Goal: Task Accomplishment & Management: Manage account settings

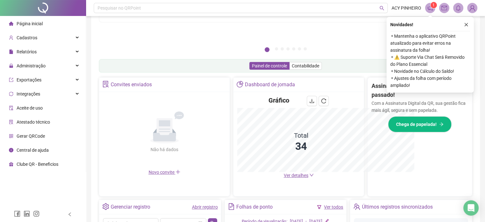
scroll to position [157, 0]
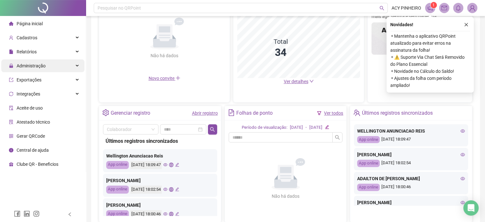
click at [77, 65] on div "Administração" at bounding box center [42, 65] width 83 height 13
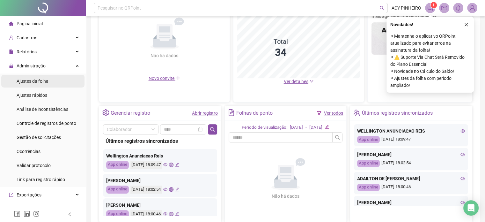
click at [59, 83] on li "Ajustes da folha" at bounding box center [42, 81] width 83 height 13
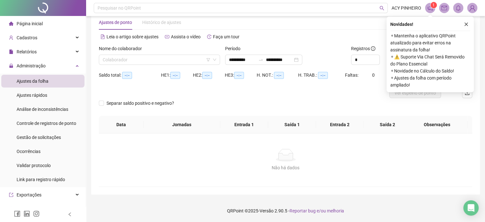
scroll to position [13, 0]
type input "**********"
click at [170, 62] on input "search" at bounding box center [157, 60] width 108 height 10
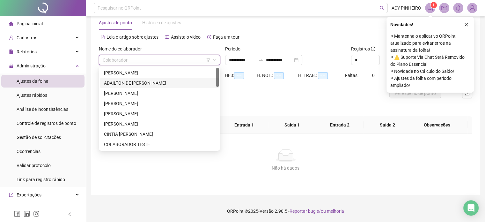
click at [166, 84] on div "ADAILTON DE [PERSON_NAME]" at bounding box center [159, 82] width 111 height 7
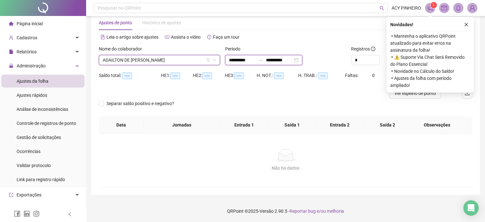
click at [256, 61] on input "**********" at bounding box center [242, 59] width 27 height 7
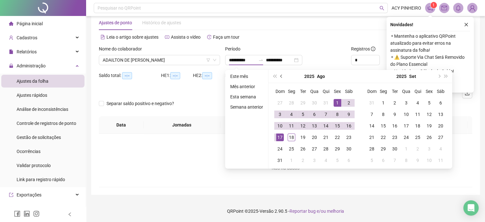
click at [281, 77] on span "prev-year" at bounding box center [281, 76] width 3 height 3
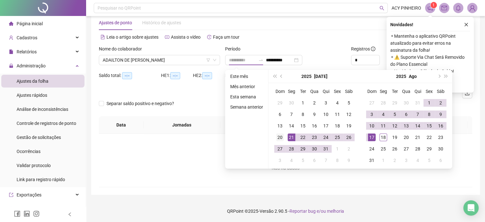
type input "**********"
click at [280, 135] on div "20" at bounding box center [280, 137] width 8 height 8
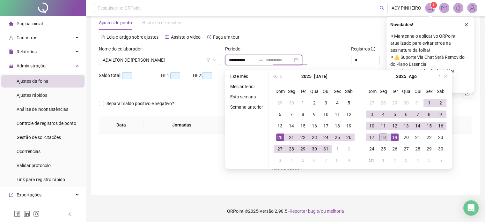
type input "**********"
click at [383, 136] on div "18" at bounding box center [383, 137] width 8 height 8
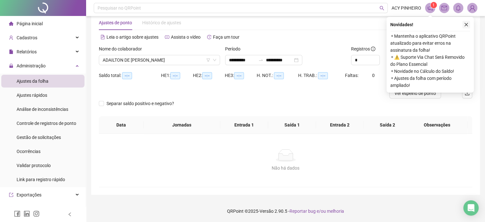
click at [468, 25] on icon "close" at bounding box center [466, 24] width 4 height 4
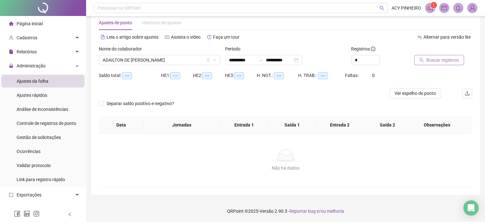
click at [445, 59] on span "Buscar registros" at bounding box center [442, 59] width 33 height 7
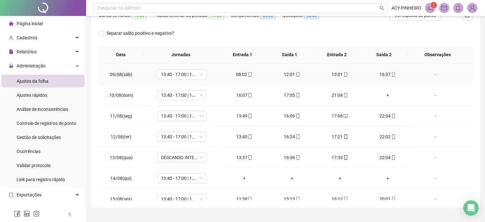
scroll to position [414, 0]
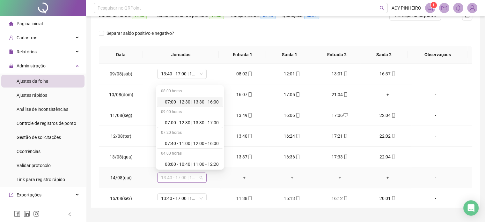
click at [201, 174] on span "13:40 - 17:00 | 18:00 - 22:00" at bounding box center [182, 177] width 42 height 10
click at [201, 143] on div "Folga" at bounding box center [192, 143] width 54 height 7
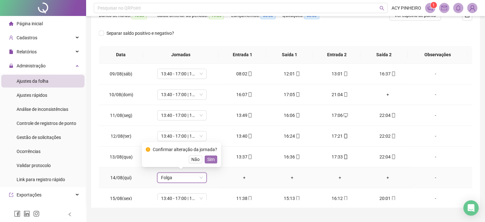
click at [213, 159] on span "Sim" at bounding box center [210, 159] width 7 height 7
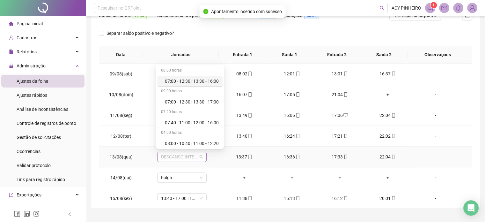
click at [200, 157] on span "DESCANSO INTER-JORNADA" at bounding box center [182, 157] width 42 height 10
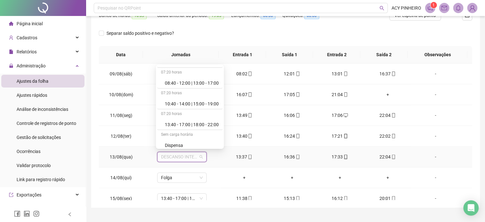
scroll to position [102, 0]
click at [215, 125] on div "13:40 - 17:00 | 18:00 - 22:00" at bounding box center [192, 124] width 54 height 7
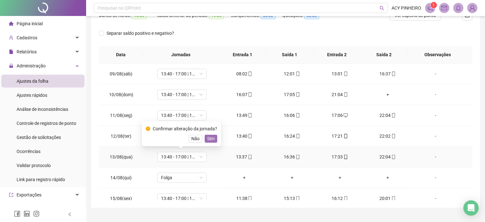
click at [211, 139] on span "Sim" at bounding box center [210, 138] width 7 height 7
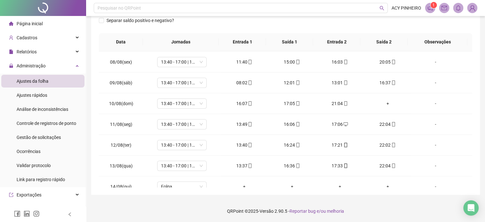
scroll to position [388, 0]
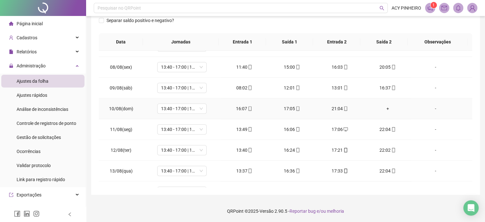
click at [384, 107] on div "+" at bounding box center [388, 108] width 38 height 7
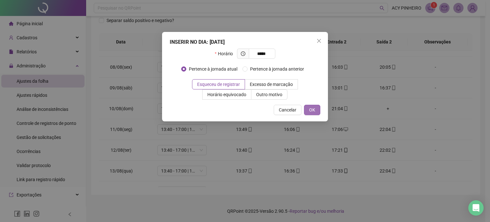
type input "*****"
click at [316, 110] on button "OK" at bounding box center [312, 110] width 16 height 10
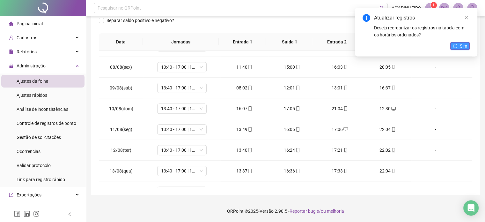
click at [461, 48] on span "Sim" at bounding box center [463, 45] width 7 height 7
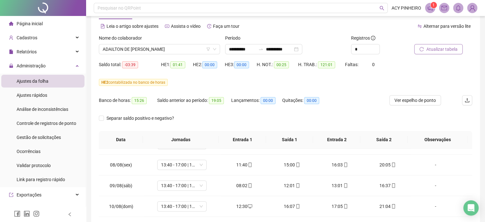
scroll to position [22, 0]
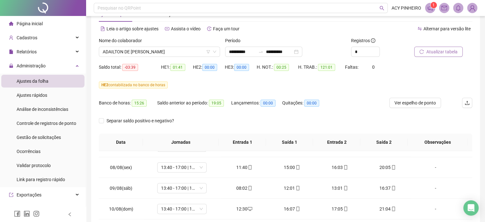
click at [440, 53] on span "Atualizar tabela" at bounding box center [441, 51] width 31 height 7
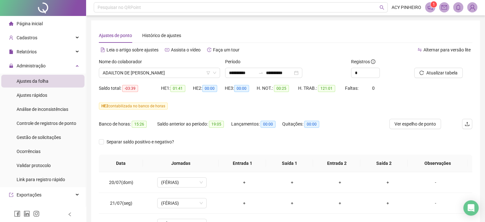
scroll to position [0, 0]
click at [181, 74] on span "ADAILTON DE [PERSON_NAME]" at bounding box center [159, 74] width 113 height 10
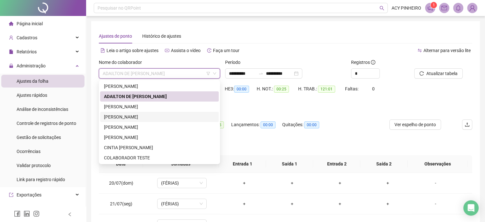
click at [167, 114] on div "[PERSON_NAME]" at bounding box center [159, 116] width 111 height 7
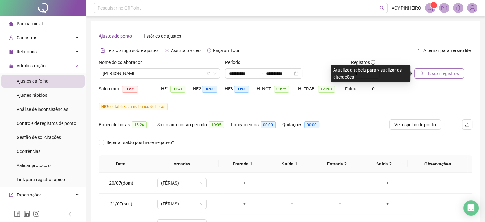
click at [435, 75] on span "Buscar registros" at bounding box center [442, 73] width 33 height 7
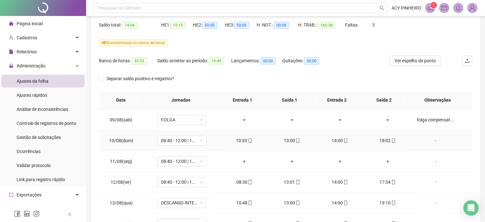
scroll to position [414, 0]
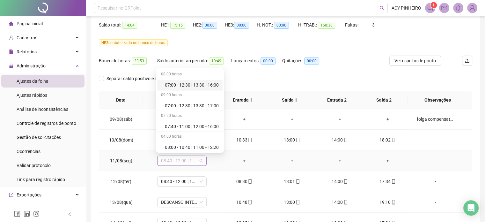
click at [199, 159] on span "08:40 - 12:00 | 13:00 - 17:00" at bounding box center [182, 161] width 42 height 10
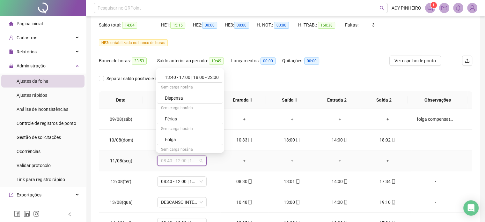
scroll to position [153, 0]
click at [214, 140] on div "Folga" at bounding box center [192, 138] width 54 height 7
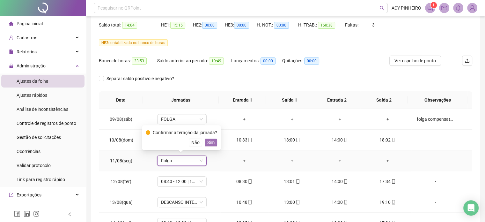
click at [211, 143] on span "Sim" at bounding box center [210, 142] width 7 height 7
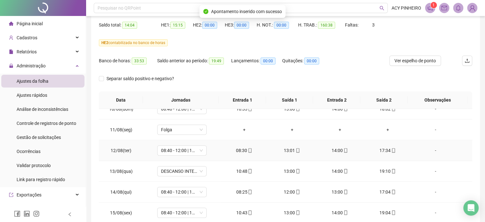
scroll to position [446, 0]
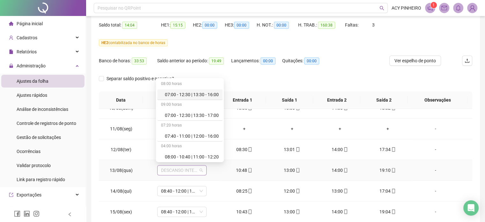
click at [200, 168] on span "DESCANSO INTER-JORNADA" at bounding box center [182, 170] width 42 height 10
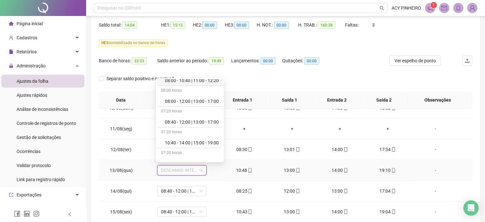
scroll to position [77, 0]
click at [218, 144] on div "10:40 - 14:00 | 15:00 - 19:00" at bounding box center [192, 142] width 54 height 7
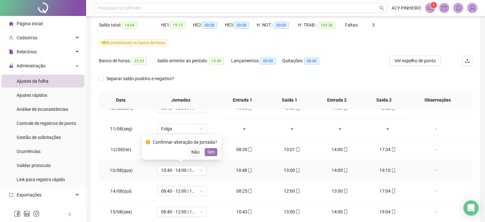
click at [211, 153] on span "Sim" at bounding box center [210, 151] width 7 height 7
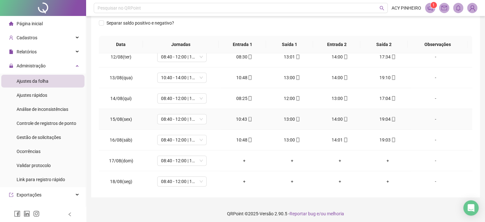
scroll to position [122, 0]
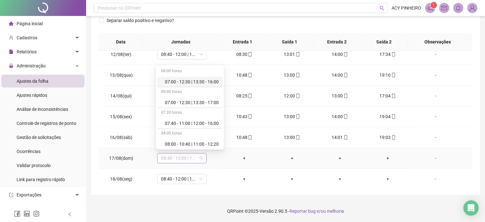
click at [200, 156] on span "08:40 - 12:00 | 13:00 - 17:00" at bounding box center [182, 158] width 42 height 10
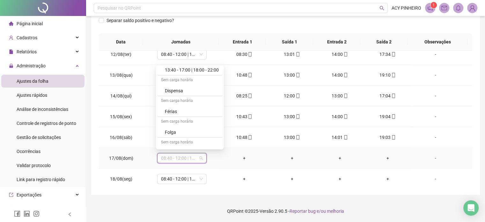
scroll to position [157, 0]
click at [207, 131] on div "Folga" at bounding box center [192, 131] width 54 height 7
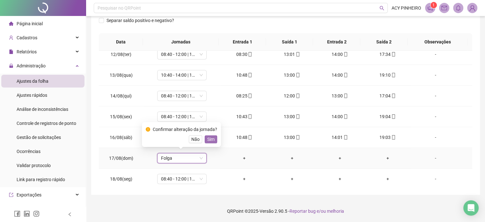
click at [208, 136] on span "Sim" at bounding box center [210, 138] width 7 height 7
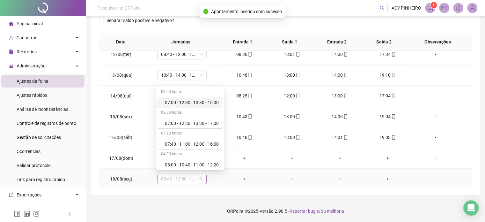
click at [200, 177] on span "08:40 - 12:00 | 13:00 - 17:00" at bounding box center [182, 179] width 42 height 10
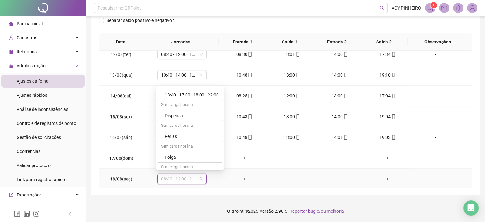
scroll to position [153, 0]
click at [200, 158] on div "Folga" at bounding box center [192, 156] width 54 height 7
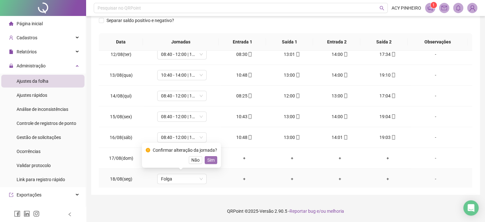
click at [209, 161] on span "Sim" at bounding box center [210, 159] width 7 height 7
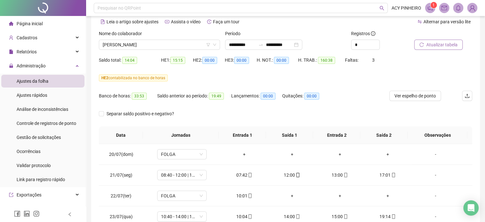
scroll to position [27, 0]
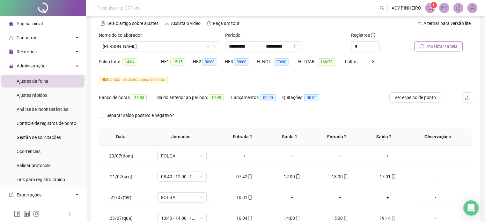
click at [443, 46] on span "Atualizar tabela" at bounding box center [441, 46] width 31 height 7
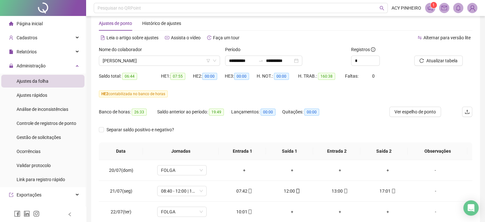
scroll to position [0, 0]
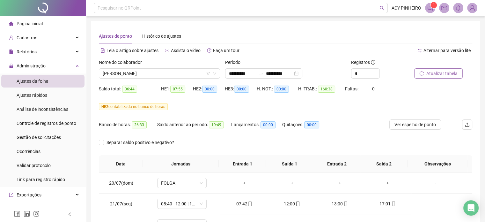
click at [437, 74] on span "Atualizar tabela" at bounding box center [441, 73] width 31 height 7
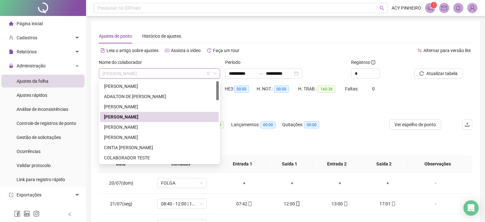
click at [190, 72] on span "[PERSON_NAME]" at bounding box center [159, 74] width 113 height 10
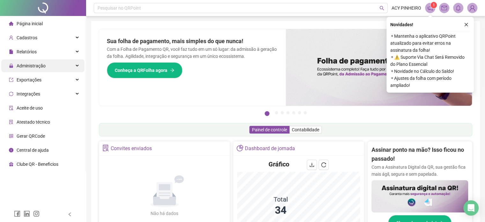
click at [79, 65] on div "Administração" at bounding box center [42, 65] width 83 height 13
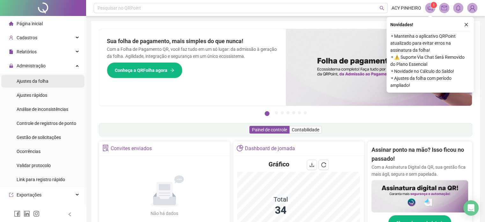
click at [46, 83] on span "Ajustes da folha" at bounding box center [33, 80] width 32 height 5
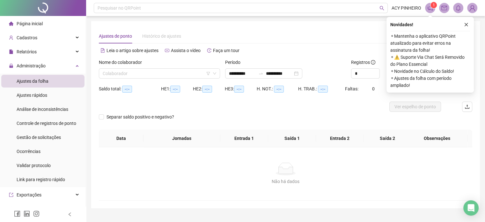
type input "**********"
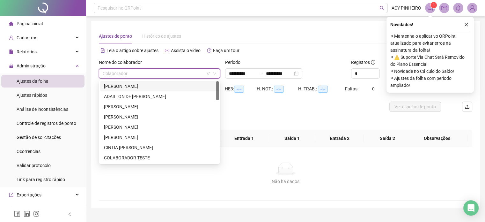
click at [133, 72] on input "search" at bounding box center [157, 74] width 108 height 10
click at [121, 125] on div "[PERSON_NAME]" at bounding box center [159, 126] width 111 height 7
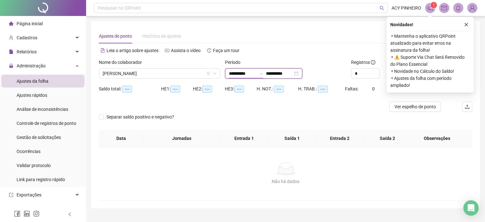
click at [256, 74] on input "**********" at bounding box center [242, 73] width 27 height 7
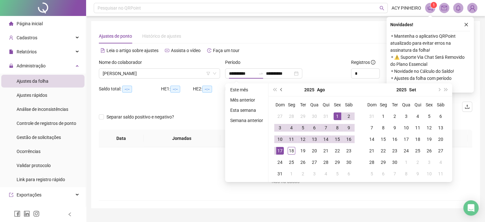
click at [280, 89] on span "prev-year" at bounding box center [281, 89] width 3 height 3
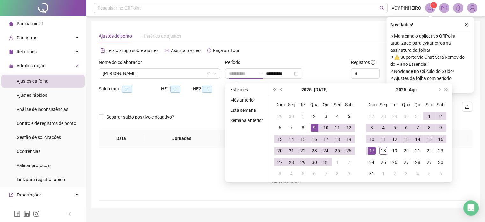
type input "**********"
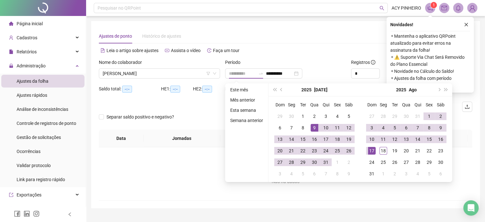
type input "**********"
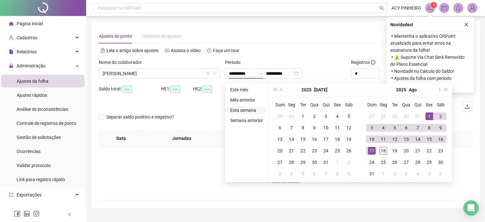
type input "**********"
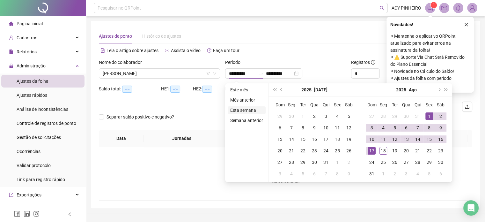
type input "**********"
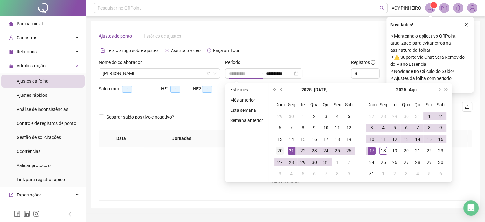
type input "**********"
click at [280, 151] on div "20" at bounding box center [280, 151] width 8 height 8
type input "**********"
click at [383, 152] on div "18" at bounding box center [383, 151] width 8 height 8
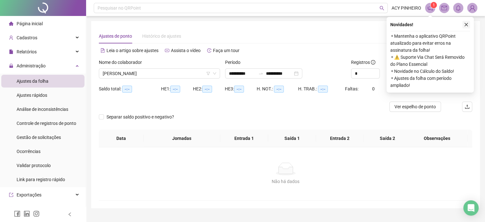
click at [467, 24] on icon "close" at bounding box center [466, 24] width 4 height 4
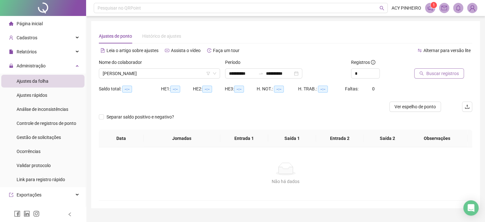
click at [444, 72] on span "Buscar registros" at bounding box center [442, 73] width 33 height 7
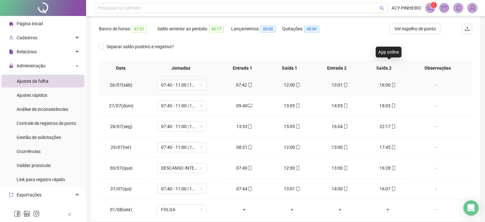
scroll to position [128, 0]
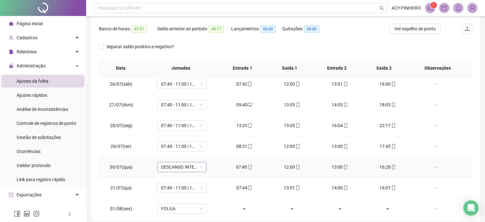
click at [199, 167] on span "DESCANSO INTER-JORNADA" at bounding box center [182, 167] width 42 height 10
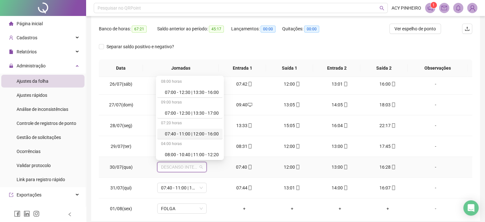
click at [210, 135] on div "07:40 - 11:00 | 12:00 - 16:00" at bounding box center [192, 133] width 54 height 7
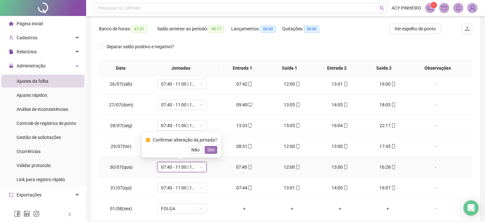
click at [214, 149] on button "Sim" at bounding box center [211, 150] width 12 height 8
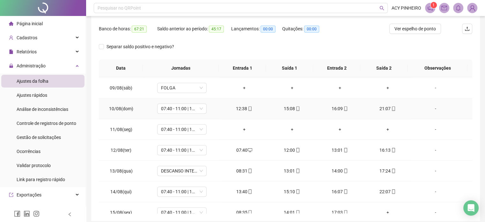
scroll to position [414, 0]
click at [200, 168] on span "DESCANSO INTER-JORNADA" at bounding box center [182, 170] width 42 height 10
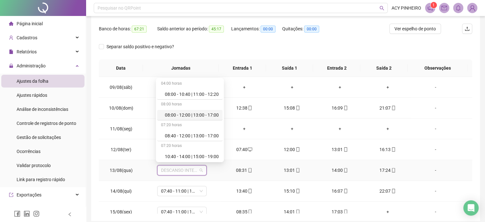
scroll to position [64, 0]
click at [201, 133] on div "08:40 - 12:00 | 13:00 - 17:00" at bounding box center [192, 134] width 54 height 7
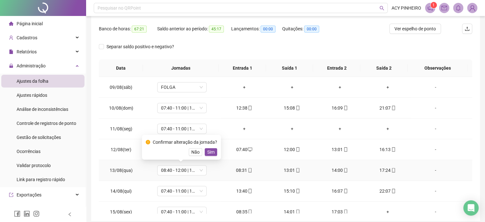
click at [212, 153] on span "Sim" at bounding box center [210, 151] width 7 height 7
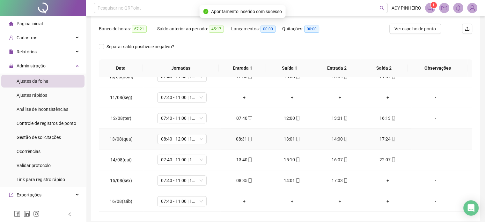
scroll to position [446, 0]
click at [383, 178] on div "+" at bounding box center [388, 179] width 38 height 7
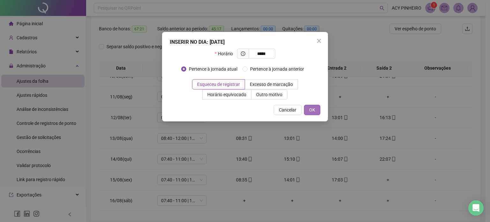
type input "*****"
click at [312, 108] on span "OK" at bounding box center [312, 109] width 6 height 7
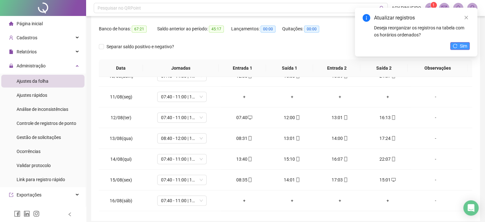
click at [457, 45] on button "Sim" at bounding box center [459, 46] width 19 height 8
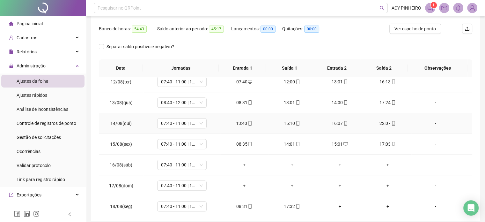
scroll to position [483, 0]
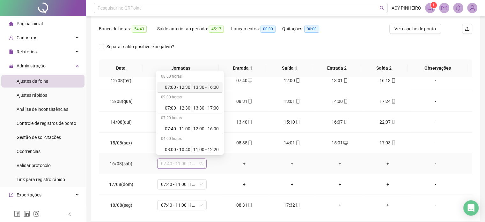
click at [201, 163] on span "07:40 - 11:00 | 12:00 - 16:00" at bounding box center [182, 163] width 42 height 10
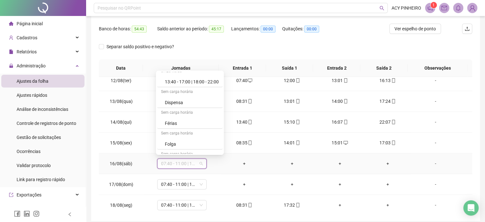
scroll to position [151, 0]
click at [203, 143] on div "Folga" at bounding box center [192, 143] width 54 height 7
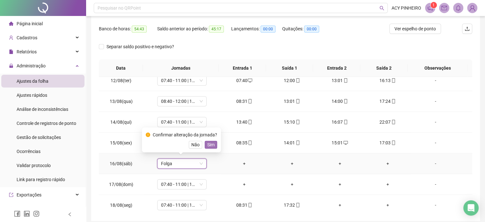
click at [211, 148] on span "Sim" at bounding box center [210, 144] width 7 height 7
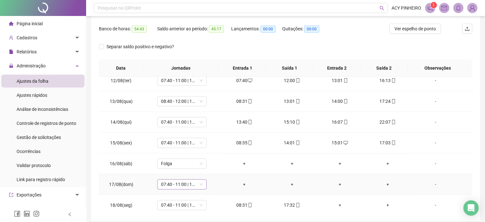
click at [200, 184] on span "07:40 - 11:00 | 12:00 - 16:00" at bounding box center [182, 184] width 42 height 10
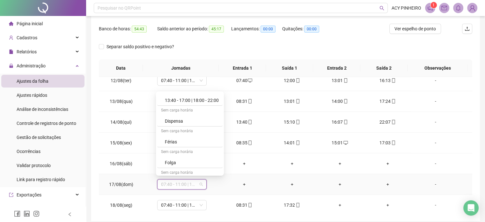
scroll to position [153, 0]
click at [206, 161] on div "Folga" at bounding box center [192, 161] width 54 height 7
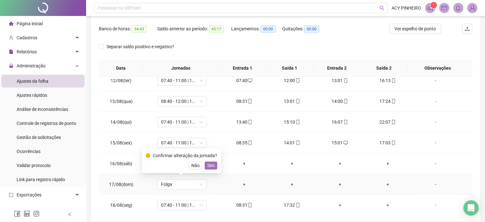
click at [213, 165] on span "Sim" at bounding box center [210, 165] width 7 height 7
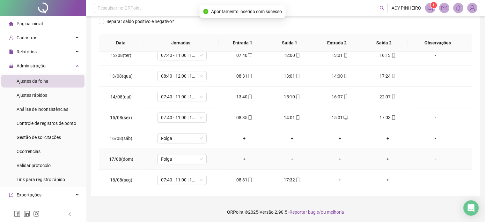
scroll to position [122, 0]
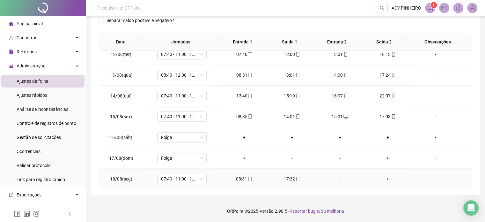
click at [336, 176] on div "+" at bounding box center [340, 178] width 38 height 7
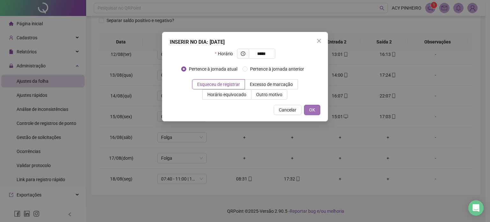
type input "*****"
click at [315, 111] on button "OK" at bounding box center [312, 110] width 16 height 10
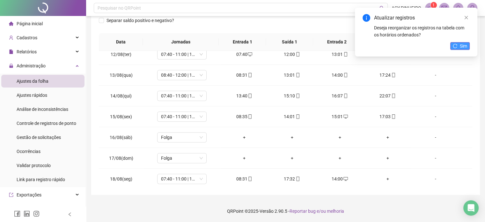
click at [460, 46] on span "Sim" at bounding box center [463, 45] width 7 height 7
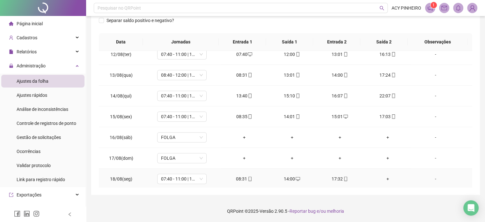
click at [383, 177] on div "+" at bounding box center [388, 178] width 38 height 7
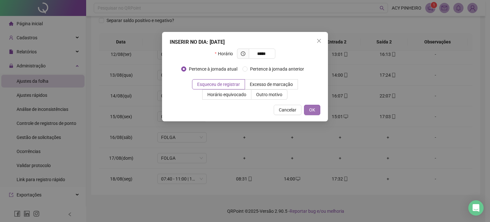
type input "*****"
click at [312, 108] on span "OK" at bounding box center [312, 109] width 6 height 7
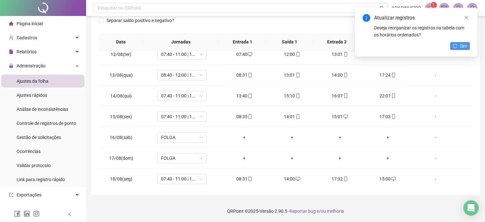
click at [462, 45] on span "Sim" at bounding box center [463, 45] width 7 height 7
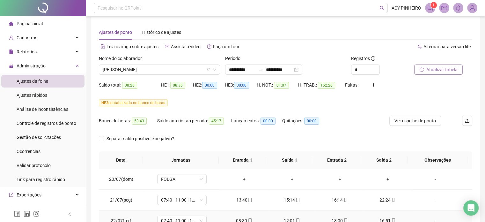
scroll to position [0, 0]
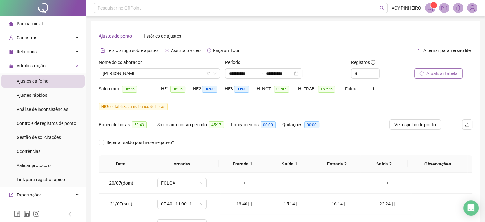
click at [440, 76] on span "Atualizar tabela" at bounding box center [441, 73] width 31 height 7
click at [444, 72] on span "Atualizar tabela" at bounding box center [441, 73] width 31 height 7
click at [439, 71] on span "Atualizar tabela" at bounding box center [441, 73] width 31 height 7
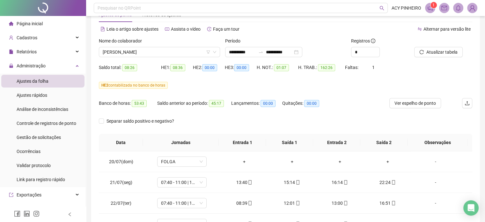
scroll to position [19, 0]
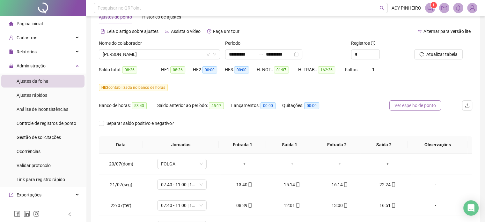
click at [406, 103] on span "Ver espelho de ponto" at bounding box center [414, 105] width 41 height 7
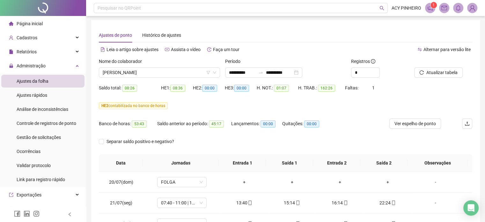
scroll to position [0, 0]
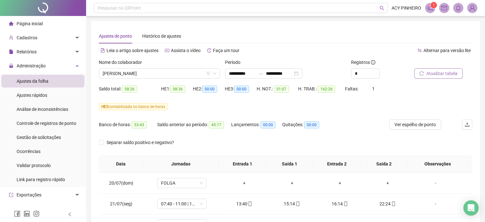
click at [432, 71] on span "Atualizar tabela" at bounding box center [441, 73] width 31 height 7
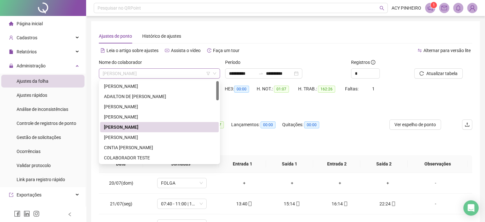
click at [176, 72] on span "[PERSON_NAME]" at bounding box center [159, 74] width 113 height 10
click at [158, 137] on div "[PERSON_NAME]" at bounding box center [159, 137] width 111 height 7
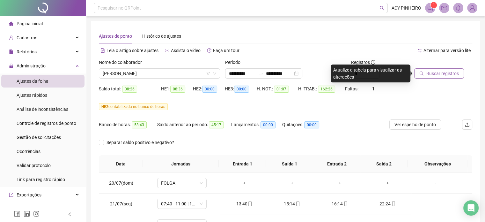
click at [427, 72] on span "Buscar registros" at bounding box center [442, 73] width 33 height 7
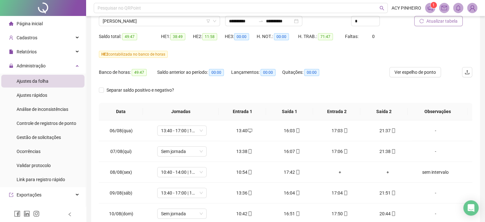
scroll to position [64, 0]
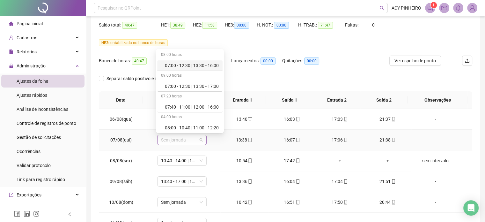
click at [201, 138] on span "Sem jornada" at bounding box center [182, 140] width 42 height 10
click at [215, 110] on div "13:40 - 17:00 | 18:00 - 22:00" at bounding box center [192, 108] width 54 height 7
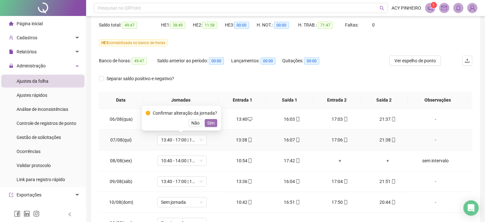
click at [212, 122] on span "Sim" at bounding box center [210, 122] width 7 height 7
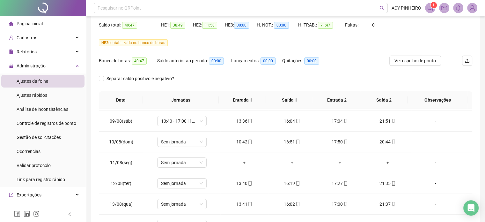
scroll to position [64, 0]
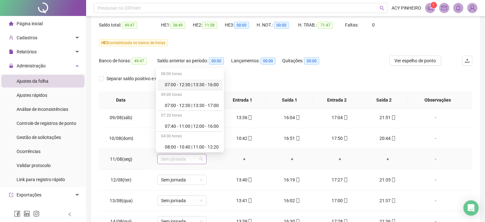
click at [201, 160] on span "Sem jornada" at bounding box center [182, 159] width 42 height 10
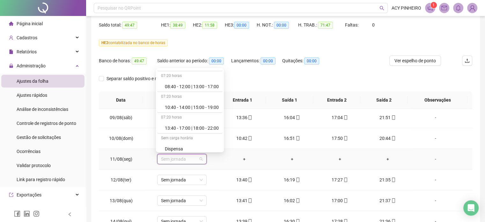
scroll to position [102, 0]
click at [223, 148] on div "08:00 horas 07:00 - 12:30 | 13:30 - 16:00 09:00 horas 07:00 - 12:30 | 13:30 - 1…" at bounding box center [189, 110] width 65 height 82
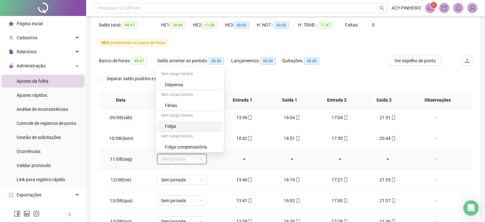
click at [182, 123] on div "Folga" at bounding box center [192, 125] width 54 height 7
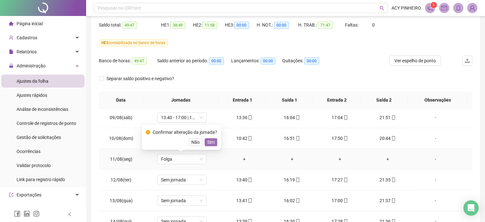
click at [211, 143] on span "Sim" at bounding box center [210, 141] width 7 height 7
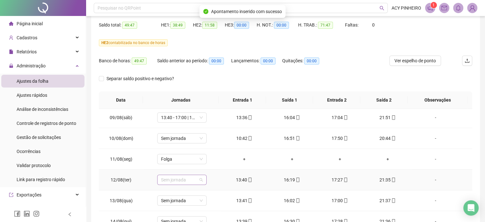
click at [200, 181] on span "Sem jornada" at bounding box center [182, 180] width 42 height 10
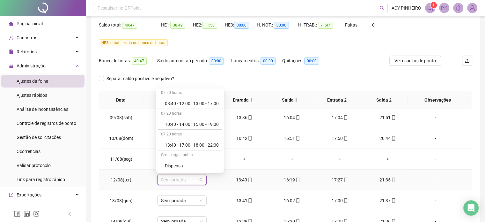
scroll to position [112, 0]
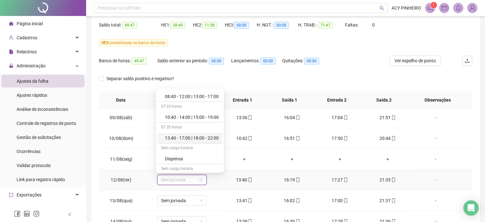
click at [212, 138] on div "13:40 - 17:00 | 18:00 - 22:00" at bounding box center [192, 137] width 54 height 7
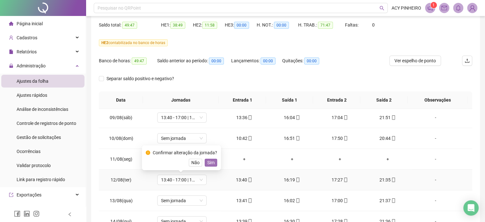
click at [211, 160] on span "Sim" at bounding box center [210, 162] width 7 height 7
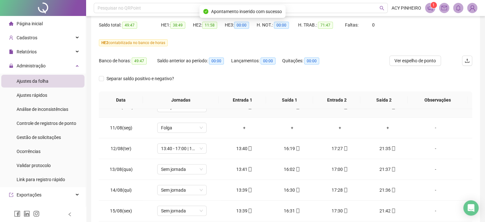
scroll to position [96, 0]
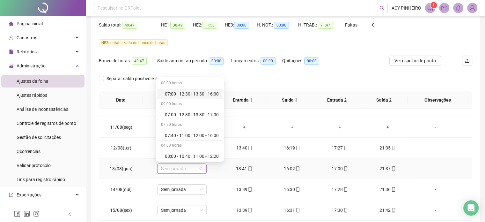
click at [200, 168] on span "Sem jornada" at bounding box center [182, 169] width 42 height 10
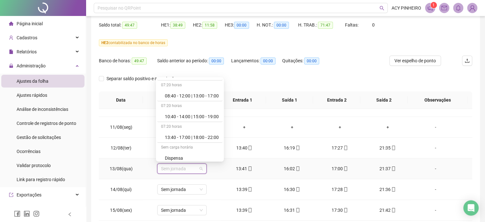
scroll to position [113, 0]
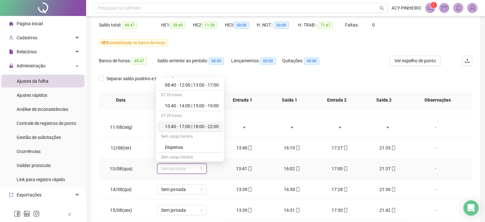
click at [214, 126] on div "13:40 - 17:00 | 18:00 - 22:00" at bounding box center [192, 126] width 54 height 7
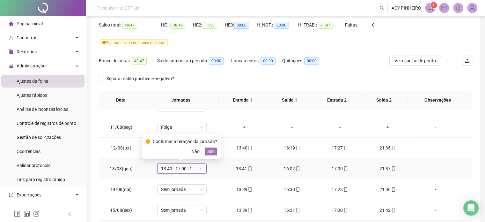
click at [210, 149] on span "Sim" at bounding box center [210, 151] width 7 height 7
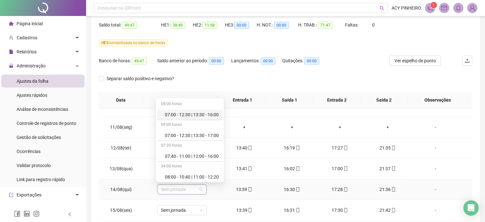
click at [201, 189] on span "Sem jornada" at bounding box center [182, 189] width 42 height 10
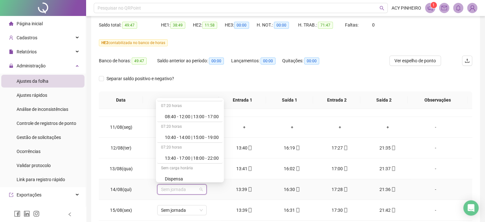
scroll to position [102, 0]
click at [219, 157] on div "13:40 - 17:00 | 18:00 - 22:00" at bounding box center [192, 157] width 54 height 7
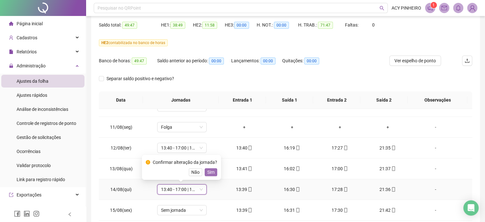
click at [208, 172] on span "Sim" at bounding box center [210, 171] width 7 height 7
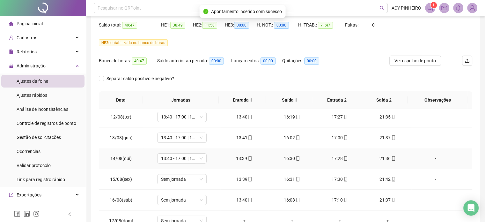
scroll to position [128, 0]
click at [201, 179] on span "Sem jornada" at bounding box center [182, 178] width 42 height 10
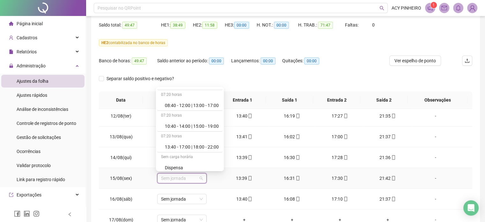
scroll to position [102, 0]
click at [213, 149] on div "13:40 - 17:00 | 18:00 - 22:00" at bounding box center [192, 146] width 54 height 7
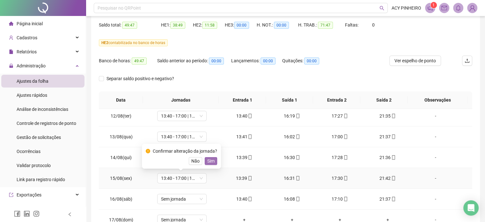
click at [208, 158] on span "Sim" at bounding box center [210, 160] width 7 height 7
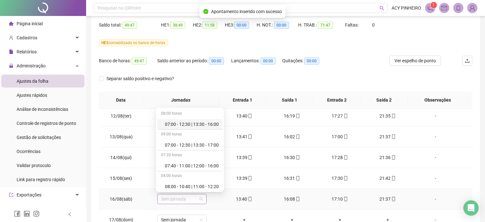
click at [199, 199] on span "Sem jornada" at bounding box center [182, 199] width 42 height 10
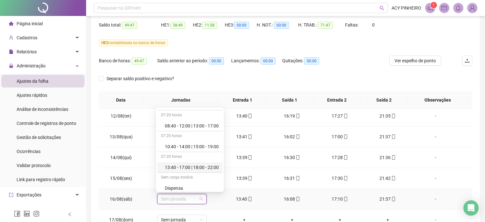
click at [210, 168] on div "13:40 - 17:00 | 18:00 - 22:00" at bounding box center [192, 167] width 54 height 7
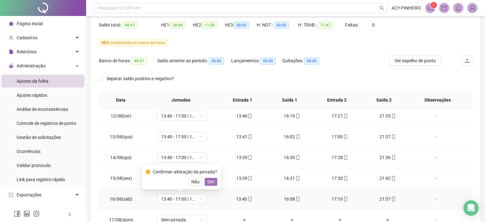
click at [213, 181] on span "Sim" at bounding box center [210, 181] width 7 height 7
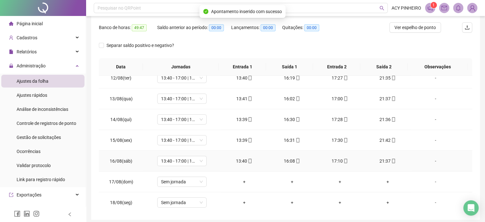
scroll to position [122, 0]
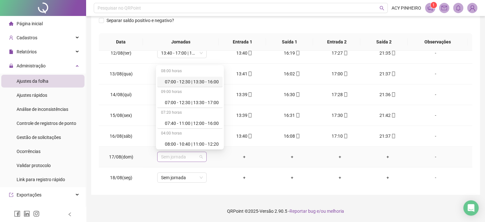
click at [199, 157] on span "Sem jornada" at bounding box center [182, 157] width 42 height 10
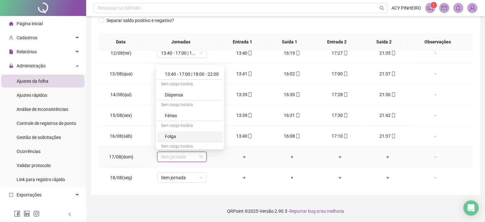
scroll to position [153, 0]
click at [209, 136] on div "Folga" at bounding box center [192, 135] width 54 height 7
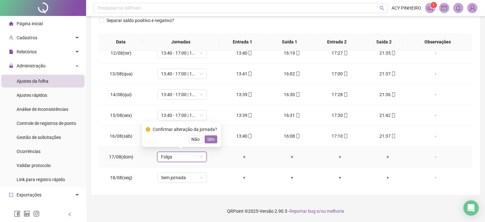
click at [212, 140] on span "Sim" at bounding box center [210, 138] width 7 height 7
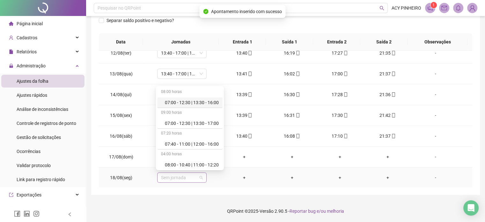
click at [200, 179] on span "Sem jornada" at bounding box center [182, 177] width 42 height 10
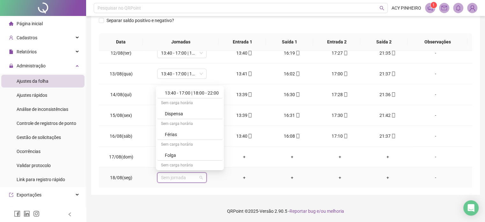
scroll to position [155, 0]
click at [212, 153] on div "Folga" at bounding box center [192, 154] width 54 height 7
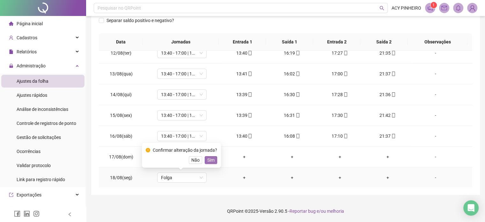
click at [214, 159] on button "Sim" at bounding box center [211, 160] width 12 height 8
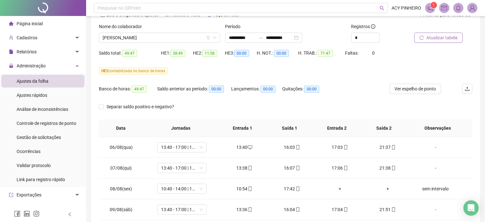
scroll to position [33, 0]
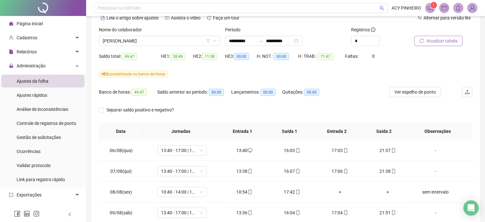
click at [443, 42] on span "Atualizar tabela" at bounding box center [441, 40] width 31 height 7
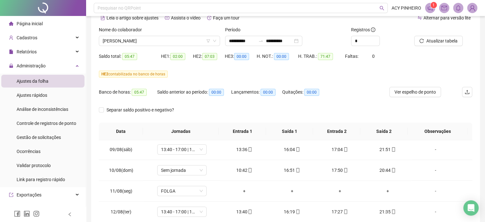
scroll to position [64, 0]
click at [201, 170] on span "Sem jornada" at bounding box center [182, 170] width 42 height 10
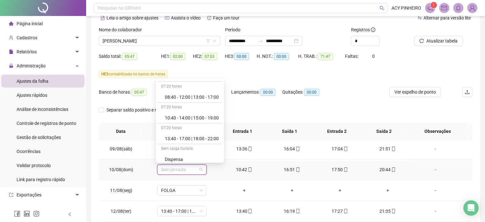
scroll to position [102, 0]
click at [196, 115] on div "10:40 - 14:00 | 15:00 - 19:00" at bounding box center [192, 117] width 54 height 7
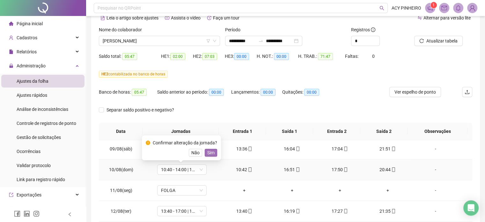
click at [209, 149] on span "Sim" at bounding box center [210, 152] width 7 height 7
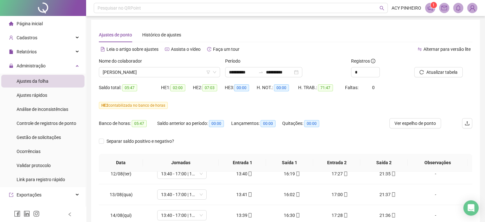
scroll to position [0, 0]
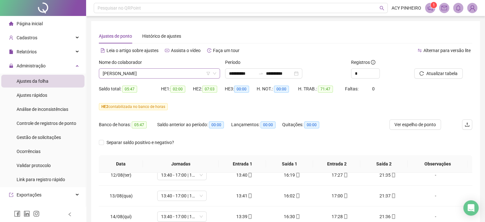
click at [191, 73] on span "[PERSON_NAME]" at bounding box center [159, 74] width 113 height 10
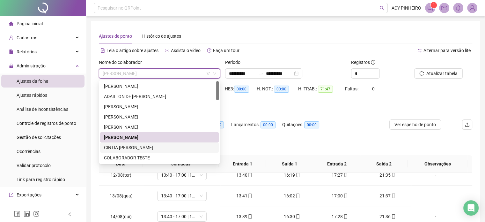
click at [151, 147] on div "CINTIA [PERSON_NAME]" at bounding box center [159, 147] width 111 height 7
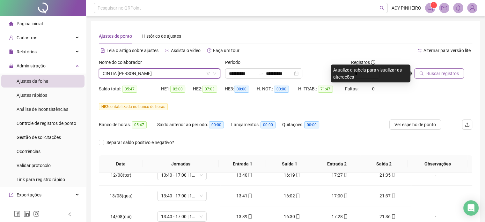
click at [442, 75] on span "Buscar registros" at bounding box center [442, 73] width 33 height 7
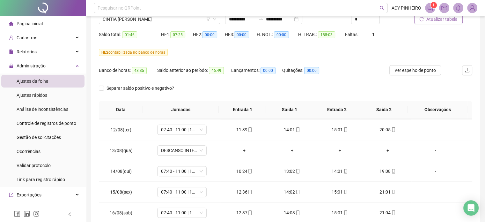
scroll to position [478, 0]
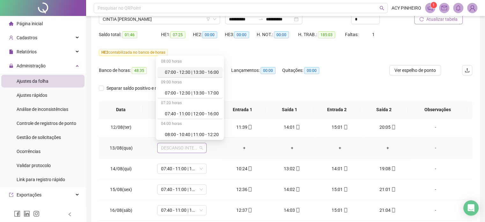
click at [199, 145] on span "DESCANSO INTER-JORNADA" at bounding box center [182, 148] width 42 height 10
click at [202, 113] on div "Folga" at bounding box center [192, 113] width 54 height 7
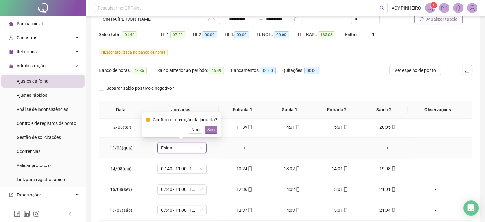
click at [210, 127] on span "Sim" at bounding box center [210, 129] width 7 height 7
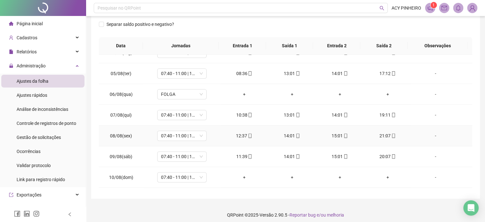
scroll to position [351, 0]
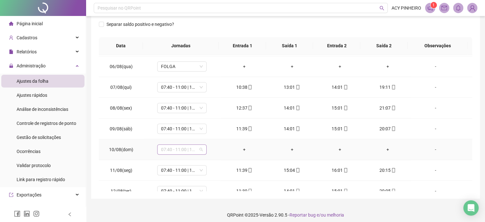
click at [200, 149] on span "07:40 - 11:00 | 12:00 - 16:00" at bounding box center [182, 149] width 42 height 10
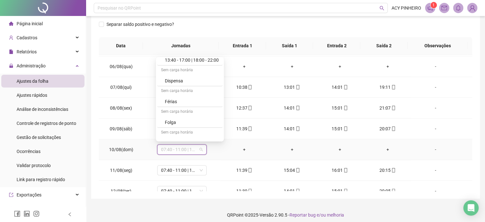
scroll to position [159, 0]
click at [183, 119] on div "Folga" at bounding box center [192, 121] width 54 height 7
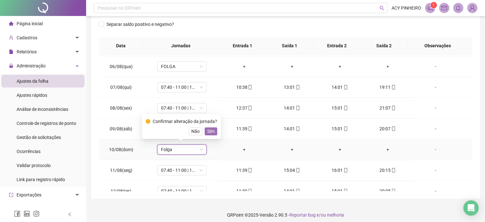
click at [208, 128] on span "Sim" at bounding box center [210, 131] width 7 height 7
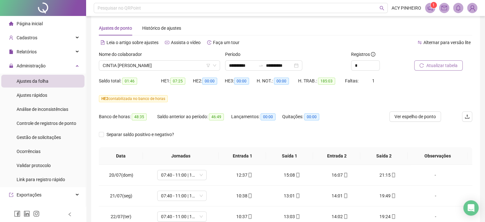
scroll to position [8, 0]
click at [442, 66] on span "Atualizar tabela" at bounding box center [441, 65] width 31 height 7
click at [216, 67] on icon "down" at bounding box center [215, 66] width 4 height 4
click at [213, 65] on icon "down" at bounding box center [215, 66] width 4 height 4
click at [214, 65] on icon "down" at bounding box center [215, 66] width 4 height 4
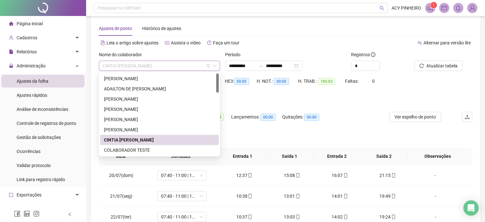
click at [195, 66] on span "CINTIA [PERSON_NAME]" at bounding box center [159, 66] width 113 height 10
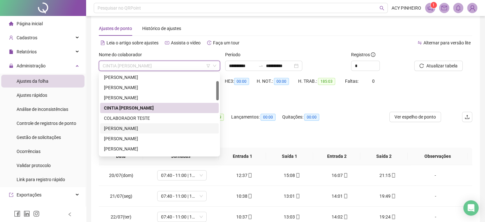
click at [139, 130] on div "[PERSON_NAME]" at bounding box center [159, 128] width 111 height 7
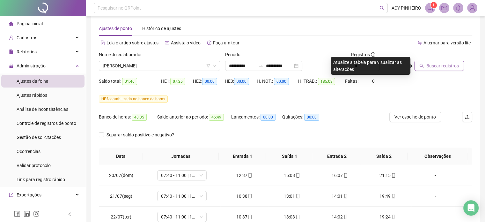
click at [456, 67] on span "Buscar registros" at bounding box center [442, 65] width 33 height 7
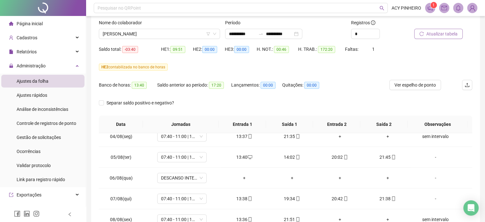
scroll to position [319, 0]
click at [199, 173] on span "DESCANSO INTER-JORNADA" at bounding box center [182, 177] width 42 height 10
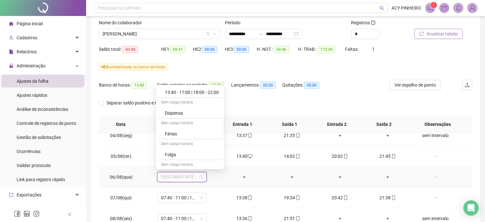
scroll to position [161, 0]
click at [205, 148] on div "Folga" at bounding box center [192, 147] width 54 height 7
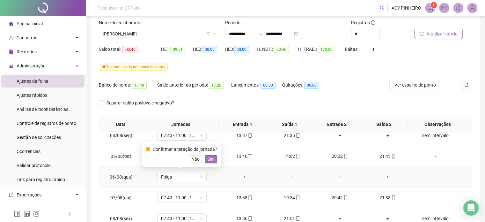
click at [212, 160] on span "Sim" at bounding box center [210, 158] width 7 height 7
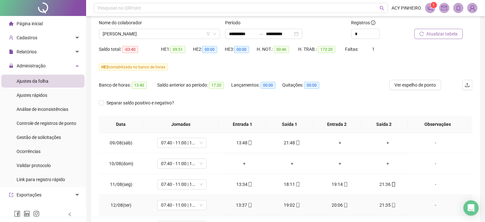
scroll to position [414, 0]
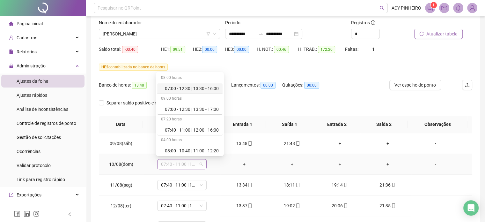
click at [199, 162] on span "07:40 - 11:00 | 12:00 - 16:00" at bounding box center [182, 164] width 42 height 10
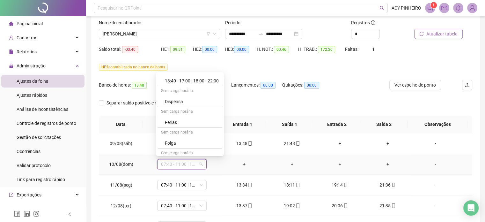
scroll to position [153, 0]
click at [214, 144] on div "Folga" at bounding box center [192, 142] width 54 height 7
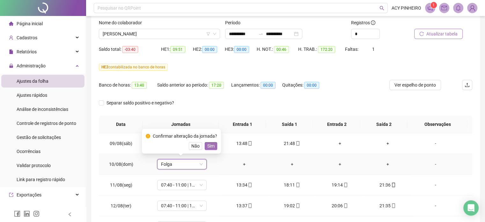
click at [210, 147] on span "Sim" at bounding box center [210, 145] width 7 height 7
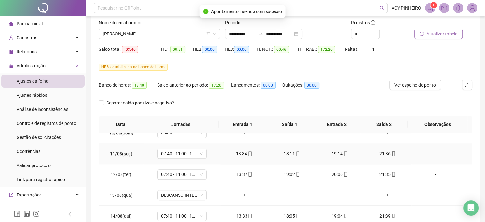
scroll to position [446, 0]
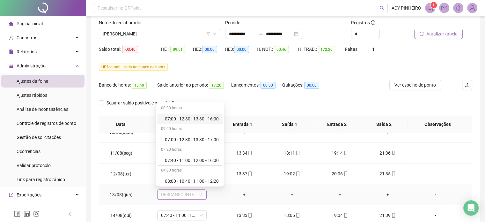
click at [201, 194] on span "DESCANSO INTER-JORNADA" at bounding box center [182, 194] width 42 height 10
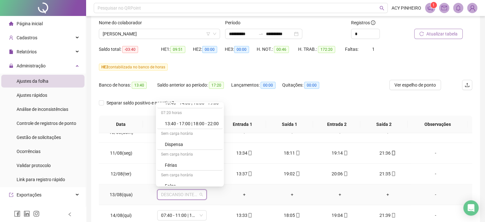
scroll to position [176, 0]
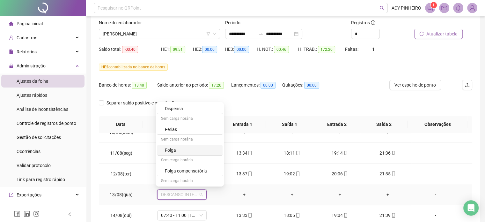
click at [206, 149] on div "Folga" at bounding box center [192, 149] width 54 height 7
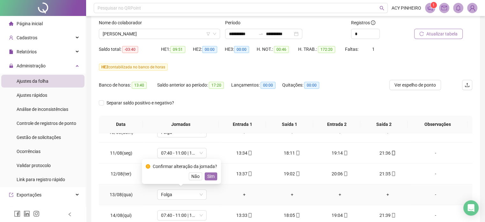
click at [209, 174] on span "Sim" at bounding box center [210, 175] width 7 height 7
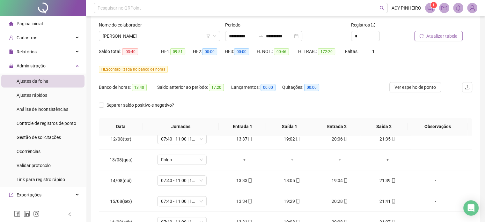
scroll to position [37, 0]
drag, startPoint x: 480, startPoint y: 68, endPoint x: 439, endPoint y: 38, distance: 51.1
click at [439, 38] on span "Atualizar tabela" at bounding box center [441, 36] width 31 height 7
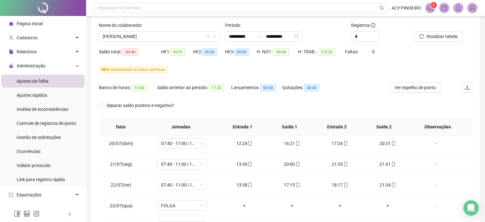
scroll to position [0, 0]
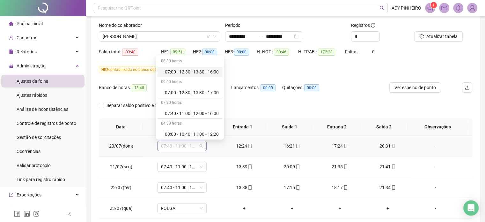
click at [200, 145] on span "07:40 - 11:00 | 12:00 - 16:00" at bounding box center [182, 146] width 42 height 10
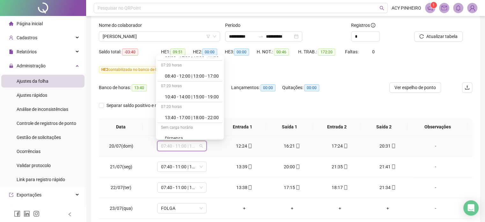
scroll to position [99, 0]
click at [202, 117] on div "13:40 - 17:00 | 18:00 - 22:00" at bounding box center [192, 117] width 54 height 7
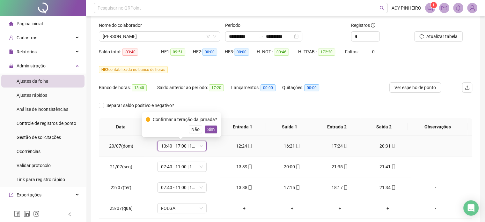
click at [210, 129] on span "Sim" at bounding box center [210, 129] width 7 height 7
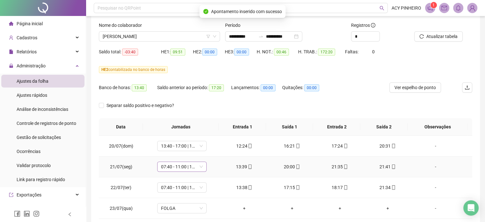
click at [201, 168] on span "07:40 - 11:00 | 12:00 - 16:00" at bounding box center [182, 167] width 42 height 10
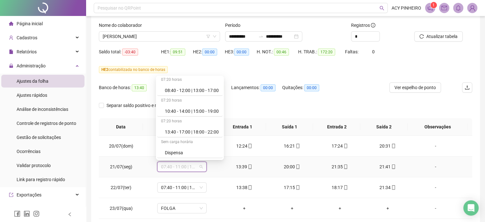
scroll to position [106, 0]
click at [215, 130] on div "13:40 - 17:00 | 18:00 - 22:00" at bounding box center [192, 131] width 54 height 7
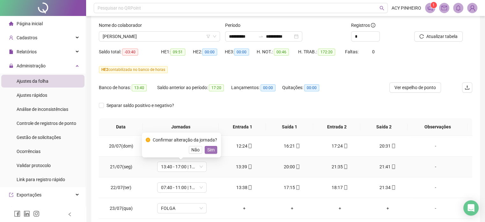
click at [208, 149] on span "Sim" at bounding box center [210, 149] width 7 height 7
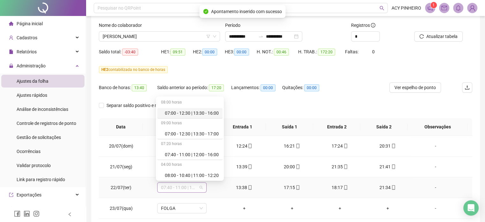
click at [201, 186] on span "07:40 - 11:00 | 12:00 - 16:00" at bounding box center [182, 187] width 42 height 10
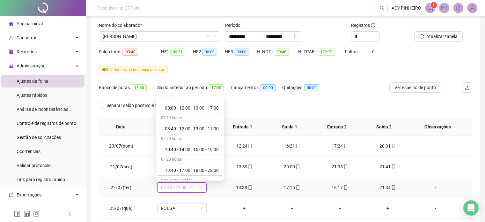
scroll to position [89, 0]
click at [215, 169] on div "13:40 - 17:00 | 18:00 - 22:00" at bounding box center [192, 168] width 54 height 7
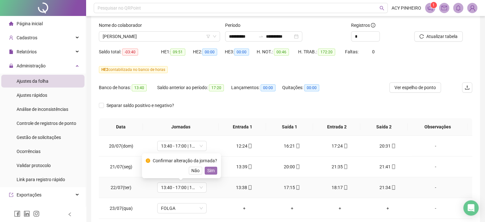
click at [212, 172] on span "Sim" at bounding box center [210, 170] width 7 height 7
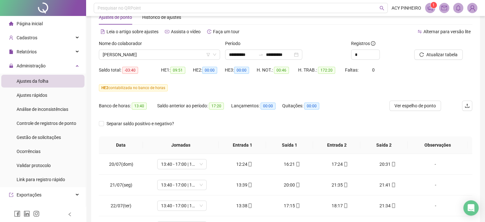
scroll to position [0, 0]
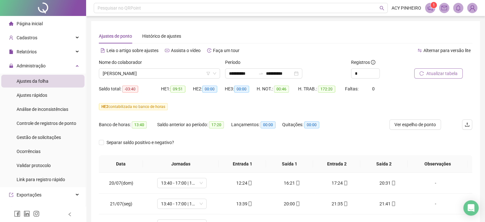
click at [436, 73] on span "Atualizar tabela" at bounding box center [441, 73] width 31 height 7
click at [181, 76] on span "[PERSON_NAME]" at bounding box center [159, 74] width 113 height 10
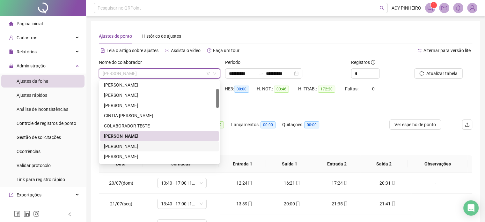
click at [150, 148] on div "[PERSON_NAME]" at bounding box center [159, 146] width 111 height 7
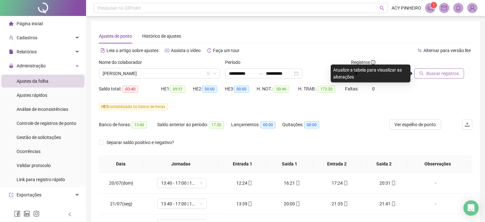
click at [440, 75] on span "Buscar registros" at bounding box center [442, 73] width 33 height 7
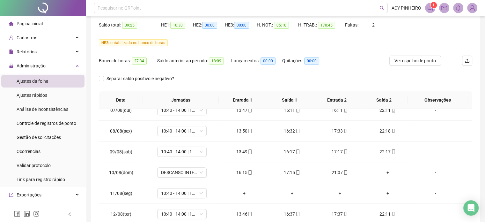
scroll to position [383, 0]
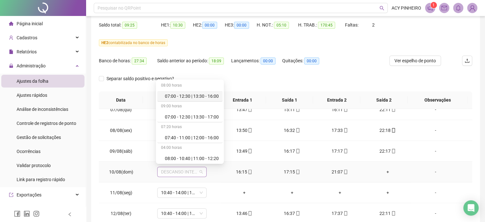
click at [201, 172] on span "DESCANSO INTER-JORNADA" at bounding box center [182, 172] width 42 height 10
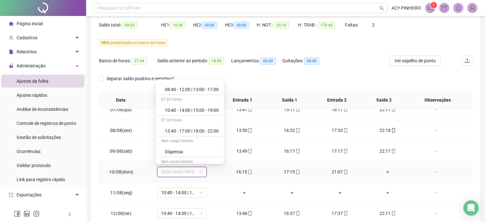
scroll to position [123, 0]
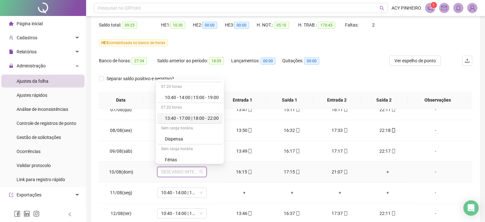
click at [210, 114] on div "13:40 - 17:00 | 18:00 - 22:00" at bounding box center [192, 117] width 54 height 7
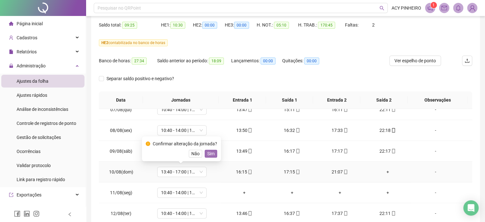
click at [212, 153] on span "Sim" at bounding box center [210, 153] width 7 height 7
click at [384, 171] on div "+" at bounding box center [388, 171] width 38 height 7
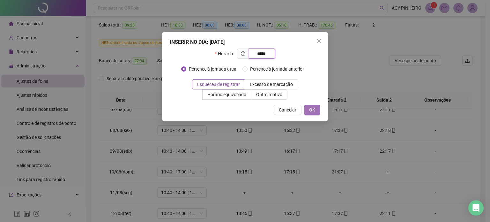
type input "*****"
click at [310, 110] on span "OK" at bounding box center [312, 109] width 6 height 7
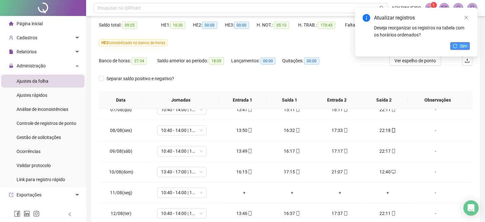
click at [465, 47] on span "Sim" at bounding box center [463, 45] width 7 height 7
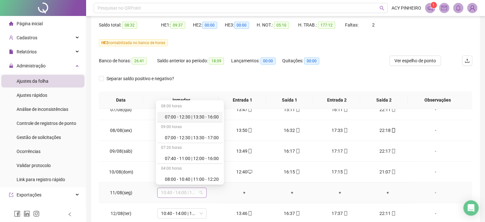
click at [201, 192] on span "10:40 - 14:00 | 15:00 - 19:00" at bounding box center [182, 192] width 42 height 10
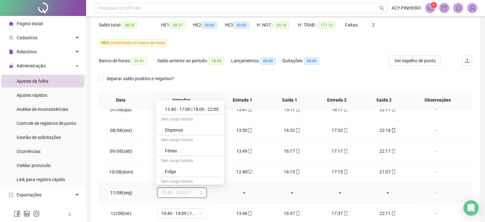
scroll to position [153, 0]
click at [199, 169] on div "Folga" at bounding box center [192, 170] width 54 height 7
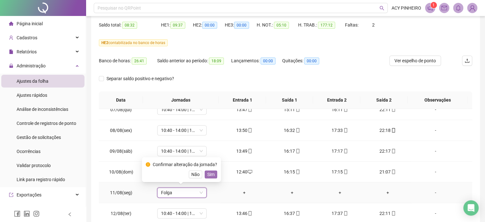
click at [213, 175] on span "Sim" at bounding box center [210, 174] width 7 height 7
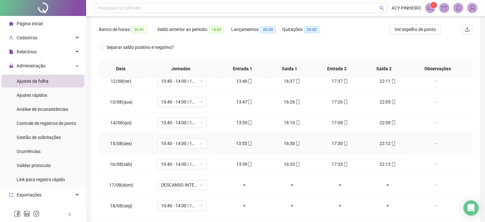
scroll to position [96, 0]
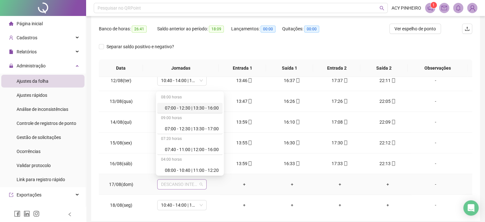
click at [199, 182] on span "DESCANSO INTER-JORNADA" at bounding box center [182, 184] width 42 height 10
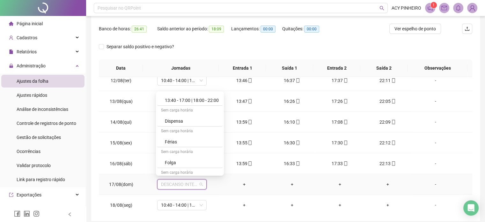
scroll to position [153, 0]
click at [208, 164] on div "Folga" at bounding box center [192, 161] width 54 height 7
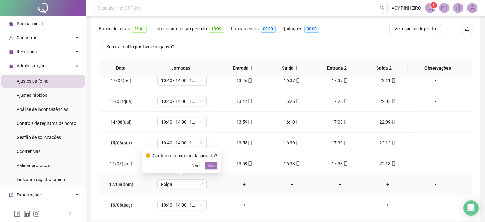
click at [208, 166] on span "Sim" at bounding box center [210, 165] width 7 height 7
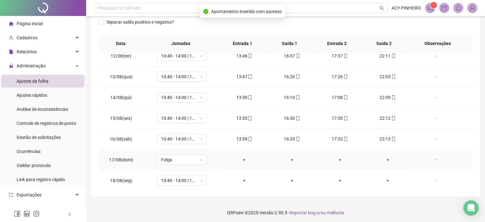
scroll to position [122, 0]
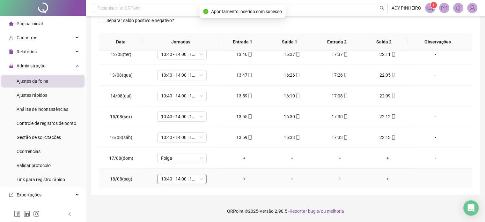
click at [202, 178] on div "10:40 - 14:00 | 15:00 - 19:00" at bounding box center [181, 178] width 49 height 10
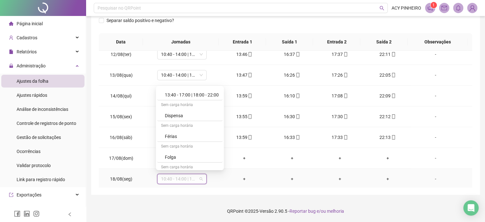
scroll to position [153, 0]
click at [206, 156] on div "Folga" at bounding box center [192, 156] width 54 height 7
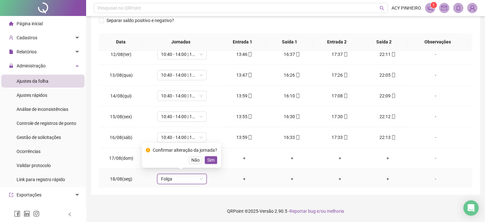
click at [286, 168] on td "+" at bounding box center [292, 178] width 48 height 21
click at [209, 158] on span "Sim" at bounding box center [210, 159] width 7 height 7
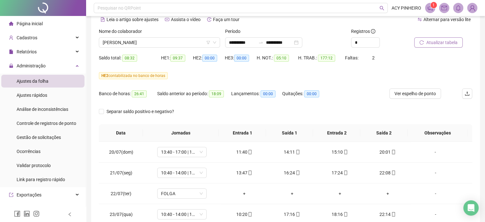
scroll to position [0, 0]
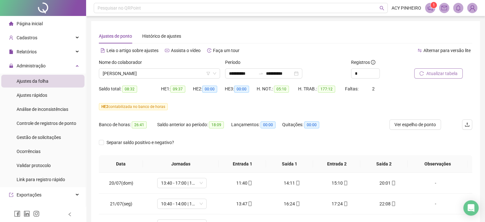
click at [436, 74] on span "Atualizar tabela" at bounding box center [441, 73] width 31 height 7
click at [186, 75] on span "[PERSON_NAME]" at bounding box center [159, 74] width 113 height 10
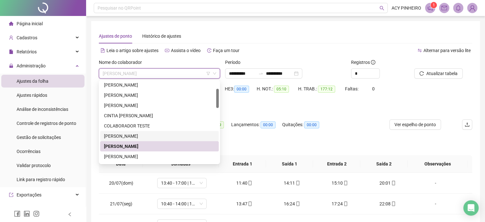
click at [153, 139] on div "[PERSON_NAME]" at bounding box center [159, 135] width 111 height 7
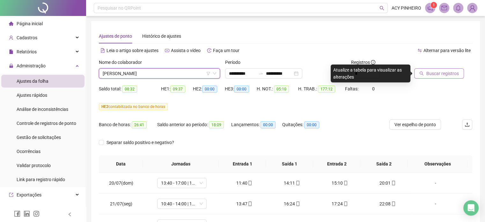
click at [432, 74] on span "Buscar registros" at bounding box center [442, 73] width 33 height 7
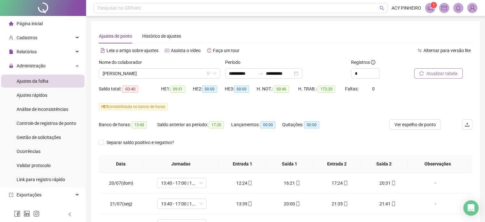
click at [432, 74] on span "Atualizar tabela" at bounding box center [441, 73] width 31 height 7
drag, startPoint x: 428, startPoint y: 179, endPoint x: 432, endPoint y: 182, distance: 4.2
drag, startPoint x: 432, startPoint y: 182, endPoint x: 437, endPoint y: 177, distance: 7.5
click at [437, 177] on td "-" at bounding box center [441, 182] width 61 height 21
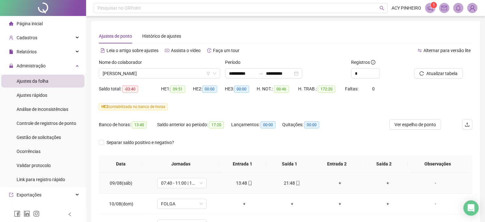
click at [432, 182] on div "-" at bounding box center [435, 182] width 38 height 7
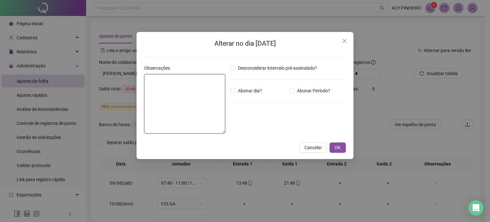
click at [158, 90] on textarea at bounding box center [184, 103] width 81 height 59
type textarea "**********"
click at [337, 144] on span "OK" at bounding box center [337, 147] width 6 height 7
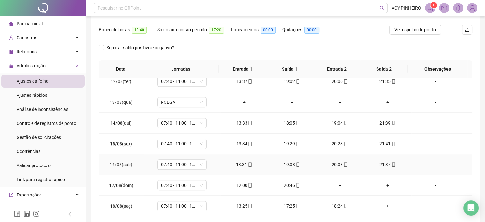
scroll to position [96, 0]
click at [429, 181] on div "-" at bounding box center [435, 183] width 38 height 7
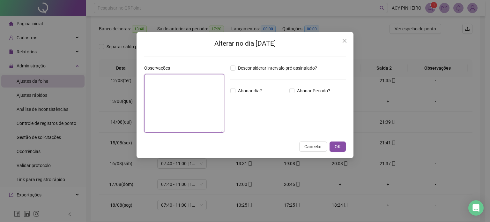
click at [160, 84] on textarea at bounding box center [184, 103] width 80 height 58
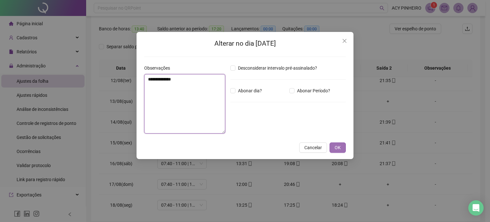
type textarea "**********"
click at [334, 148] on button "OK" at bounding box center [337, 147] width 16 height 10
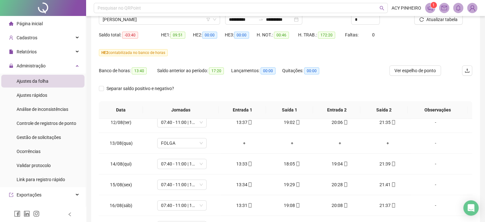
scroll to position [0, 0]
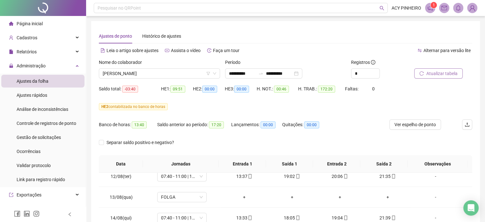
click at [434, 77] on span "Atualizar tabela" at bounding box center [441, 73] width 31 height 7
click at [444, 73] on span "Atualizar tabela" at bounding box center [441, 73] width 31 height 7
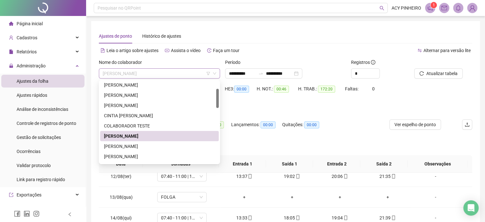
click at [189, 72] on span "[PERSON_NAME]" at bounding box center [159, 74] width 113 height 10
click at [150, 146] on div "[PERSON_NAME]" at bounding box center [159, 146] width 111 height 7
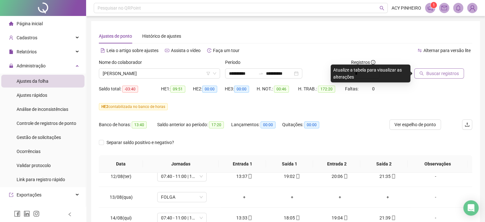
click at [451, 73] on span "Buscar registros" at bounding box center [442, 73] width 33 height 7
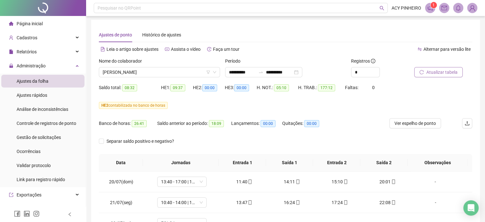
scroll to position [0, 0]
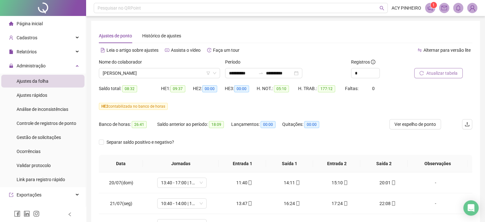
click at [429, 74] on span "Atualizar tabela" at bounding box center [441, 72] width 31 height 7
click at [435, 72] on span "Atualizar tabela" at bounding box center [441, 73] width 31 height 7
click at [194, 75] on span "[PERSON_NAME]" at bounding box center [159, 74] width 113 height 10
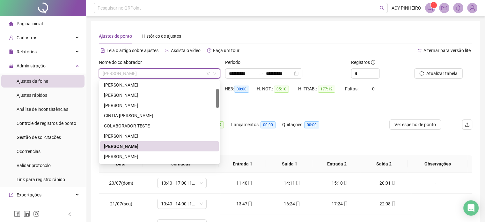
scroll to position [64, 0]
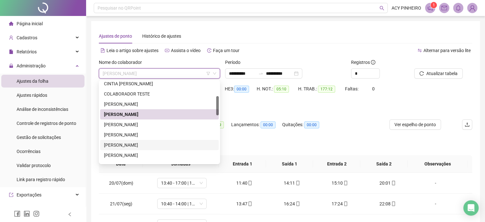
click at [140, 143] on div "[PERSON_NAME]" at bounding box center [159, 144] width 111 height 7
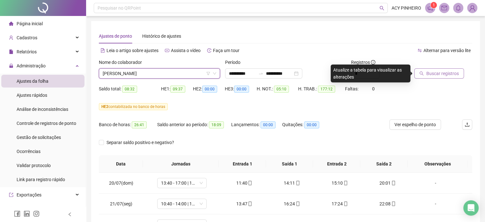
click at [445, 74] on span "Buscar registros" at bounding box center [442, 73] width 33 height 7
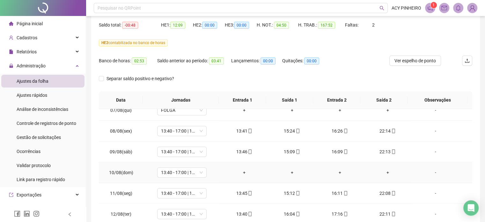
scroll to position [383, 0]
click at [200, 170] on span "13:40 - 17:00 | 18:00 - 22:00" at bounding box center [182, 172] width 42 height 10
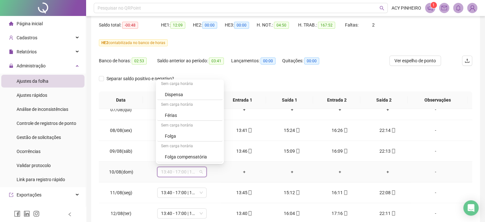
scroll to position [168, 0]
click at [201, 135] on div "Folga" at bounding box center [192, 135] width 54 height 7
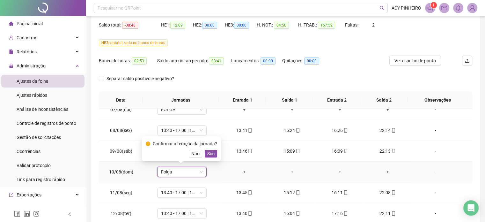
click at [207, 152] on span "Sim" at bounding box center [210, 153] width 7 height 7
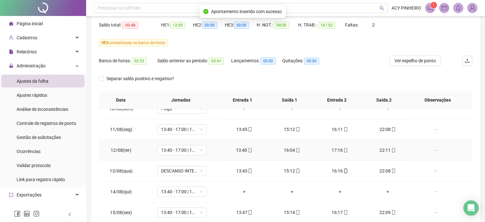
scroll to position [446, 0]
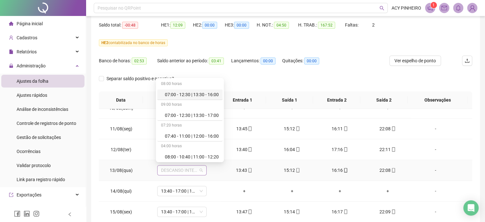
click at [200, 168] on span "DESCANSO INTER-JORNADA" at bounding box center [182, 170] width 42 height 10
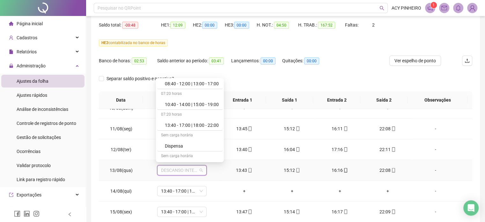
scroll to position [115, 0]
click at [208, 126] on div "13:40 - 17:00 | 18:00 - 22:00" at bounding box center [192, 124] width 54 height 7
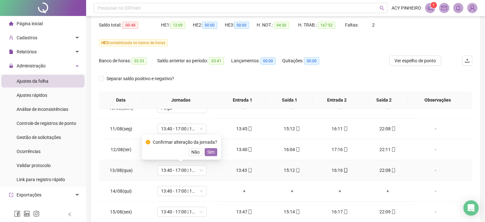
click at [210, 153] on span "Sim" at bounding box center [210, 151] width 7 height 7
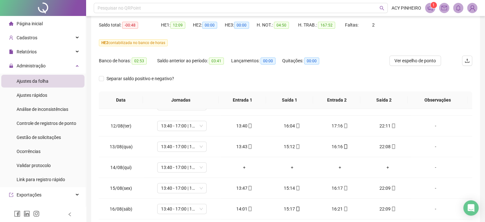
scroll to position [478, 0]
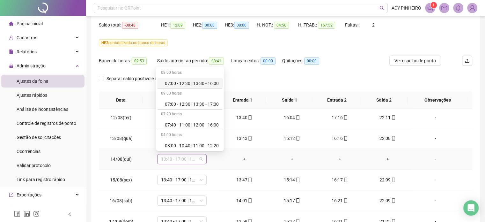
click at [200, 157] on span "13:40 - 17:00 | 18:00 - 22:00" at bounding box center [182, 159] width 42 height 10
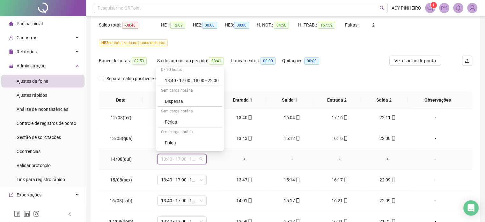
scroll to position [155, 0]
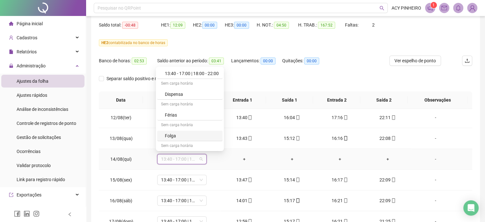
click at [206, 135] on div "Folga" at bounding box center [192, 135] width 54 height 7
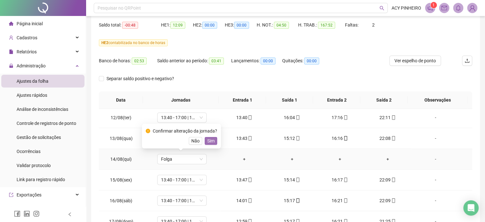
click at [211, 142] on span "Sim" at bounding box center [210, 140] width 7 height 7
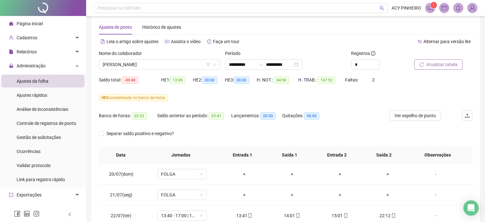
scroll to position [0, 0]
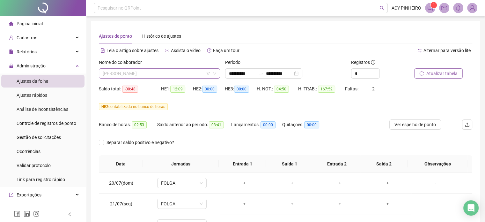
click at [190, 74] on span "[PERSON_NAME]" at bounding box center [159, 74] width 113 height 10
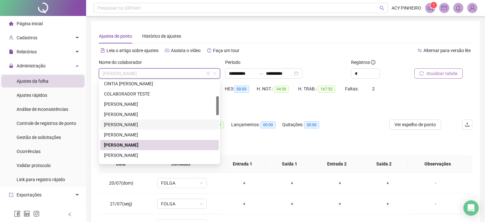
scroll to position [96, 0]
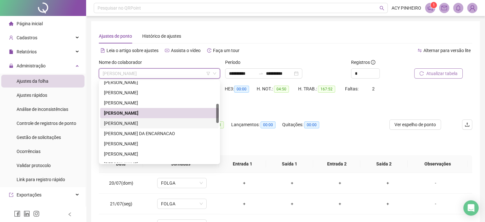
click at [143, 121] on div "[PERSON_NAME]" at bounding box center [159, 123] width 111 height 7
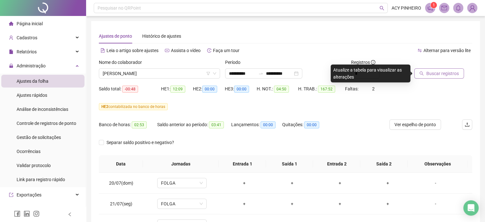
click at [428, 72] on span "Buscar registros" at bounding box center [442, 73] width 33 height 7
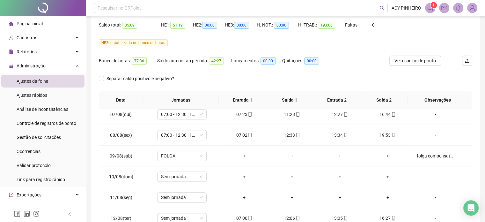
scroll to position [383, 0]
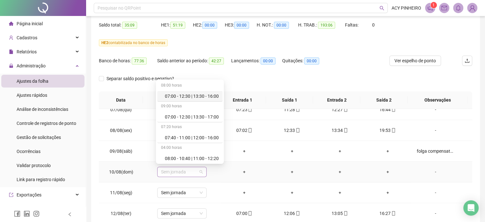
click at [200, 171] on span "Sem jornada" at bounding box center [182, 172] width 42 height 10
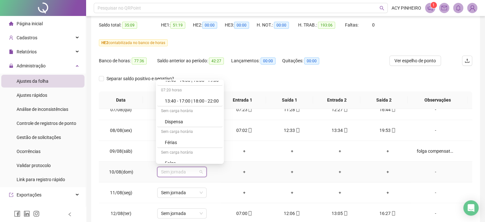
scroll to position [153, 0]
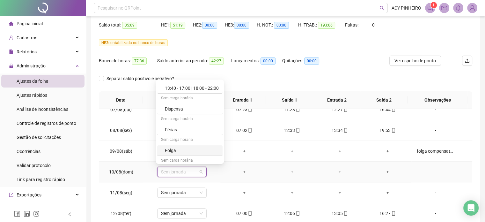
click at [203, 152] on div "Folga" at bounding box center [192, 150] width 54 height 7
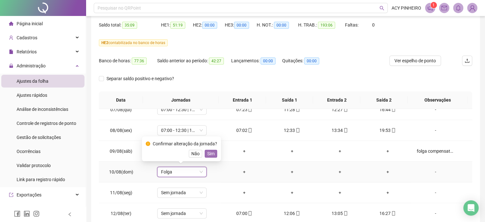
click at [209, 154] on span "Sim" at bounding box center [210, 153] width 7 height 7
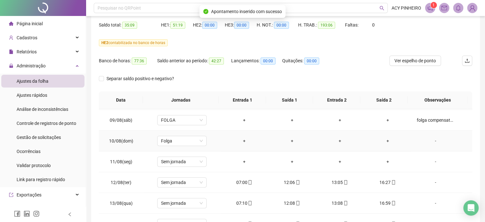
scroll to position [414, 0]
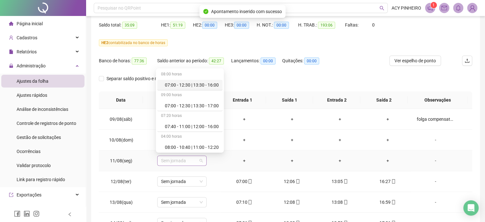
click at [200, 159] on span "Sem jornada" at bounding box center [182, 161] width 42 height 10
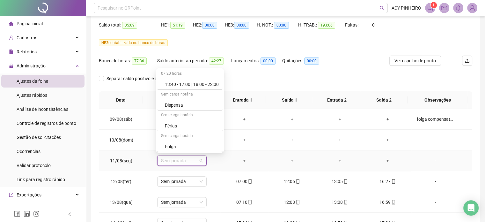
scroll to position [153, 0]
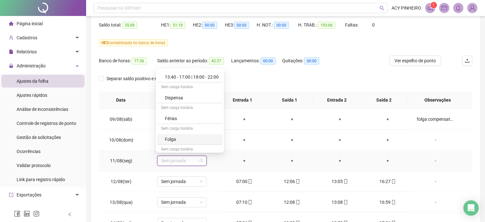
click at [211, 141] on div "Folga" at bounding box center [192, 138] width 54 height 7
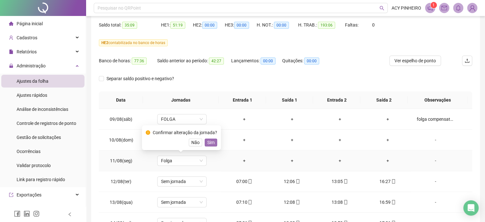
click at [211, 141] on span "Sim" at bounding box center [210, 142] width 7 height 7
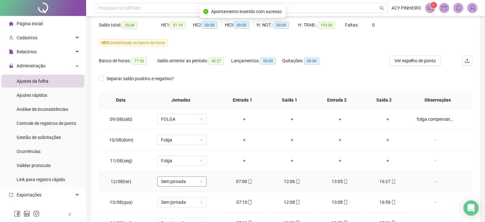
click at [201, 178] on span "Sem jornada" at bounding box center [182, 181] width 42 height 10
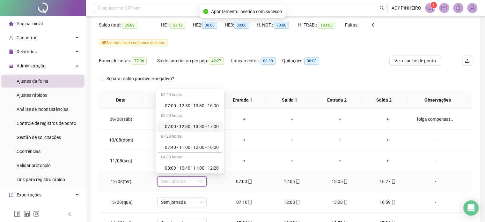
click at [205, 128] on div "07:00 - 12:30 | 13:30 - 17:00" at bounding box center [192, 126] width 54 height 7
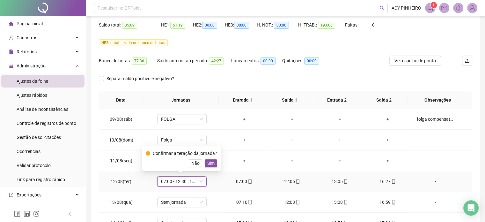
click at [211, 162] on span "Sim" at bounding box center [210, 162] width 7 height 7
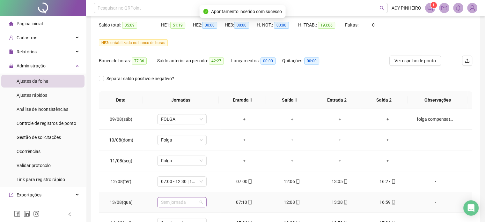
click at [199, 201] on span "Sem jornada" at bounding box center [182, 202] width 42 height 10
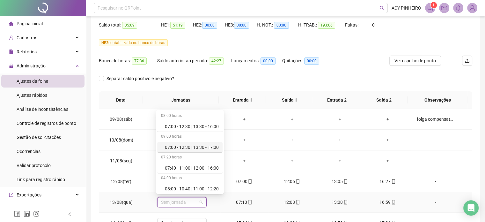
click at [202, 147] on div "07:00 - 12:30 | 13:30 - 17:00" at bounding box center [192, 146] width 54 height 7
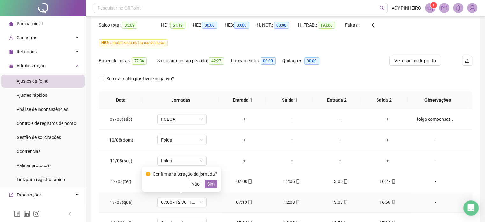
click at [210, 185] on span "Sim" at bounding box center [210, 183] width 7 height 7
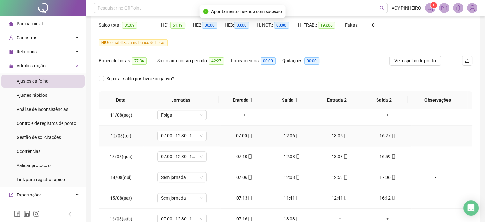
scroll to position [478, 0]
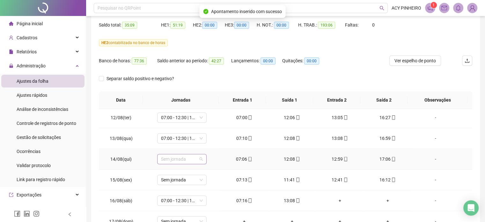
click at [201, 158] on span "Sem jornada" at bounding box center [182, 159] width 42 height 10
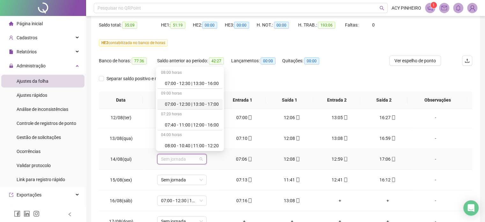
click at [211, 105] on div "07:00 - 12:30 | 13:30 - 17:00" at bounding box center [192, 103] width 54 height 7
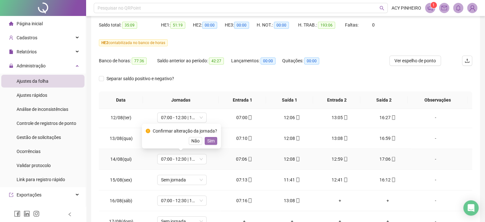
click at [209, 140] on span "Sim" at bounding box center [210, 140] width 7 height 7
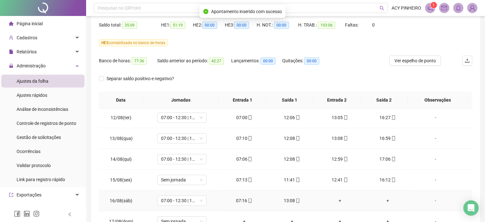
click at [430, 198] on div "-" at bounding box center [435, 200] width 38 height 7
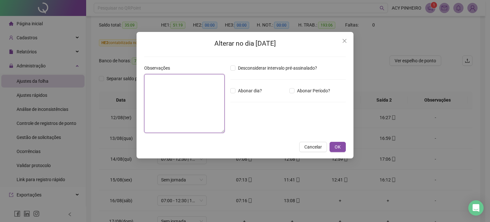
click at [182, 95] on textarea at bounding box center [184, 103] width 80 height 59
type textarea "**********"
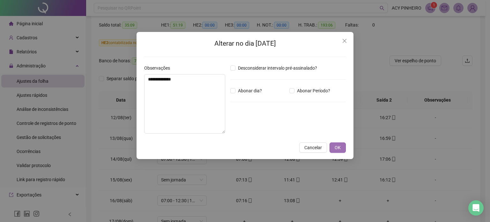
click at [340, 151] on button "OK" at bounding box center [337, 147] width 16 height 10
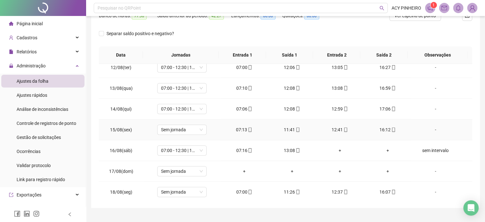
scroll to position [122, 0]
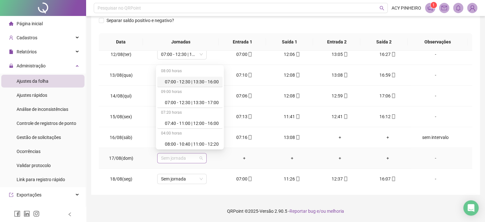
click at [202, 155] on div "Sem jornada" at bounding box center [181, 158] width 49 height 10
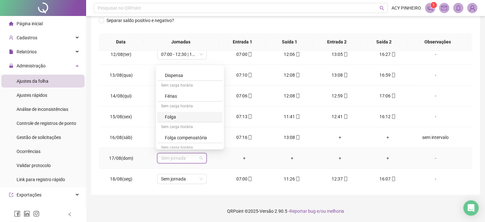
click at [180, 117] on div "Folga" at bounding box center [192, 116] width 54 height 7
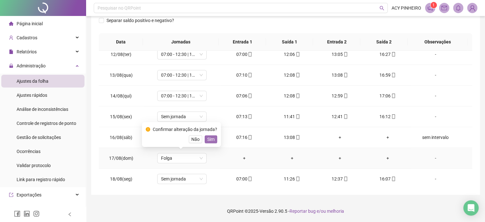
click at [210, 139] on span "Sim" at bounding box center [210, 138] width 7 height 7
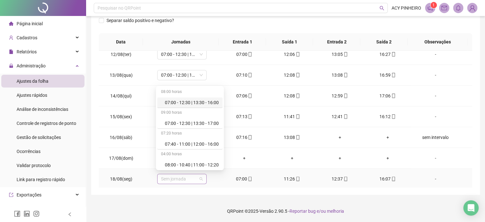
click at [202, 177] on div "Sem jornada" at bounding box center [181, 178] width 49 height 10
click at [204, 124] on div "07:00 - 12:30 | 13:30 - 17:00" at bounding box center [192, 123] width 54 height 7
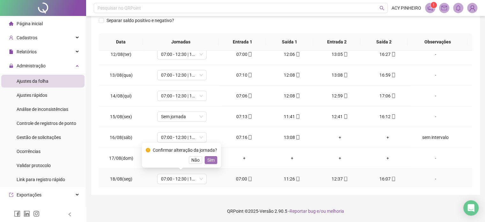
click at [210, 159] on span "Sim" at bounding box center [210, 159] width 7 height 7
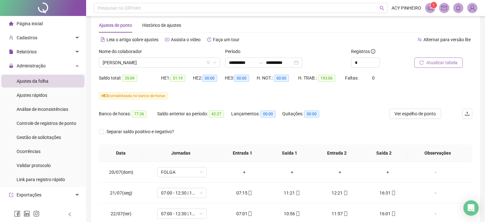
scroll to position [0, 0]
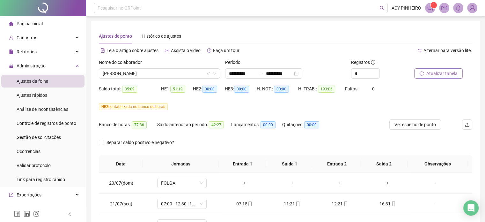
click at [445, 72] on span "Atualizar tabela" at bounding box center [441, 73] width 31 height 7
click at [436, 72] on span "Atualizar tabela" at bounding box center [441, 73] width 31 height 7
click at [435, 72] on span "Atualizar tabela" at bounding box center [441, 73] width 31 height 7
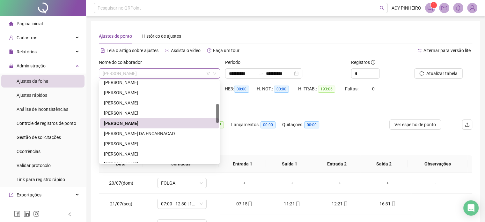
click at [184, 74] on span "[PERSON_NAME]" at bounding box center [159, 74] width 113 height 10
click at [138, 152] on div "[PERSON_NAME]" at bounding box center [159, 153] width 111 height 7
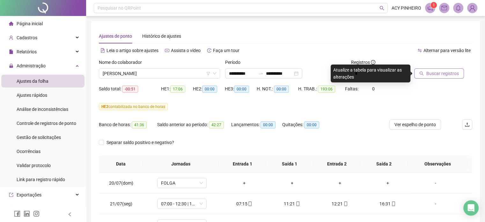
click at [451, 76] on span "Buscar registros" at bounding box center [442, 73] width 33 height 7
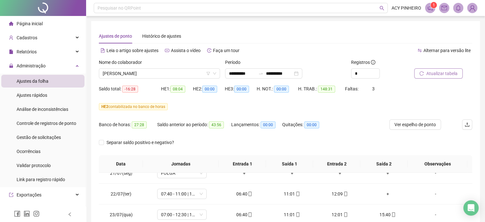
scroll to position [32, 0]
click at [384, 192] on div "+" at bounding box center [388, 192] width 38 height 7
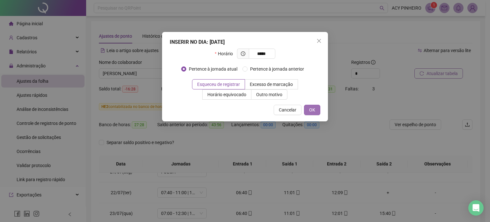
type input "*****"
click at [311, 108] on span "OK" at bounding box center [312, 109] width 6 height 7
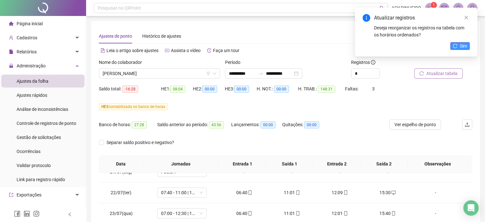
click at [462, 48] on span "Sim" at bounding box center [463, 45] width 7 height 7
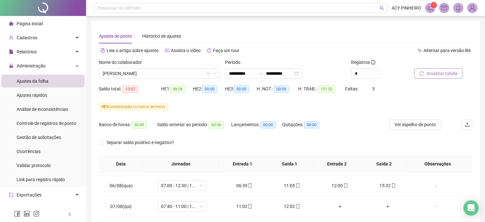
scroll to position [351, 0]
click at [337, 204] on div "+" at bounding box center [340, 204] width 38 height 7
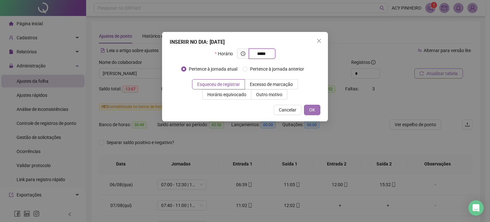
type input "*****"
click at [310, 108] on span "OK" at bounding box center [312, 109] width 6 height 7
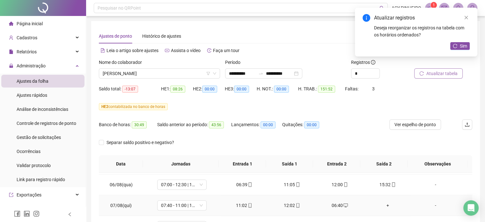
click at [384, 204] on div "+" at bounding box center [388, 204] width 38 height 7
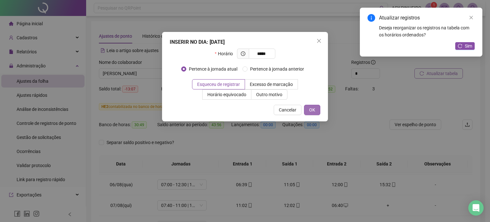
type input "*****"
click at [309, 111] on span "OK" at bounding box center [312, 109] width 6 height 7
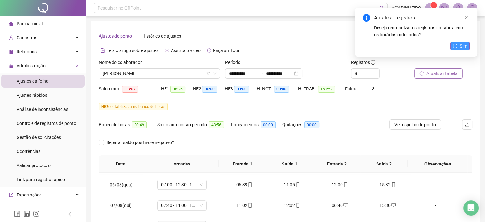
click at [461, 45] on span "Sim" at bounding box center [463, 45] width 7 height 7
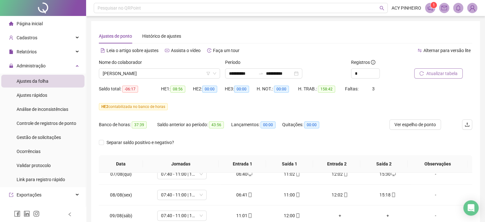
scroll to position [383, 0]
click at [337, 214] on div "+" at bounding box center [340, 214] width 38 height 7
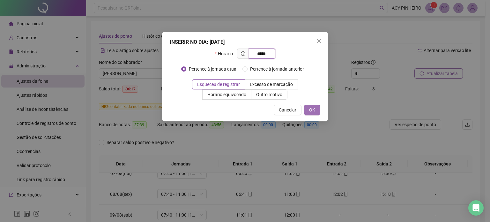
type input "*****"
click at [314, 108] on span "OK" at bounding box center [312, 109] width 6 height 7
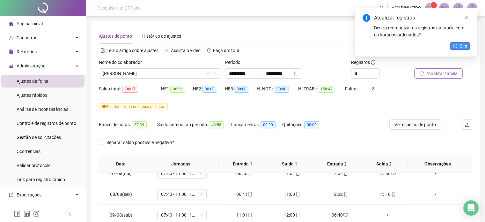
click at [462, 45] on span "Sim" at bounding box center [463, 45] width 7 height 7
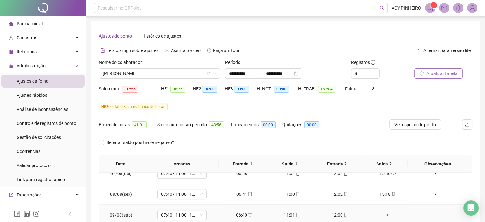
click at [383, 213] on div "+" at bounding box center [388, 214] width 38 height 7
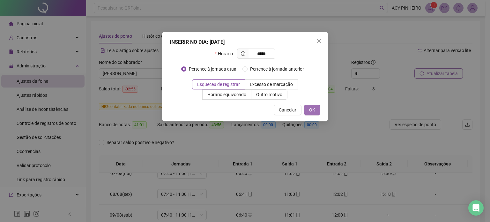
type input "*****"
click at [315, 112] on button "OK" at bounding box center [312, 110] width 16 height 10
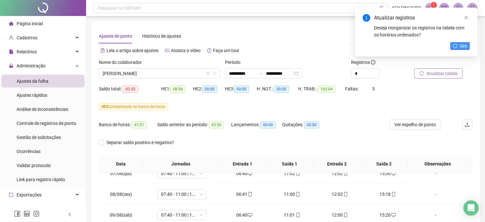
click at [455, 47] on icon "reload" at bounding box center [455, 46] width 4 height 4
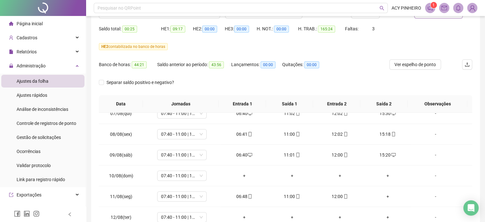
scroll to position [64, 0]
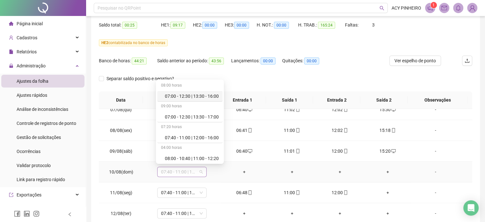
click at [201, 171] on span "07:40 - 11:00 | 12:00 - 16:00" at bounding box center [182, 172] width 42 height 10
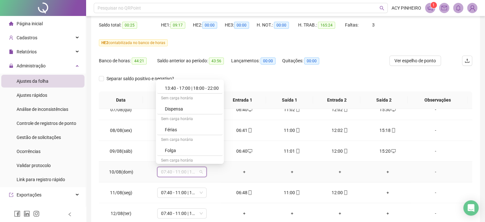
scroll to position [156, 0]
click at [203, 146] on div "Folga" at bounding box center [192, 147] width 54 height 7
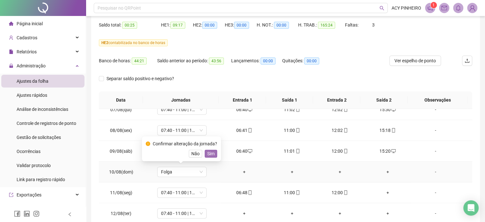
click at [208, 152] on span "Sim" at bounding box center [210, 153] width 7 height 7
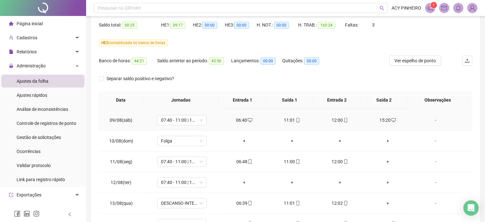
scroll to position [414, 0]
click at [384, 159] on div "+" at bounding box center [388, 160] width 38 height 7
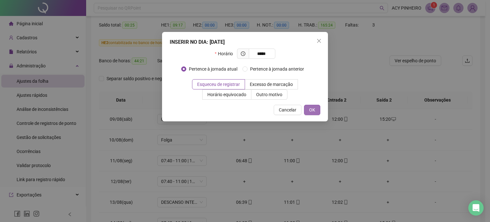
type input "*****"
click at [313, 108] on span "OK" at bounding box center [312, 109] width 6 height 7
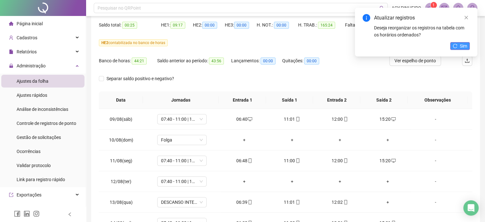
click at [467, 45] on button "Sim" at bounding box center [459, 46] width 19 height 8
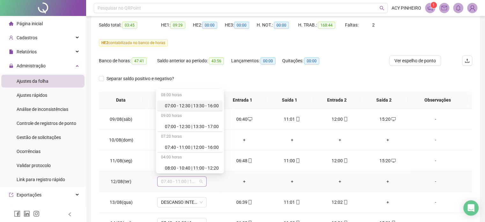
click at [199, 179] on span "07:40 - 11:00 | 12:00 - 16:00" at bounding box center [182, 181] width 42 height 10
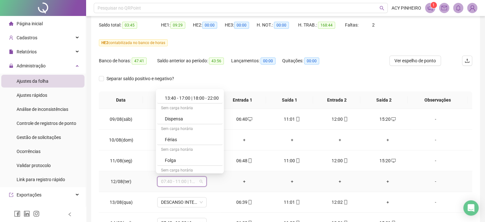
scroll to position [153, 0]
click at [192, 160] on div "Folga" at bounding box center [192, 159] width 54 height 7
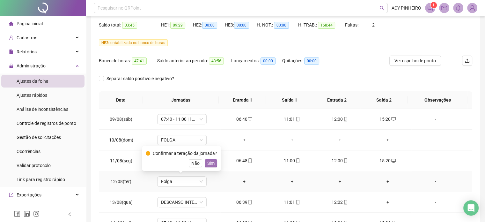
click at [208, 164] on span "Sim" at bounding box center [210, 162] width 7 height 7
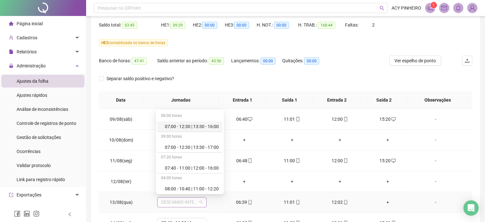
click at [200, 202] on span "DESCANSO INTER-JORNADA" at bounding box center [182, 202] width 42 height 10
click at [191, 147] on div "07:00 - 12:30 | 13:30 - 17:00" at bounding box center [192, 146] width 54 height 7
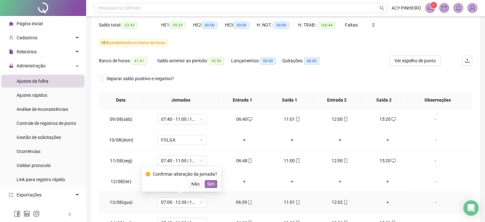
click at [211, 185] on span "Sim" at bounding box center [210, 183] width 7 height 7
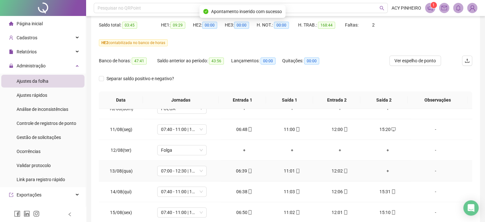
scroll to position [446, 0]
click at [384, 167] on div "+" at bounding box center [388, 169] width 38 height 7
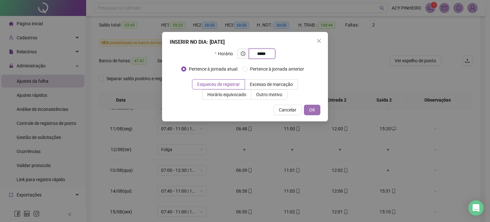
type input "*****"
click at [315, 109] on button "OK" at bounding box center [312, 110] width 16 height 10
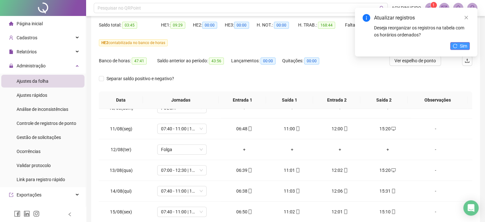
click at [457, 44] on icon "reload" at bounding box center [455, 46] width 4 height 4
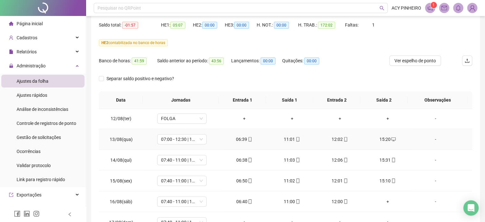
scroll to position [478, 0]
click at [381, 198] on div "+" at bounding box center [388, 200] width 38 height 7
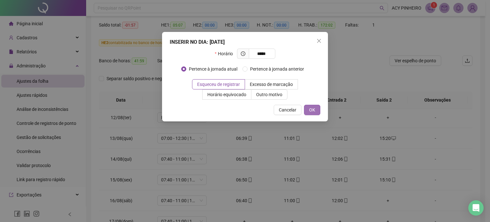
type input "*****"
click at [311, 108] on span "OK" at bounding box center [312, 109] width 6 height 7
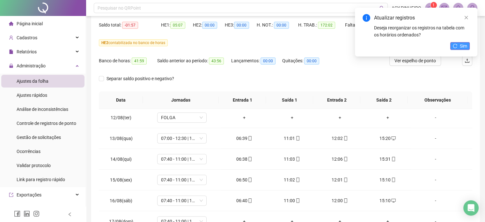
click at [462, 45] on span "Sim" at bounding box center [463, 45] width 7 height 7
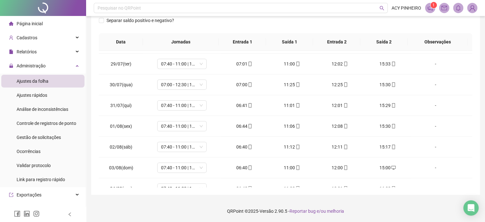
scroll to position [189, 0]
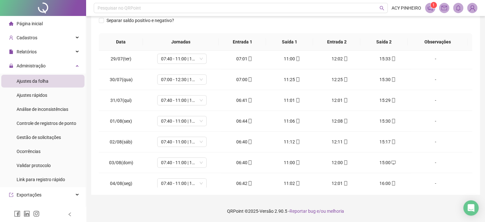
click at [469, 186] on div "**********" at bounding box center [285, 46] width 389 height 295
click at [469, 187] on div "**********" at bounding box center [285, 46] width 389 height 295
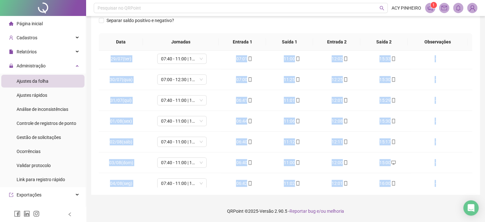
click at [469, 187] on div "**********" at bounding box center [285, 46] width 389 height 295
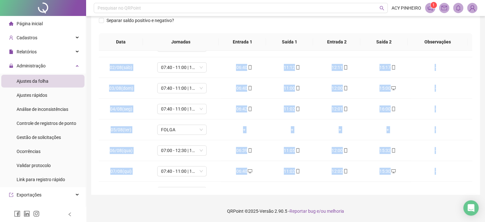
scroll to position [274, 0]
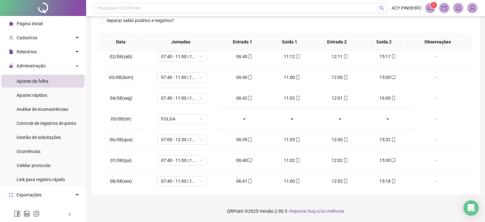
click at [426, 206] on footer "QRPoint © 2025 - Versão 2.90.5 - Reportar bug e/ou melhoria" at bounding box center [285, 211] width 399 height 22
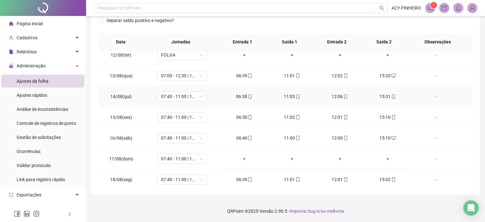
scroll to position [483, 0]
click at [198, 156] on span "07:40 - 11:00 | 12:00 - 16:00" at bounding box center [182, 158] width 42 height 10
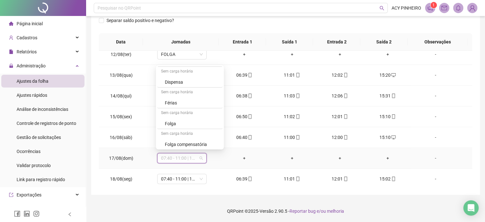
scroll to position [166, 0]
click at [204, 121] on div "Folga" at bounding box center [192, 123] width 54 height 7
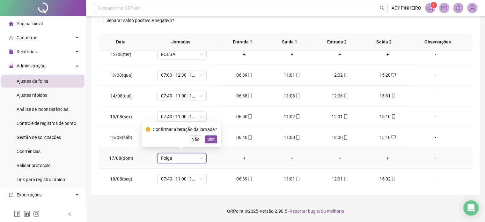
click at [209, 138] on span "Sim" at bounding box center [210, 138] width 7 height 7
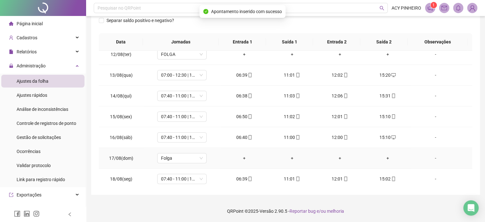
click at [432, 157] on div "-" at bounding box center [435, 157] width 38 height 7
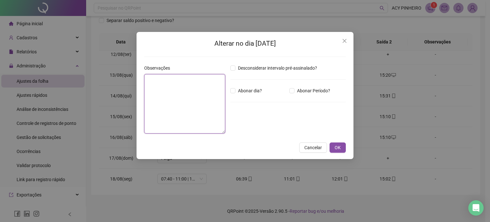
click at [167, 96] on textarea at bounding box center [184, 103] width 81 height 59
type textarea "**********"
click at [335, 150] on span "OK" at bounding box center [337, 147] width 6 height 7
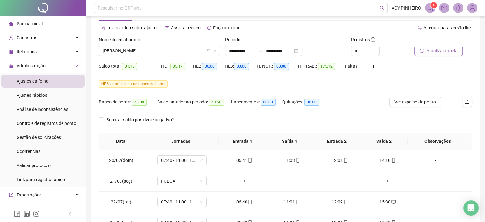
scroll to position [0, 0]
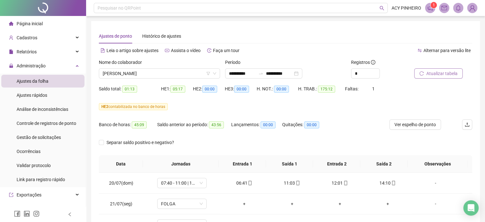
click at [445, 76] on span "Atualizar tabela" at bounding box center [441, 73] width 31 height 7
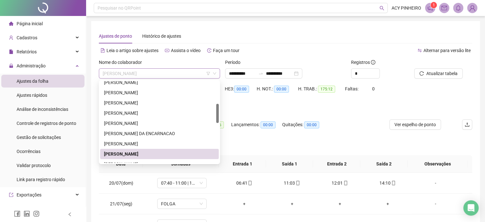
click at [177, 76] on span "[PERSON_NAME]" at bounding box center [159, 74] width 113 height 10
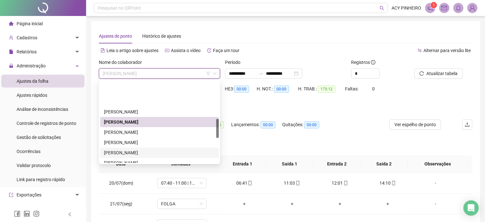
scroll to position [159, 0]
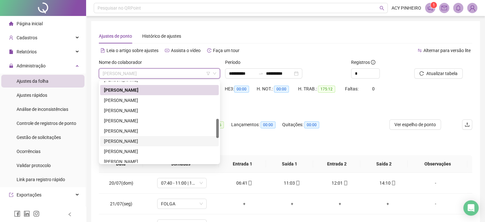
click at [153, 140] on div "[PERSON_NAME]" at bounding box center [159, 140] width 111 height 7
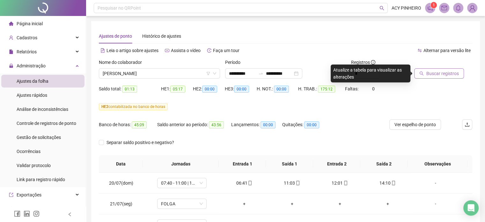
click at [450, 75] on span "Buscar registros" at bounding box center [442, 73] width 33 height 7
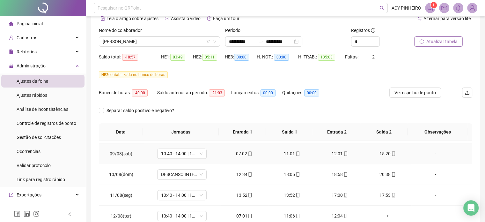
scroll to position [414, 0]
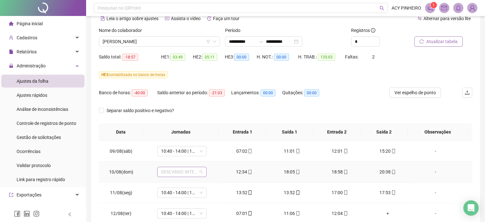
click at [201, 171] on span "DESCANSO INTER-JORNADA" at bounding box center [182, 172] width 42 height 10
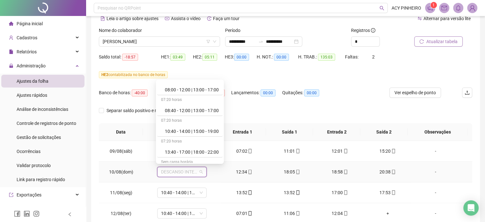
scroll to position [102, 0]
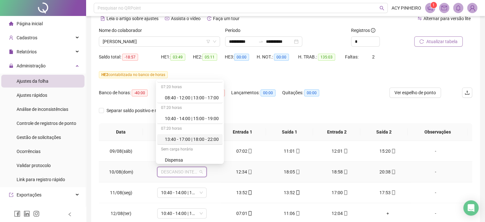
click at [189, 137] on div "13:40 - 17:00 | 18:00 - 22:00" at bounding box center [192, 138] width 54 height 7
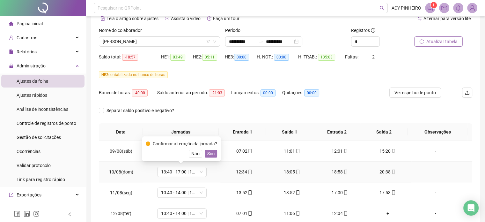
click at [210, 154] on span "Sim" at bounding box center [210, 153] width 7 height 7
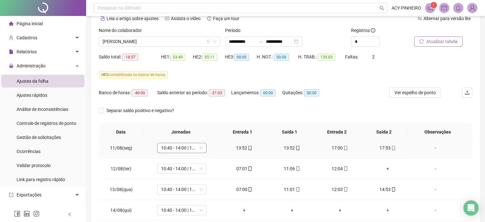
scroll to position [483, 0]
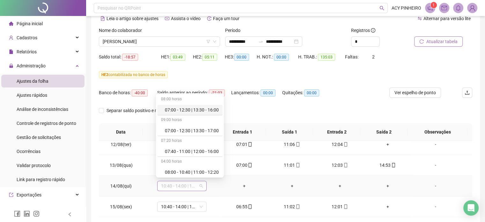
click at [200, 185] on span "10:40 - 14:00 | 15:00 - 19:00" at bounding box center [182, 186] width 42 height 10
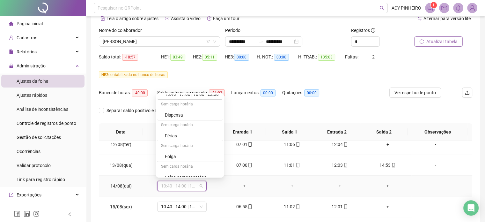
scroll to position [166, 0]
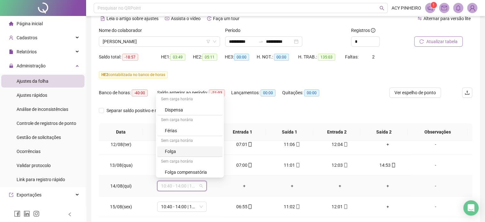
click at [207, 151] on div "Folga" at bounding box center [192, 151] width 54 height 7
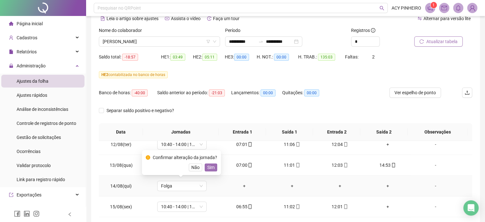
click at [214, 166] on button "Sim" at bounding box center [211, 167] width 12 height 8
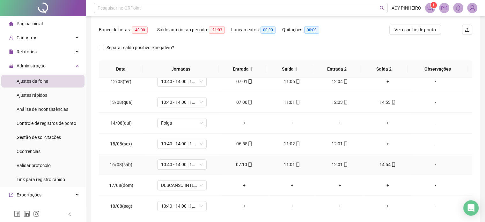
scroll to position [96, 0]
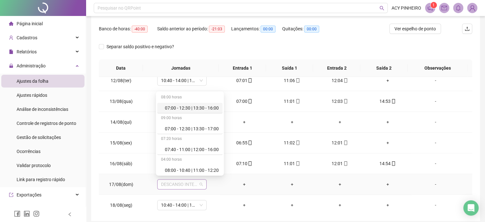
click at [199, 181] on span "DESCANSO INTER-JORNADA" at bounding box center [182, 184] width 42 height 10
click at [198, 147] on div "Folga" at bounding box center [192, 149] width 54 height 7
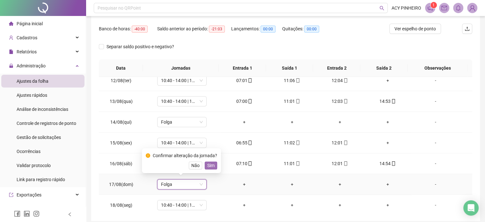
click at [212, 166] on span "Sim" at bounding box center [210, 165] width 7 height 7
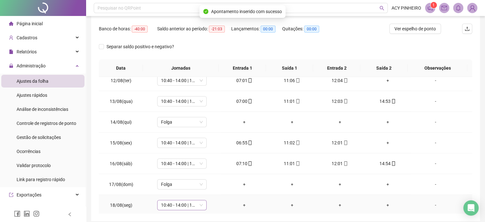
click at [199, 204] on span "10:40 - 14:00 | 15:00 - 19:00" at bounding box center [182, 205] width 42 height 10
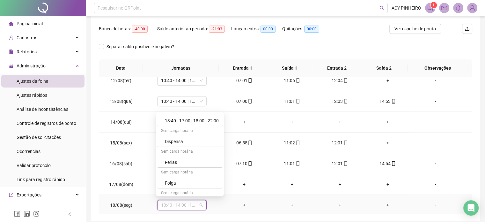
scroll to position [159, 0]
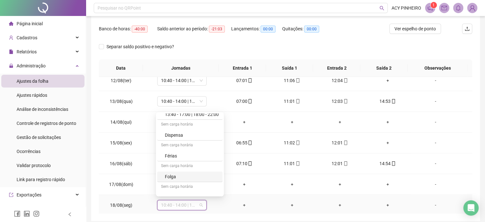
click at [209, 176] on div "Folga" at bounding box center [192, 176] width 54 height 7
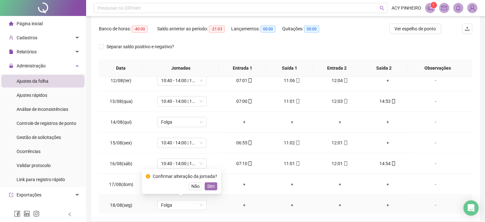
click at [212, 186] on span "Sim" at bounding box center [210, 185] width 7 height 7
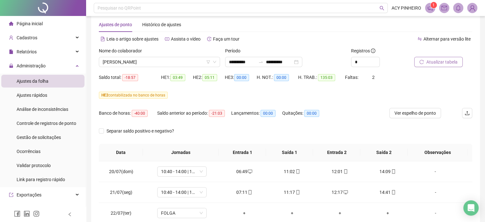
scroll to position [0, 0]
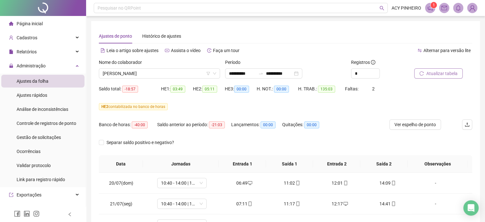
click at [445, 72] on span "Atualizar tabela" at bounding box center [441, 73] width 31 height 7
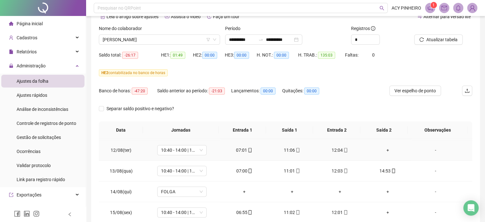
scroll to position [478, 0]
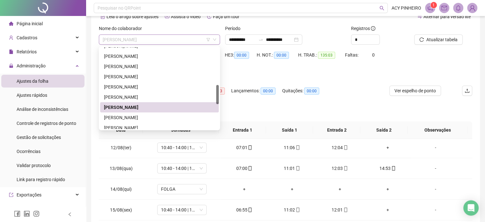
click at [193, 40] on span "[PERSON_NAME]" at bounding box center [159, 40] width 113 height 10
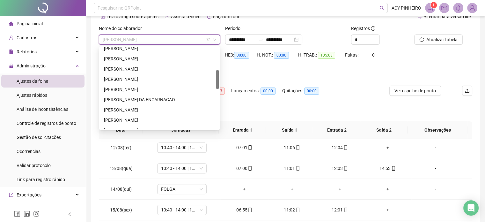
scroll to position [64, 0]
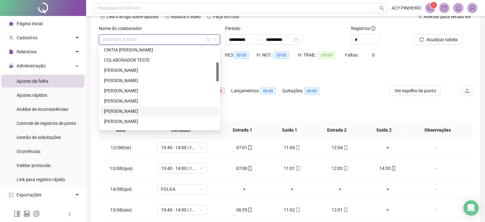
click at [155, 108] on div "[PERSON_NAME]" at bounding box center [159, 110] width 111 height 7
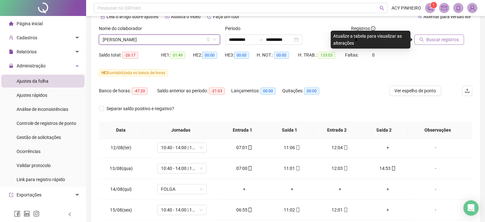
click at [431, 40] on span "Buscar registros" at bounding box center [442, 39] width 33 height 7
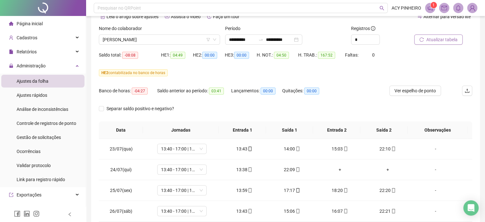
scroll to position [32, 0]
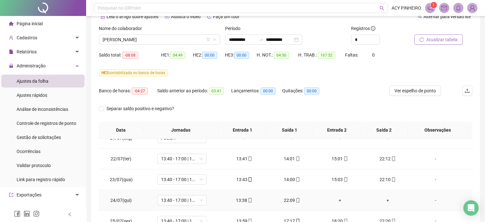
click at [337, 201] on div "+" at bounding box center [340, 199] width 38 height 7
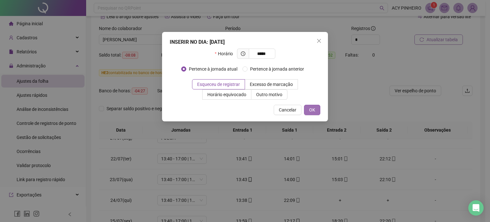
type input "*****"
click at [315, 111] on span "OK" at bounding box center [312, 109] width 6 height 7
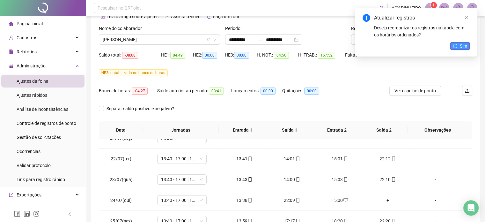
click at [465, 47] on span "Sim" at bounding box center [463, 45] width 7 height 7
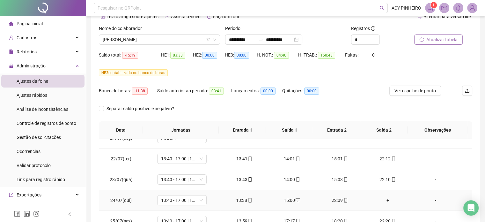
click at [383, 199] on div "+" at bounding box center [388, 199] width 38 height 7
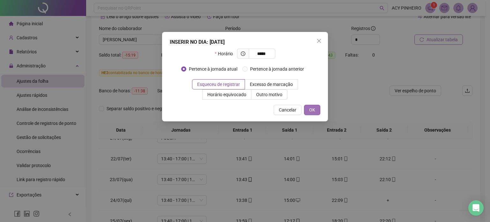
type input "*****"
click at [314, 110] on span "OK" at bounding box center [312, 109] width 6 height 7
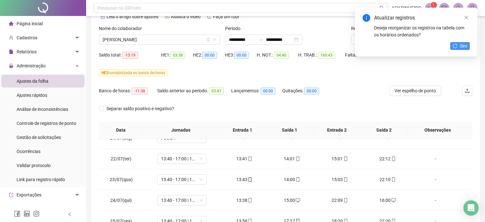
click at [460, 45] on span "Sim" at bounding box center [463, 45] width 7 height 7
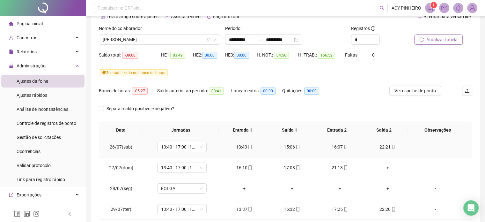
scroll to position [128, 0]
click at [384, 167] on div "+" at bounding box center [388, 166] width 38 height 7
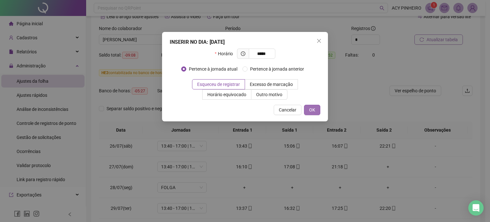
type input "*****"
click at [311, 110] on span "OK" at bounding box center [312, 109] width 6 height 7
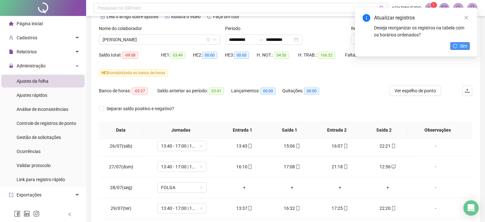
click at [459, 44] on button "Sim" at bounding box center [459, 46] width 19 height 8
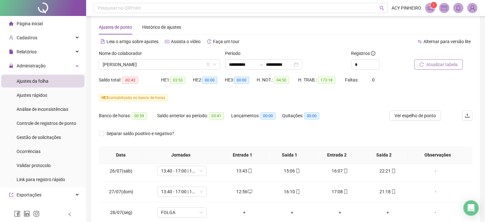
scroll to position [5, 0]
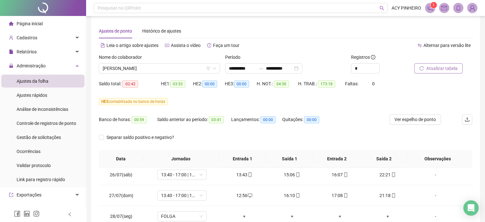
click at [445, 70] on span "Atualizar tabela" at bounding box center [441, 68] width 31 height 7
click at [435, 69] on span "Atualizar tabela" at bounding box center [441, 68] width 31 height 7
click at [161, 68] on span "[PERSON_NAME]" at bounding box center [159, 68] width 113 height 10
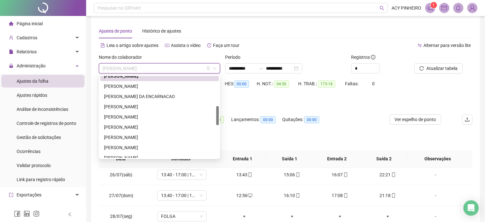
scroll to position [159, 0]
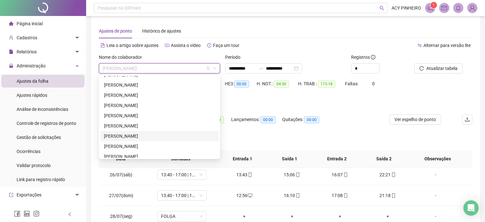
click at [153, 135] on div "[PERSON_NAME]" at bounding box center [159, 135] width 111 height 7
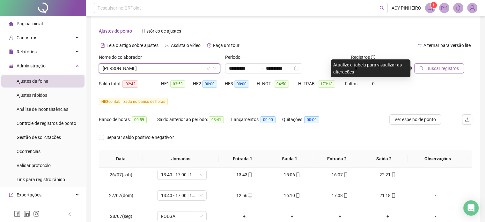
click at [455, 69] on span "Buscar registros" at bounding box center [442, 68] width 33 height 7
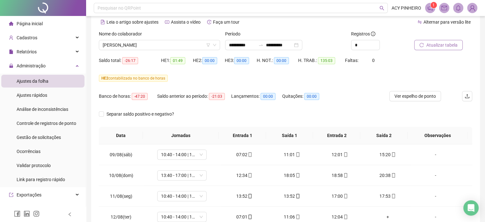
scroll to position [5, 0]
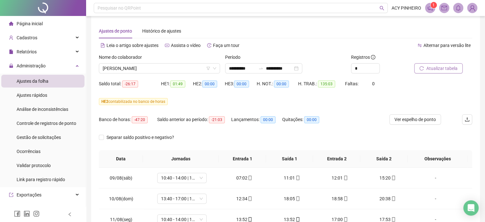
click at [441, 67] on span "Atualizar tabela" at bounding box center [441, 68] width 31 height 7
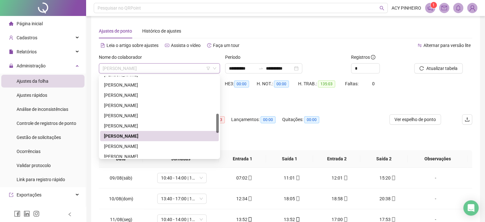
click at [183, 68] on span "[PERSON_NAME]" at bounding box center [159, 68] width 113 height 10
click at [161, 146] on div "[PERSON_NAME]" at bounding box center [159, 146] width 111 height 7
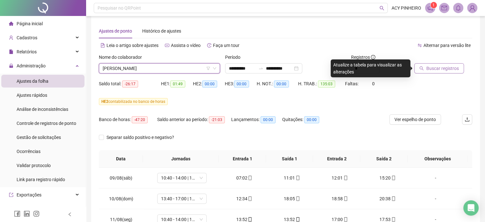
click at [442, 67] on span "Buscar registros" at bounding box center [442, 68] width 33 height 7
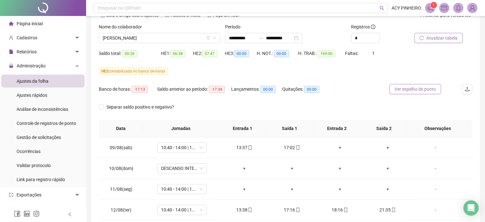
scroll to position [37, 0]
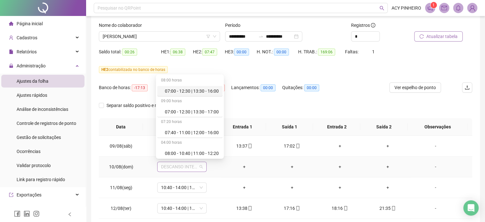
click at [201, 165] on span "DESCANSO INTER-JORNADA" at bounding box center [182, 167] width 42 height 10
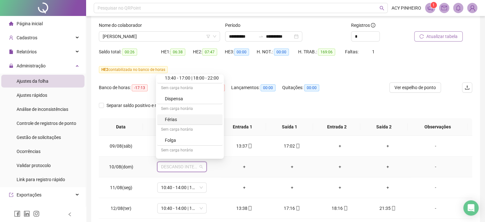
scroll to position [159, 0]
click at [198, 139] on div "Folga" at bounding box center [192, 138] width 54 height 7
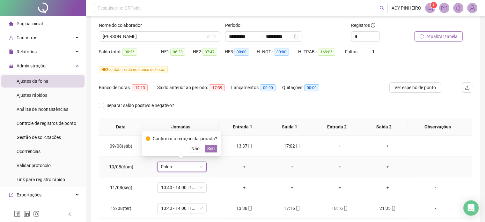
click at [209, 147] on span "Sim" at bounding box center [210, 148] width 7 height 7
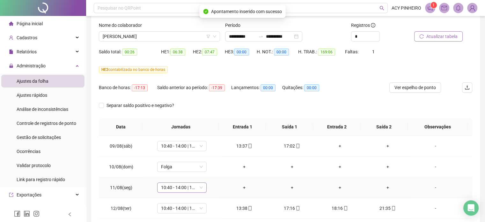
click at [200, 185] on span "10:40 - 14:00 | 15:00 - 19:00" at bounding box center [182, 187] width 42 height 10
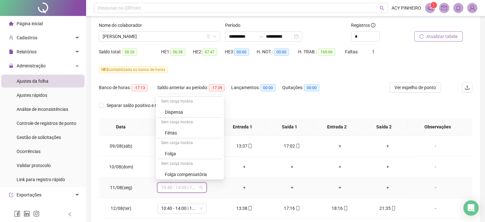
scroll to position [166, 0]
click at [203, 155] on div "Folga" at bounding box center [192, 153] width 54 height 7
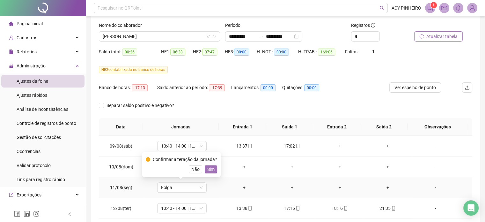
click at [209, 167] on span "Sim" at bounding box center [210, 168] width 7 height 7
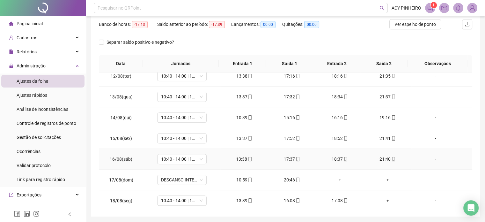
scroll to position [101, 0]
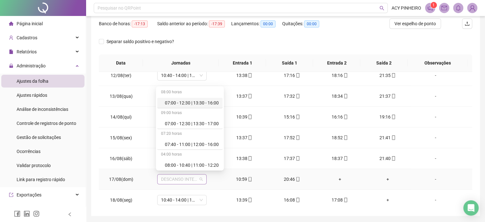
click at [201, 178] on span "DESCANSO INTER-JORNADA" at bounding box center [182, 179] width 42 height 10
click at [201, 161] on div "10:40 - 14:00 | 15:00 - 19:00" at bounding box center [192, 163] width 54 height 7
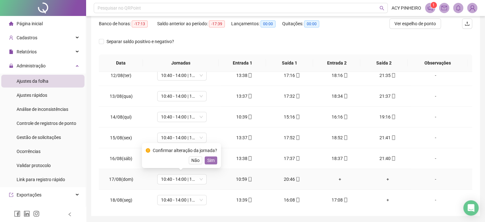
click at [209, 162] on span "Sim" at bounding box center [210, 160] width 7 height 7
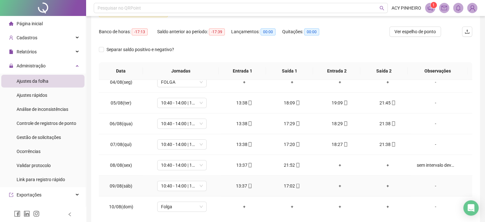
scroll to position [88, 0]
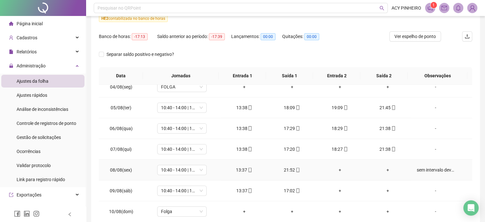
click at [257, 177] on td "13:37" at bounding box center [244, 169] width 48 height 21
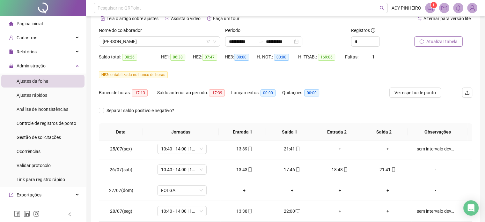
scroll to position [101, 0]
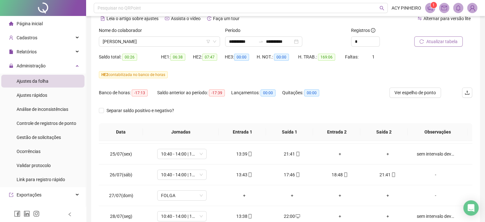
click at [442, 40] on span "Atualizar tabela" at bounding box center [441, 41] width 31 height 7
click at [172, 41] on span "[PERSON_NAME]" at bounding box center [159, 42] width 113 height 10
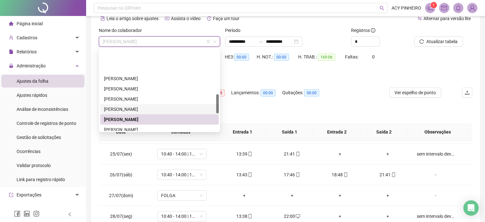
scroll to position [191, 0]
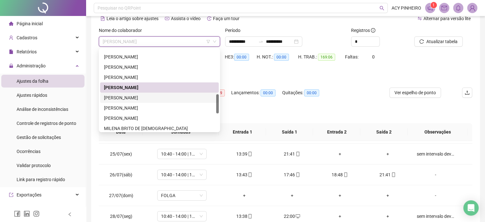
click at [148, 98] on div "[PERSON_NAME]" at bounding box center [159, 97] width 111 height 7
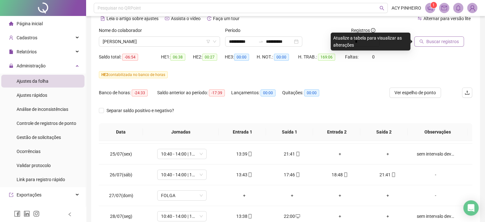
click at [435, 39] on span "Buscar registros" at bounding box center [442, 41] width 33 height 7
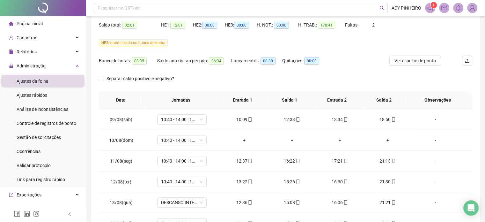
scroll to position [414, 0]
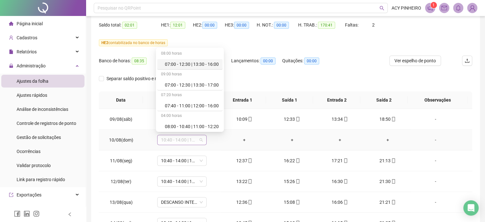
click at [198, 140] on span "10:40 - 14:00 | 15:00 - 19:00" at bounding box center [182, 140] width 42 height 10
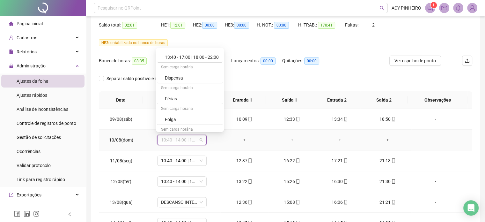
scroll to position [153, 0]
click at [203, 121] on div "Folga" at bounding box center [189, 118] width 65 height 11
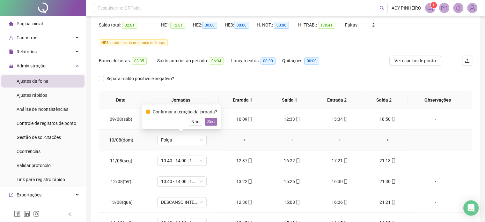
click at [209, 123] on span "Sim" at bounding box center [210, 121] width 7 height 7
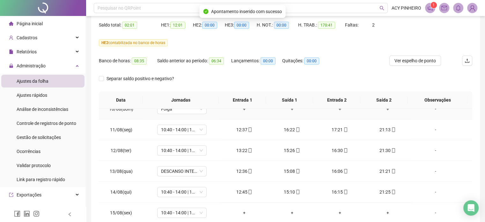
scroll to position [446, 0]
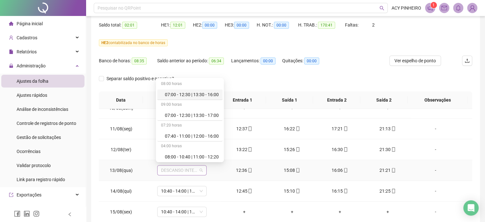
click at [201, 167] on span "DESCANSO INTER-JORNADA" at bounding box center [182, 170] width 42 height 10
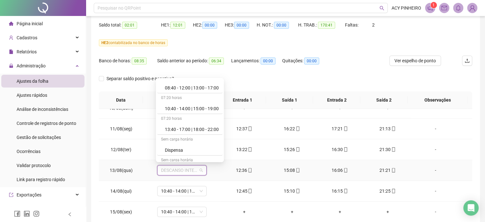
scroll to position [123, 0]
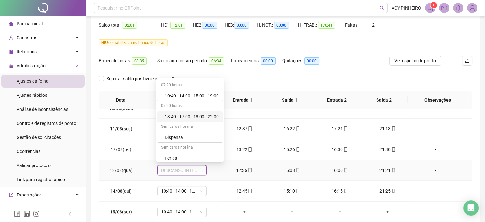
click at [201, 114] on div "13:40 - 17:00 | 18:00 - 22:00" at bounding box center [192, 116] width 54 height 7
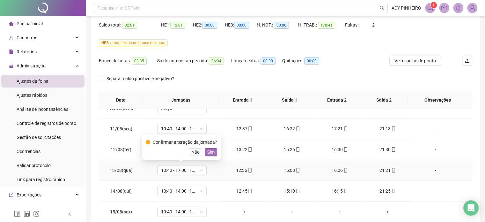
click at [208, 153] on span "Sim" at bounding box center [210, 151] width 7 height 7
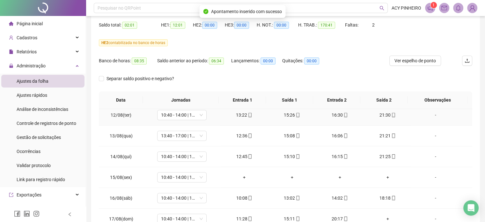
scroll to position [483, 0]
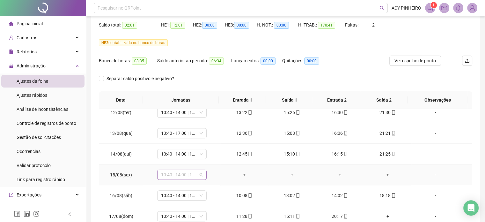
click at [200, 172] on span "10:40 - 14:00 | 15:00 - 19:00" at bounding box center [182, 175] width 42 height 10
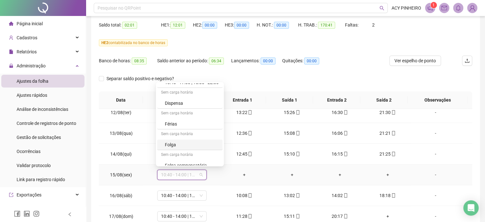
click at [205, 147] on div "Folga" at bounding box center [192, 144] width 54 height 7
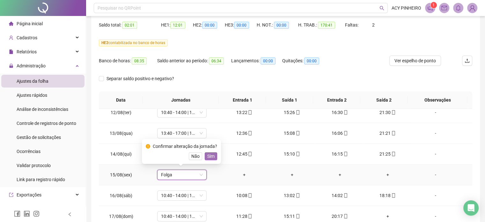
click at [209, 157] on span "Sim" at bounding box center [210, 155] width 7 height 7
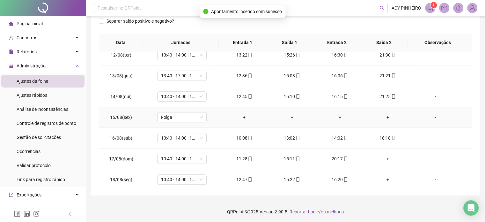
scroll to position [122, 0]
click at [384, 155] on div "+" at bounding box center [388, 157] width 38 height 7
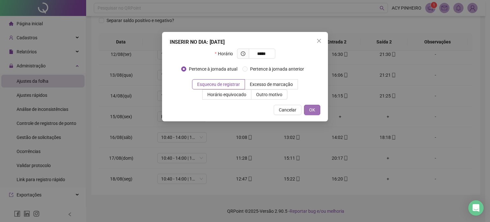
type input "*****"
click at [310, 109] on span "OK" at bounding box center [312, 109] width 6 height 7
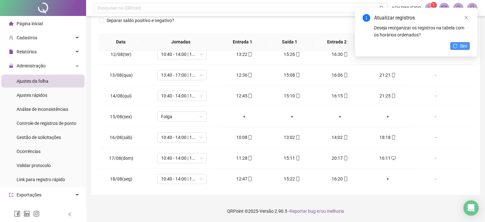
click at [459, 45] on button "Sim" at bounding box center [459, 46] width 19 height 8
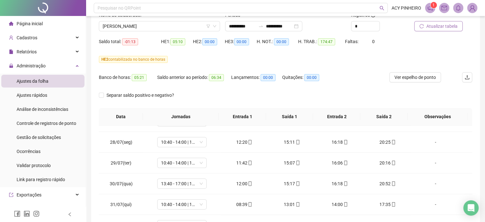
scroll to position [0, 0]
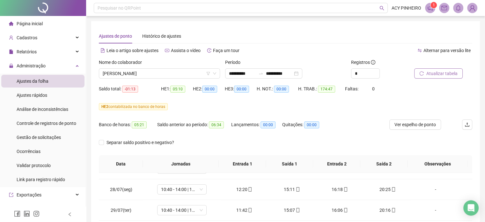
click at [437, 75] on span "Atualizar tabela" at bounding box center [441, 73] width 31 height 7
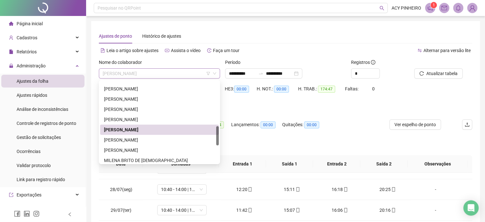
click at [162, 72] on span "[PERSON_NAME]" at bounding box center [159, 74] width 113 height 10
click at [156, 109] on div "[PERSON_NAME]" at bounding box center [159, 109] width 111 height 7
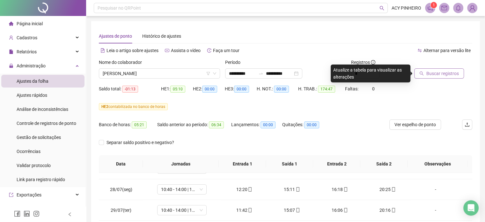
click at [450, 74] on span "Buscar registros" at bounding box center [442, 73] width 33 height 7
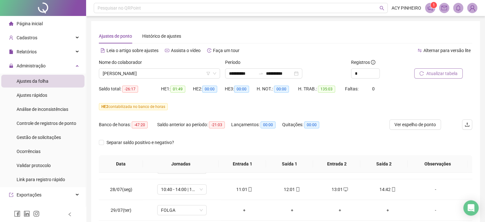
click at [435, 70] on span "Atualizar tabela" at bounding box center [441, 73] width 31 height 7
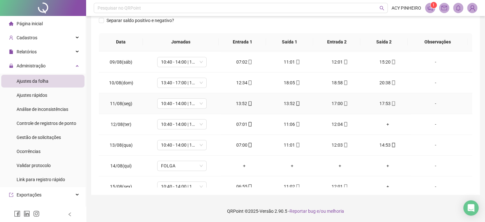
scroll to position [414, 0]
click at [387, 122] on div "+" at bounding box center [388, 123] width 38 height 7
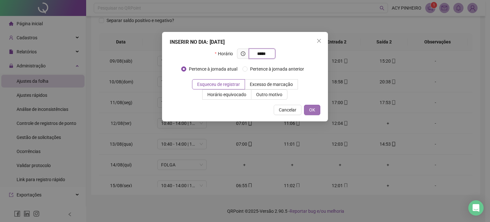
type input "*****"
click at [310, 108] on span "OK" at bounding box center [312, 109] width 6 height 7
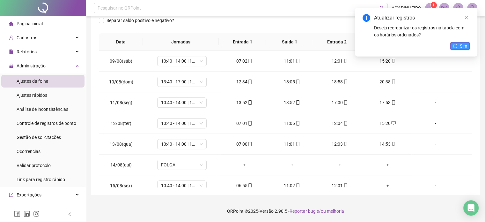
click at [460, 46] on span "Sim" at bounding box center [463, 45] width 7 height 7
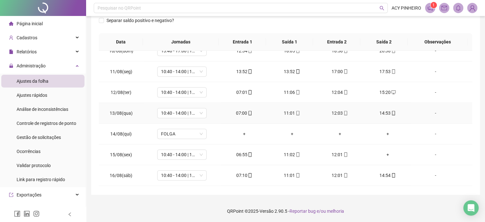
scroll to position [446, 0]
click at [383, 150] on div "+" at bounding box center [388, 153] width 38 height 7
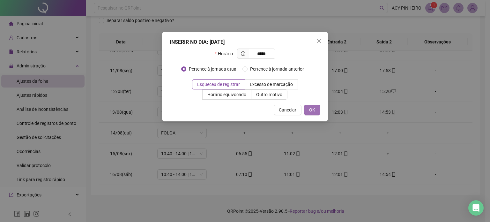
type input "*****"
click at [314, 109] on span "OK" at bounding box center [312, 109] width 6 height 7
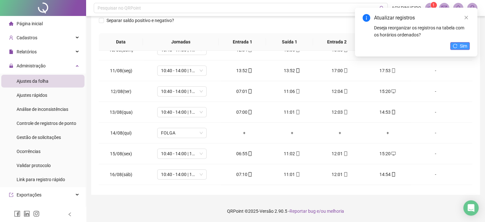
click at [462, 48] on span "Sim" at bounding box center [463, 45] width 7 height 7
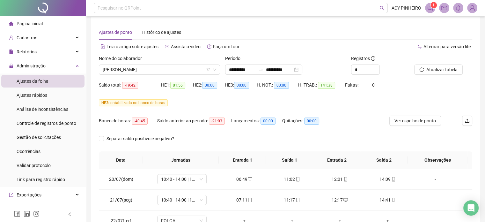
scroll to position [2, 0]
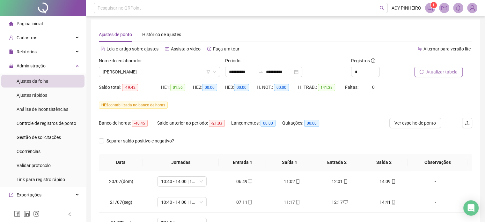
click at [441, 72] on span "Atualizar tabela" at bounding box center [441, 71] width 31 height 7
click at [186, 73] on span "[PERSON_NAME]" at bounding box center [159, 72] width 113 height 10
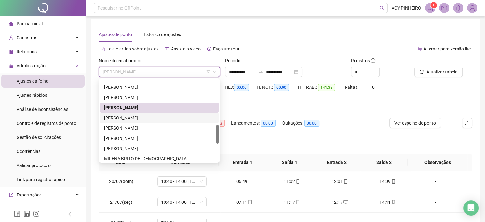
click at [161, 120] on div "[PERSON_NAME]" at bounding box center [159, 117] width 111 height 7
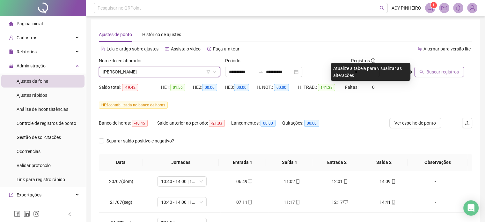
click at [447, 72] on span "Buscar registros" at bounding box center [442, 71] width 33 height 7
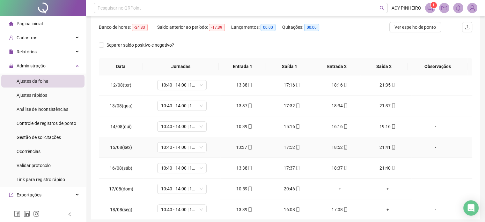
scroll to position [478, 0]
click at [430, 185] on div "-" at bounding box center [435, 187] width 38 height 7
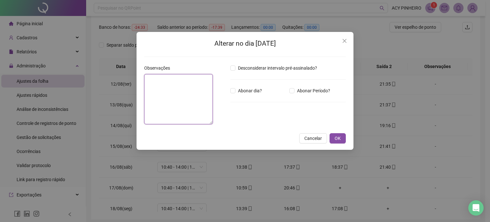
click at [164, 90] on textarea at bounding box center [178, 99] width 69 height 50
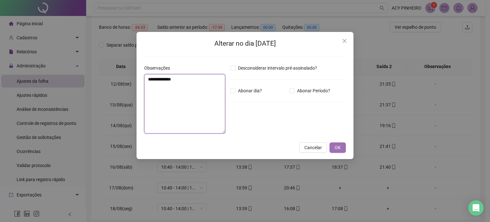
type textarea "**********"
click at [337, 150] on span "OK" at bounding box center [337, 147] width 6 height 7
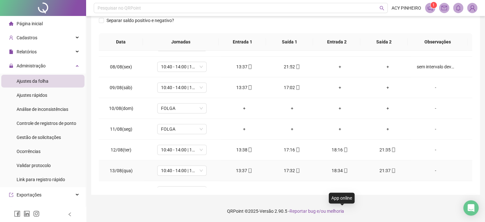
scroll to position [388, 0]
click at [337, 87] on div "+" at bounding box center [340, 87] width 38 height 7
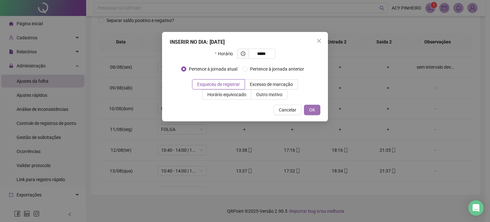
type input "*****"
click at [310, 107] on span "OK" at bounding box center [312, 109] width 6 height 7
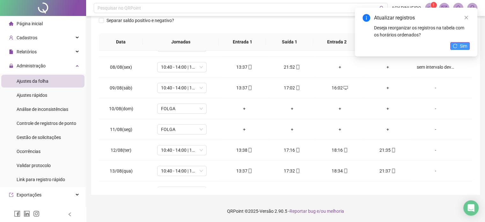
click at [453, 44] on icon "reload" at bounding box center [455, 46] width 4 height 4
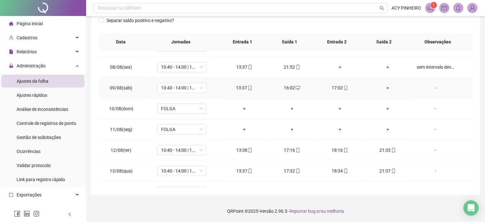
click at [384, 86] on div "+" at bounding box center [388, 87] width 38 height 7
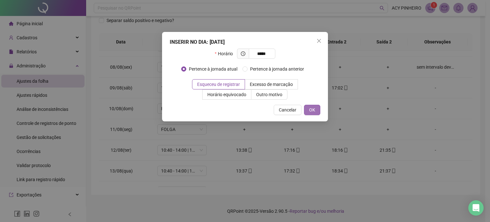
type input "*****"
click at [316, 110] on button "OK" at bounding box center [312, 110] width 16 height 10
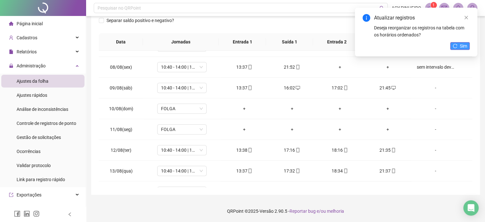
click at [454, 44] on icon "reload" at bounding box center [455, 46] width 4 height 4
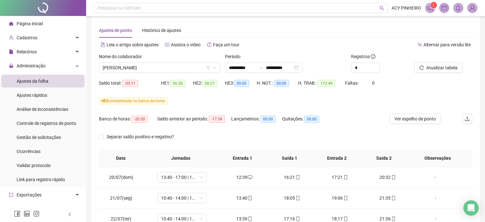
scroll to position [5, 0]
click at [436, 66] on span "Atualizar tabela" at bounding box center [441, 67] width 31 height 7
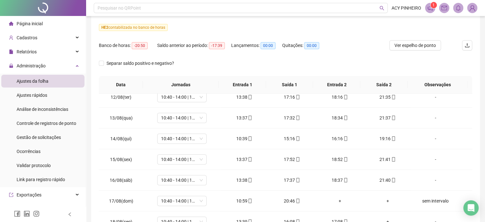
scroll to position [0, 0]
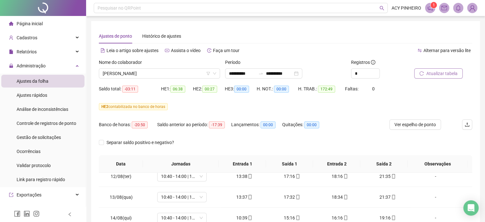
click at [442, 74] on span "Atualizar tabela" at bounding box center [441, 73] width 31 height 7
click at [435, 71] on span "Atualizar tabela" at bounding box center [441, 73] width 31 height 7
click at [449, 75] on span "Atualizar tabela" at bounding box center [441, 73] width 31 height 7
click at [182, 74] on span "[PERSON_NAME]" at bounding box center [159, 74] width 113 height 10
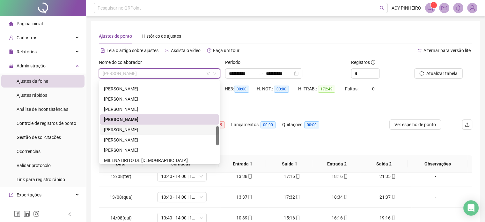
click at [137, 127] on div "[PERSON_NAME]" at bounding box center [159, 129] width 111 height 7
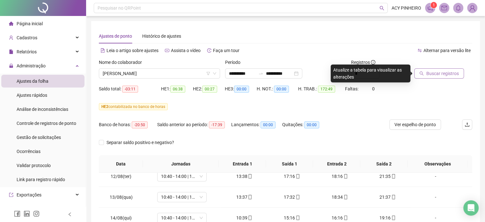
click at [437, 71] on span "Buscar registros" at bounding box center [442, 73] width 33 height 7
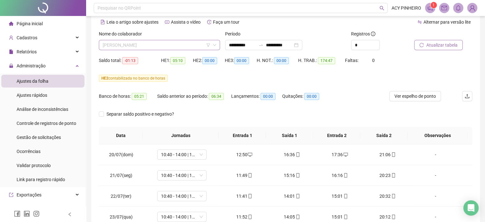
click at [184, 45] on span "[PERSON_NAME]" at bounding box center [159, 45] width 113 height 10
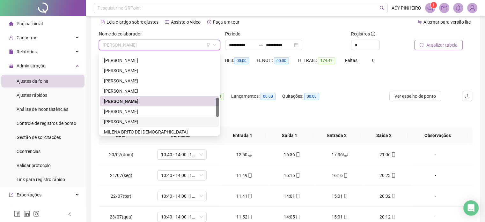
click at [141, 121] on div "[PERSON_NAME]" at bounding box center [159, 121] width 111 height 7
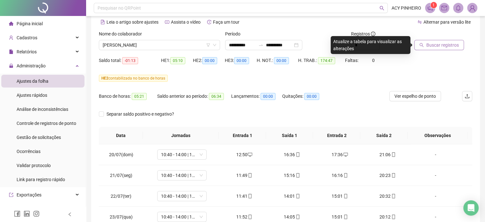
click at [433, 43] on span "Buscar registros" at bounding box center [442, 44] width 33 height 7
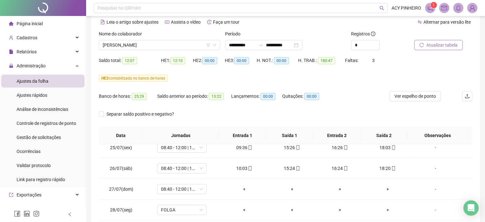
scroll to position [112, 0]
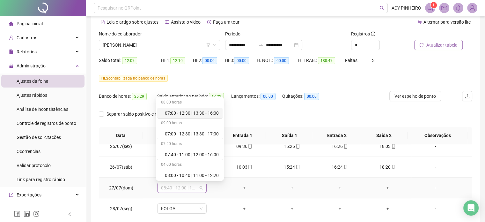
click at [200, 188] on span "08:40 - 12:00 | 13:00 - 17:00" at bounding box center [182, 188] width 42 height 10
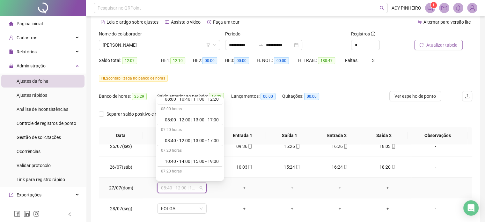
scroll to position [77, 0]
click at [224, 178] on div "08:00 horas 07:00 - 12:30 | 13:30 - 16:00 09:00 horas 07:00 - 12:30 | 13:30 - 1…" at bounding box center [190, 138] width 68 height 84
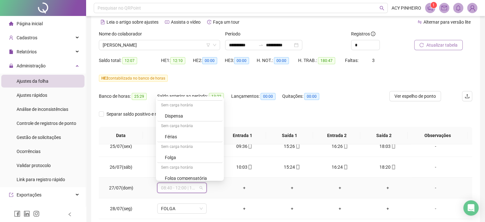
scroll to position [163, 0]
click at [193, 159] on div "Folga" at bounding box center [189, 157] width 65 height 11
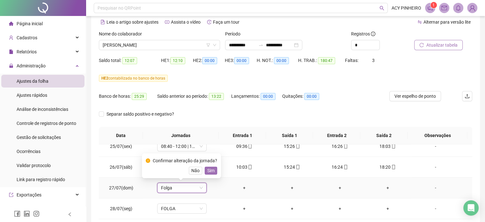
click at [208, 170] on span "Sim" at bounding box center [210, 170] width 7 height 7
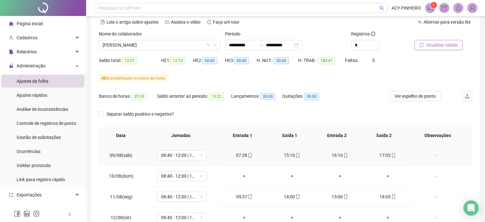
scroll to position [414, 0]
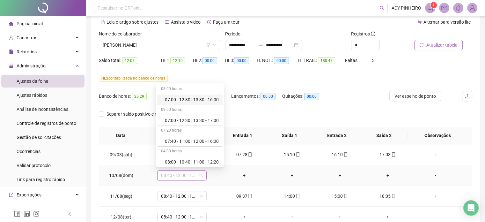
click at [198, 174] on span "08:40 - 12:00 | 13:00 - 17:00" at bounding box center [182, 175] width 42 height 10
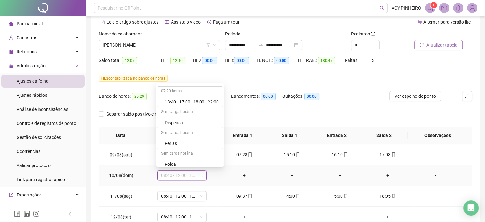
scroll to position [155, 0]
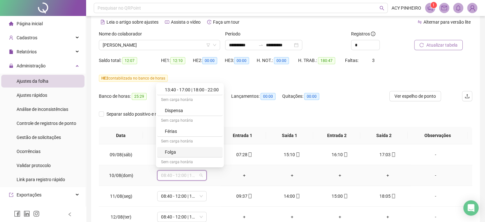
click at [199, 147] on div "Folga" at bounding box center [189, 152] width 65 height 11
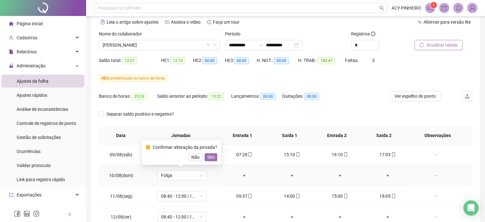
click at [208, 158] on span "Sim" at bounding box center [210, 156] width 7 height 7
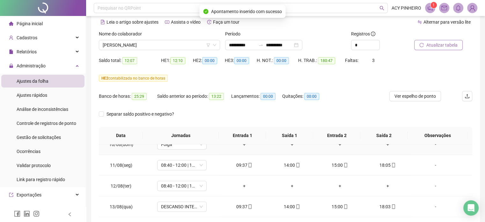
scroll to position [446, 0]
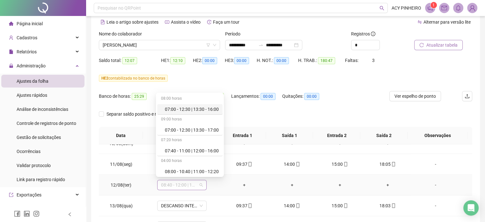
click at [200, 183] on span "08:40 - 12:00 | 13:00 - 17:00" at bounding box center [182, 185] width 42 height 10
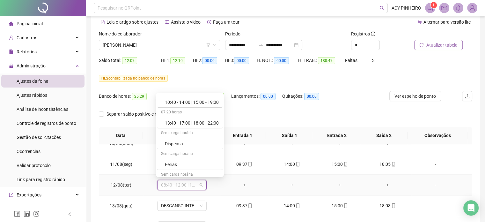
scroll to position [157, 0]
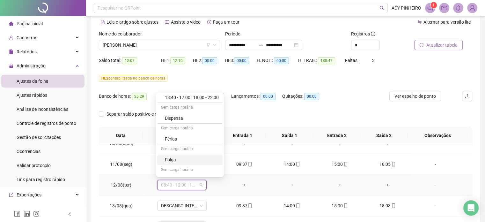
click at [207, 158] on div "Folga" at bounding box center [192, 159] width 54 height 7
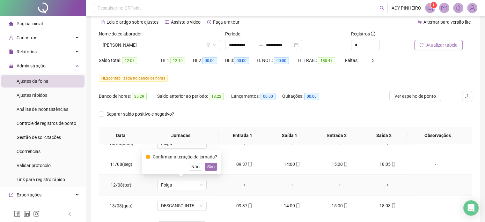
click at [209, 165] on span "Sim" at bounding box center [210, 166] width 7 height 7
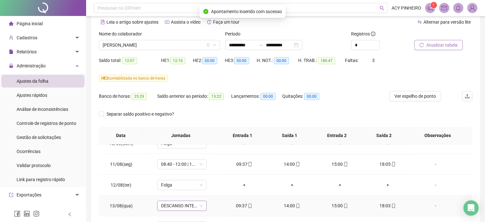
click at [201, 205] on div "DESCANSO INTER-JORNADA" at bounding box center [181, 205] width 49 height 10
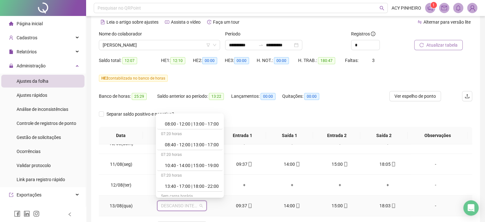
scroll to position [89, 0]
click at [191, 165] on div "10:40 - 14:00 | 15:00 - 19:00" at bounding box center [192, 164] width 54 height 7
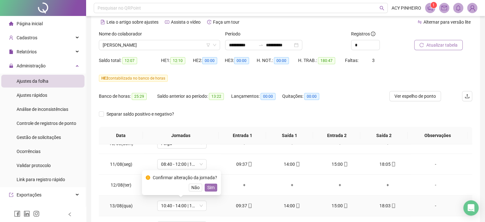
click at [208, 187] on span "Sim" at bounding box center [210, 187] width 7 height 7
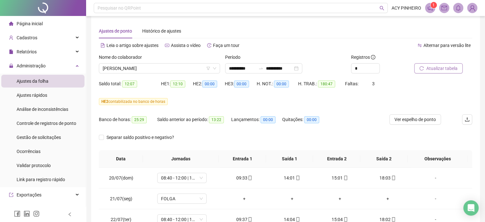
scroll to position [0, 0]
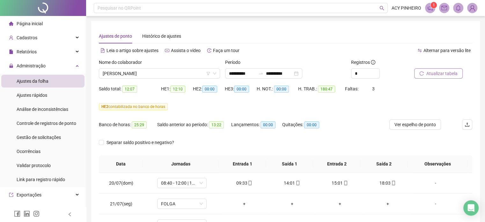
click at [432, 74] on span "Atualizar tabela" at bounding box center [441, 73] width 31 height 7
click at [194, 73] on span "[PERSON_NAME]" at bounding box center [159, 74] width 113 height 10
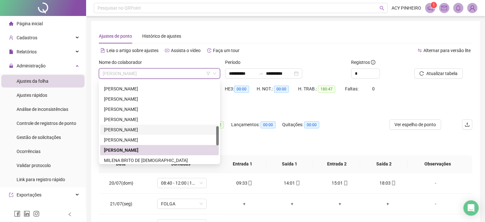
scroll to position [223, 0]
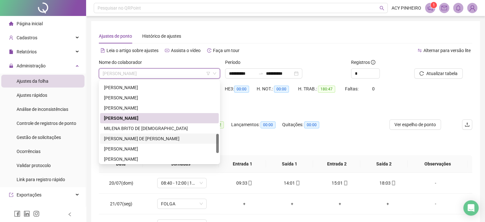
click at [149, 137] on div "[PERSON_NAME] DE [PERSON_NAME]" at bounding box center [159, 138] width 111 height 7
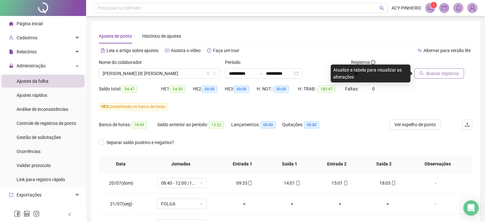
click at [439, 74] on span "Buscar registros" at bounding box center [442, 73] width 33 height 7
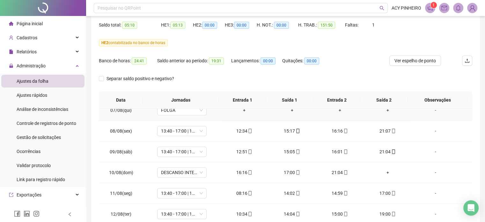
scroll to position [383, 0]
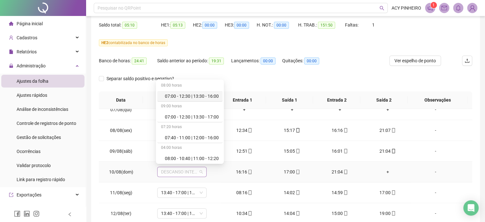
click at [198, 171] on span "DESCANSO INTER-JORNADA" at bounding box center [182, 172] width 42 height 10
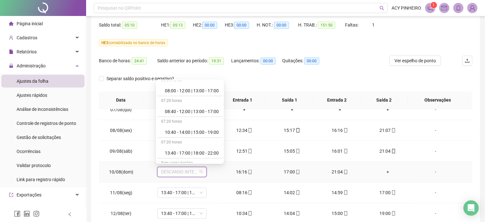
scroll to position [89, 0]
click at [217, 151] on div "13:40 - 17:00 | 18:00 - 22:00" at bounding box center [192, 151] width 54 height 7
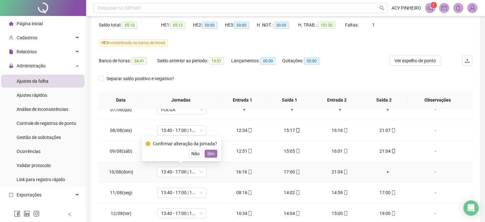
click at [209, 154] on span "Sim" at bounding box center [210, 153] width 7 height 7
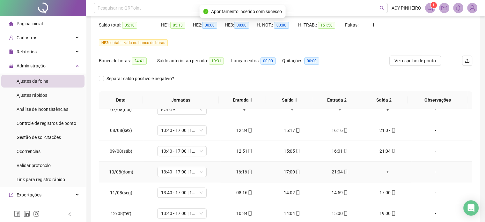
click at [383, 170] on div "+" at bounding box center [388, 171] width 38 height 7
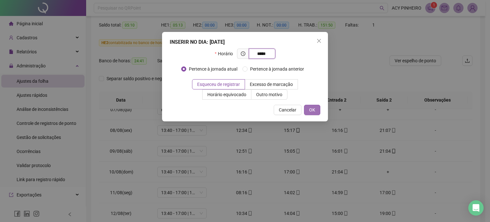
type input "*****"
click at [310, 108] on span "OK" at bounding box center [312, 109] width 6 height 7
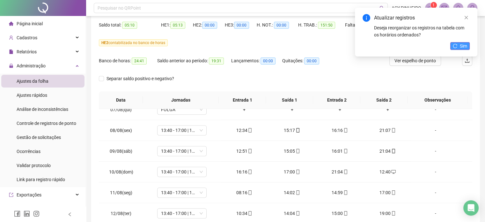
click at [457, 45] on button "Sim" at bounding box center [459, 46] width 19 height 8
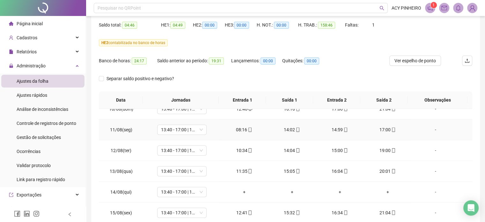
scroll to position [446, 0]
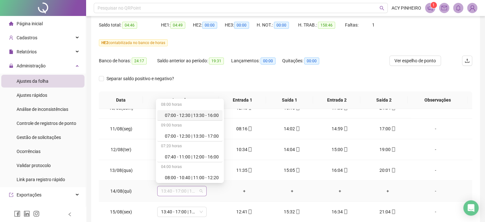
click at [200, 188] on span "13:40 - 17:00 | 18:00 - 22:00" at bounding box center [182, 191] width 42 height 10
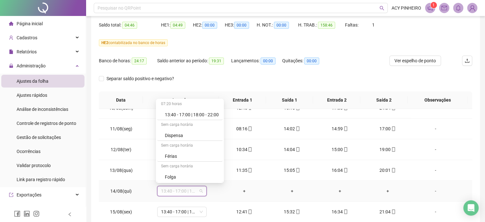
scroll to position [153, 0]
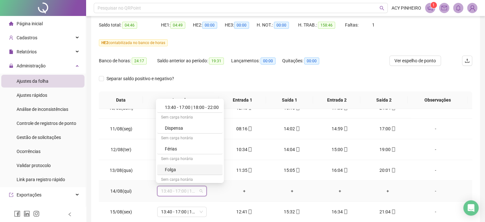
click at [210, 170] on div "Folga" at bounding box center [192, 169] width 54 height 7
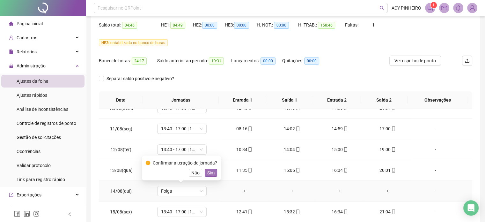
click at [210, 172] on span "Sim" at bounding box center [210, 172] width 7 height 7
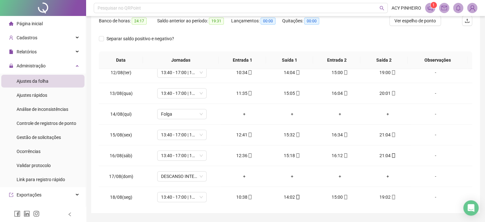
scroll to position [122, 0]
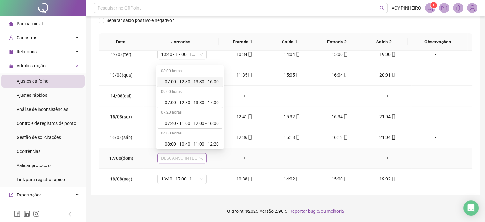
click at [200, 157] on span "DESCANSO INTER-JORNADA" at bounding box center [182, 158] width 42 height 10
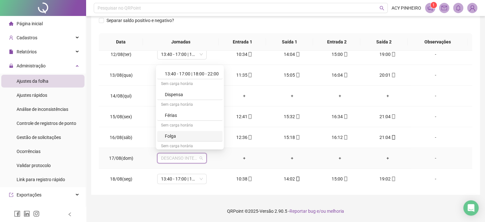
click at [196, 136] on div "Folga" at bounding box center [192, 135] width 54 height 7
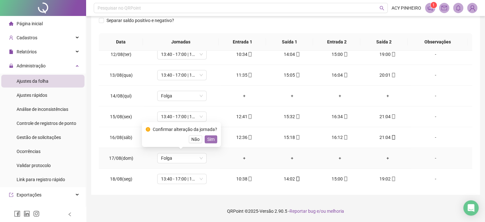
click at [208, 138] on span "Sim" at bounding box center [210, 138] width 7 height 7
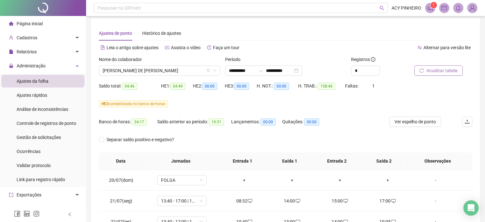
scroll to position [0, 0]
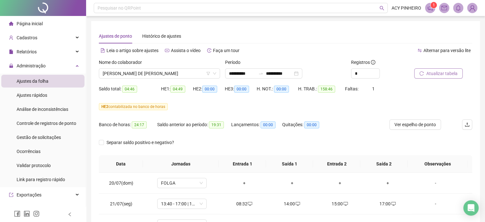
click at [454, 75] on span "Atualizar tabela" at bounding box center [441, 73] width 31 height 7
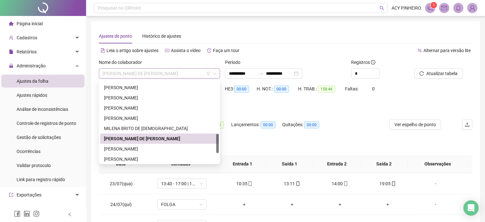
click at [179, 71] on span "[PERSON_NAME] DE [PERSON_NAME]" at bounding box center [159, 74] width 113 height 10
click at [156, 146] on div "[PERSON_NAME]" at bounding box center [159, 148] width 111 height 7
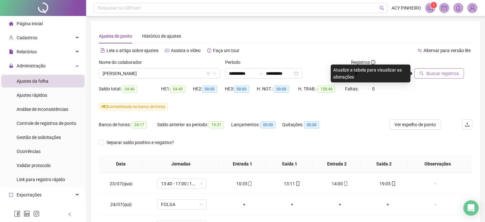
click at [430, 72] on span "Buscar registros" at bounding box center [442, 73] width 33 height 7
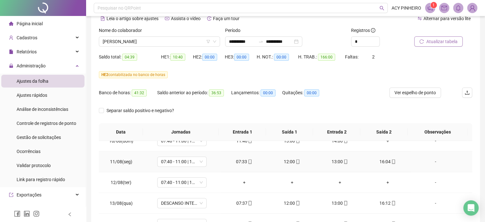
scroll to position [446, 0]
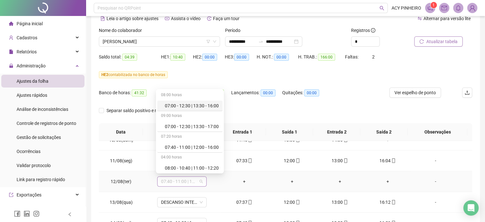
click at [200, 181] on span "07:40 - 11:00 | 12:00 - 16:00" at bounding box center [182, 181] width 42 height 10
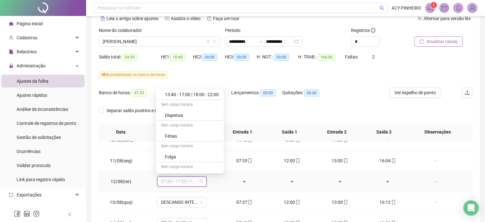
scroll to position [157, 0]
click at [209, 153] on div "Folga" at bounding box center [192, 155] width 54 height 7
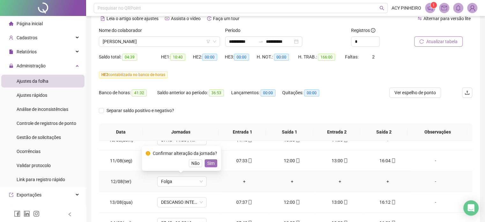
click at [212, 163] on span "Sim" at bounding box center [210, 162] width 7 height 7
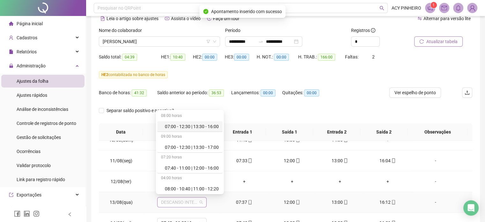
click at [200, 201] on span "DESCANSO INTER-JORNADA" at bounding box center [182, 202] width 42 height 10
click at [194, 167] on div "07:40 - 11:00 | 12:00 - 16:00" at bounding box center [192, 167] width 54 height 7
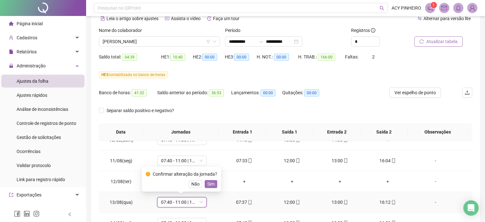
click at [209, 186] on span "Sim" at bounding box center [210, 183] width 7 height 7
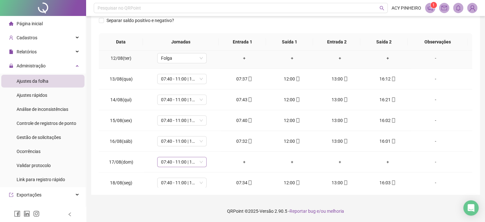
scroll to position [483, 0]
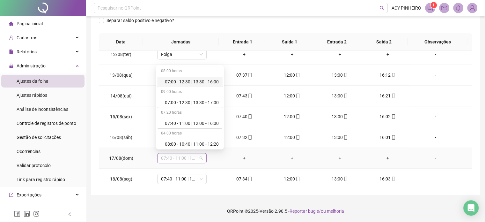
click at [201, 155] on span "07:40 - 11:00 | 12:00 - 16:00" at bounding box center [182, 158] width 42 height 10
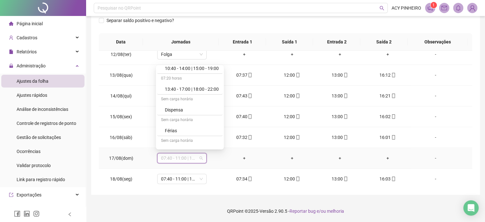
scroll to position [159, 0]
click at [202, 130] on div "Folga" at bounding box center [192, 129] width 54 height 7
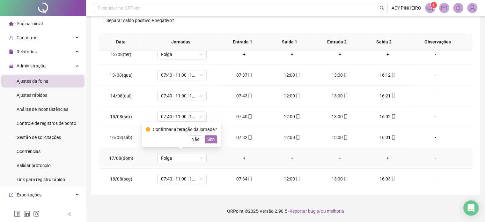
click at [208, 137] on span "Sim" at bounding box center [210, 138] width 7 height 7
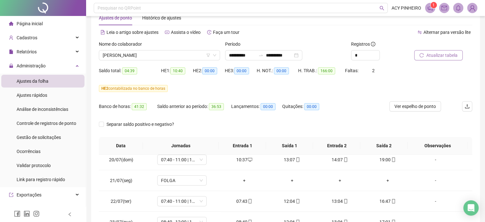
scroll to position [0, 0]
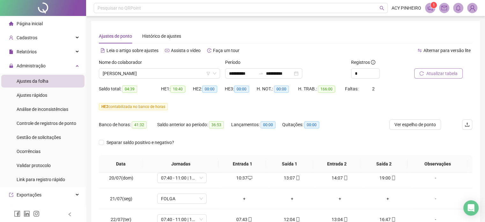
click at [436, 72] on span "Atualizar tabela" at bounding box center [441, 73] width 31 height 7
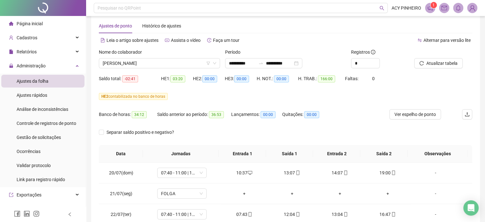
scroll to position [10, 0]
click at [439, 64] on span "Atualizar tabela" at bounding box center [441, 63] width 31 height 7
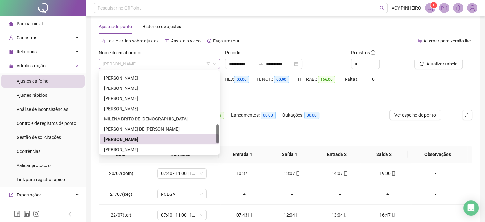
click at [174, 65] on span "[PERSON_NAME]" at bounding box center [159, 64] width 113 height 10
click at [141, 149] on div "[PERSON_NAME]" at bounding box center [159, 149] width 111 height 7
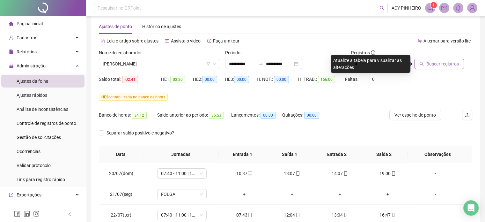
click at [425, 63] on button "Buscar registros" at bounding box center [439, 64] width 50 height 10
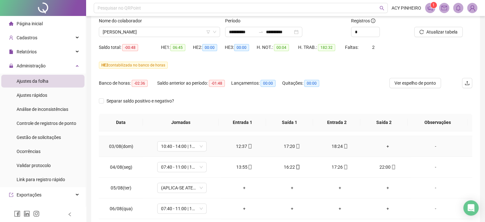
scroll to position [287, 0]
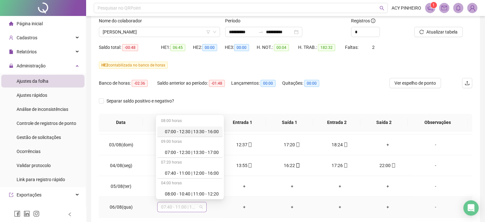
click at [198, 205] on span "07:40 - 11:00 | 12:00 - 16:00" at bounding box center [182, 207] width 42 height 10
click at [197, 173] on div "Folga" at bounding box center [192, 172] width 54 height 7
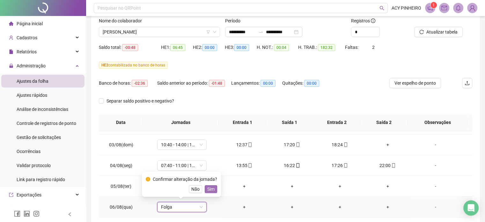
click at [208, 189] on span "Sim" at bounding box center [210, 188] width 7 height 7
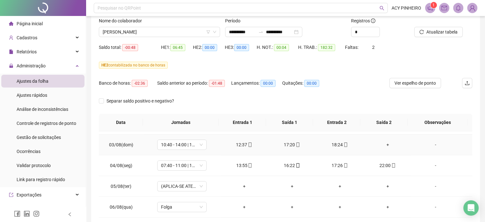
click at [381, 143] on div "+" at bounding box center [388, 144] width 38 height 7
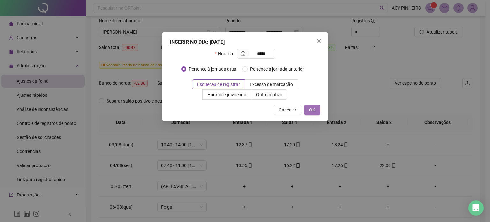
type input "*****"
click at [315, 110] on button "OK" at bounding box center [312, 110] width 16 height 10
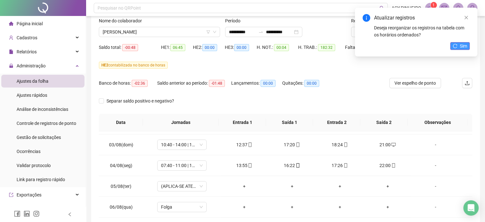
click at [457, 47] on icon "reload" at bounding box center [455, 46] width 4 height 4
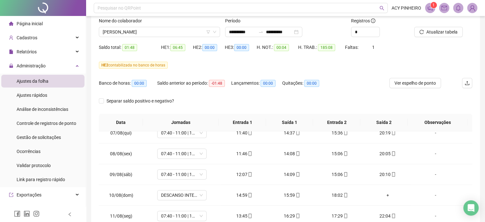
scroll to position [383, 0]
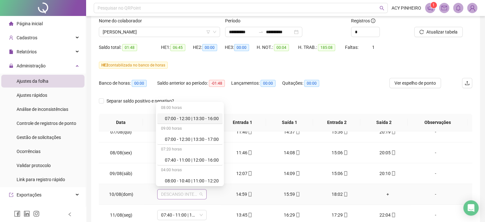
click at [198, 194] on span "DESCANSO INTER-JORNADA" at bounding box center [182, 194] width 42 height 10
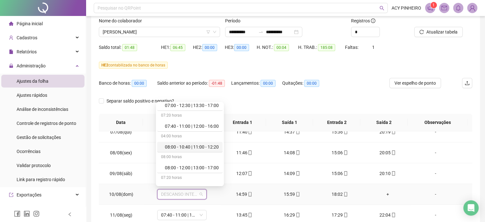
click at [223, 182] on div "08:00 horas 07:00 - 12:30 | 13:30 - 16:00 09:00 horas 07:00 - 12:30 | 13:30 - 1…" at bounding box center [189, 144] width 65 height 82
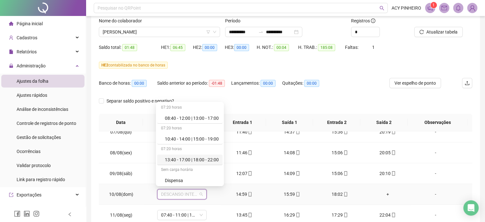
click at [213, 162] on div "13:40 - 17:00 | 18:00 - 22:00" at bounding box center [192, 159] width 54 height 7
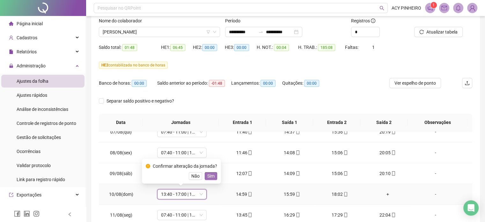
click at [208, 176] on span "Sim" at bounding box center [210, 175] width 7 height 7
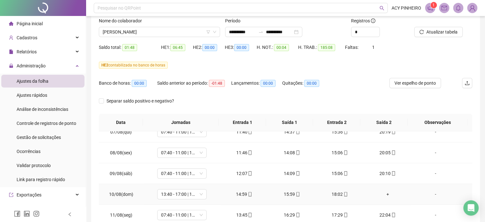
click at [382, 191] on div "+" at bounding box center [388, 193] width 38 height 7
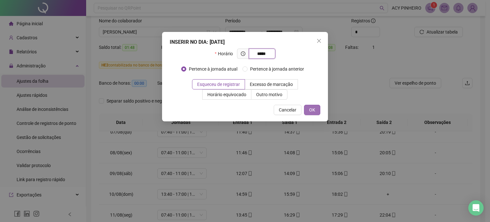
type input "*****"
click at [315, 109] on button "OK" at bounding box center [312, 110] width 16 height 10
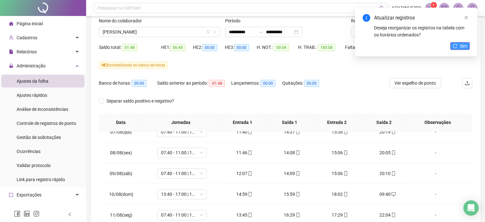
click at [462, 45] on span "Sim" at bounding box center [463, 45] width 7 height 7
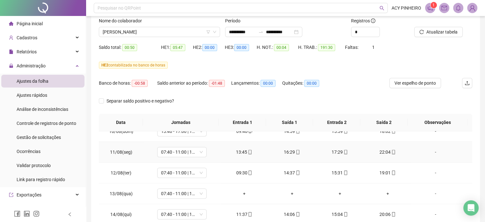
scroll to position [446, 0]
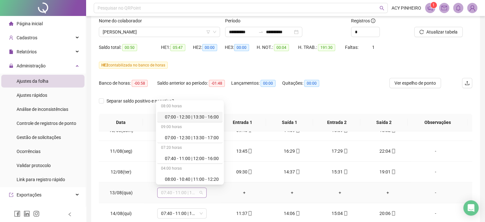
click at [201, 192] on span "07:40 - 11:00 | 12:00 - 16:00" at bounding box center [182, 192] width 42 height 10
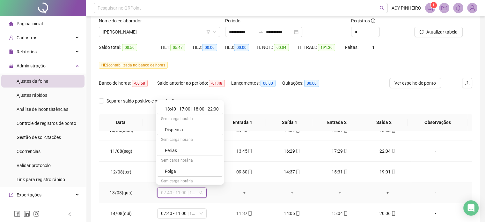
scroll to position [153, 0]
click at [193, 167] on div "Folga" at bounding box center [192, 170] width 54 height 7
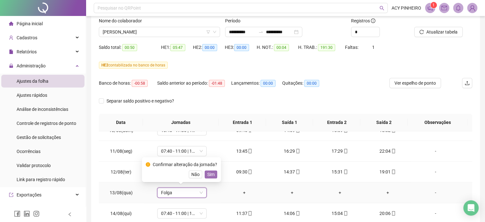
click at [208, 171] on span "Sim" at bounding box center [210, 174] width 7 height 7
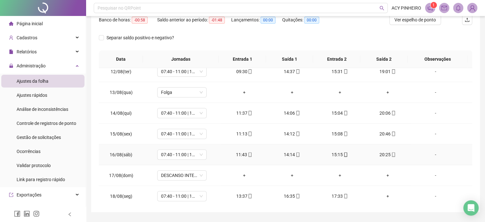
scroll to position [105, 0]
click at [201, 172] on span "DESCANSO INTER-JORNADA" at bounding box center [182, 175] width 42 height 10
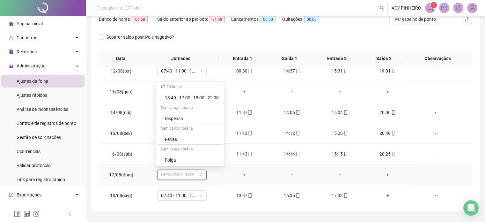
scroll to position [153, 0]
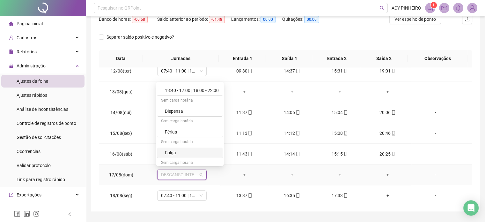
click at [204, 156] on div "Folga" at bounding box center [189, 152] width 65 height 11
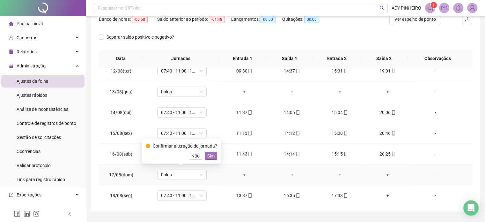
click at [211, 157] on span "Sim" at bounding box center [210, 155] width 7 height 7
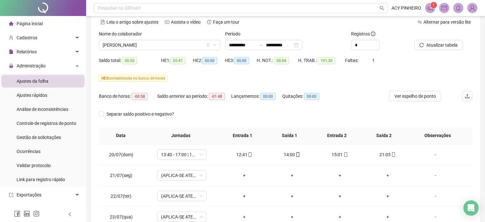
scroll to position [0, 0]
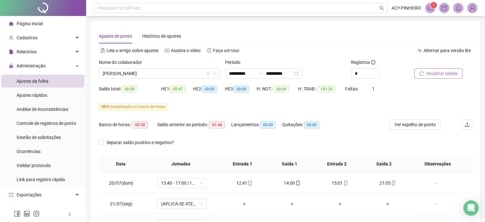
click at [439, 74] on span "Atualizar tabela" at bounding box center [441, 73] width 31 height 7
click at [433, 73] on span "Atualizar tabela" at bounding box center [441, 73] width 31 height 7
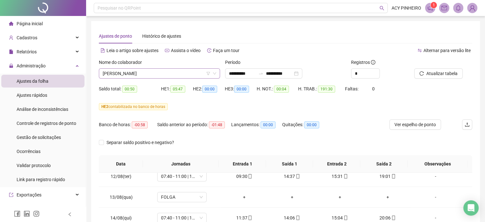
scroll to position [224, 0]
click at [167, 74] on span "[PERSON_NAME]" at bounding box center [159, 74] width 113 height 10
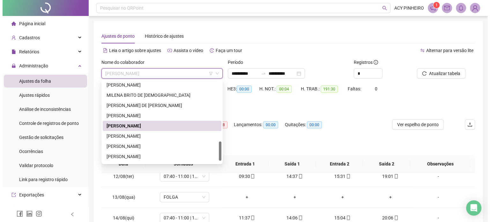
scroll to position [265, 0]
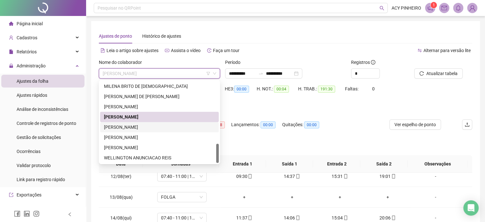
click at [112, 130] on div "[PERSON_NAME]" at bounding box center [159, 126] width 111 height 7
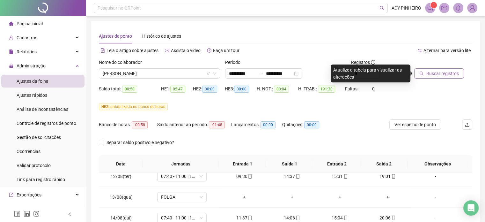
click at [441, 74] on span "Buscar registros" at bounding box center [442, 73] width 33 height 7
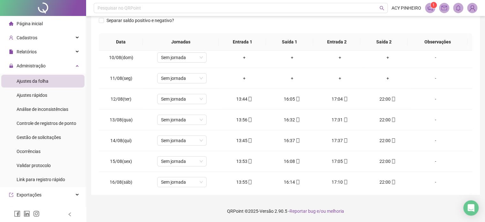
scroll to position [69, 0]
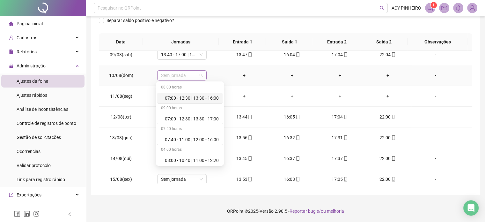
click at [201, 76] on span "Sem jornada" at bounding box center [182, 75] width 42 height 10
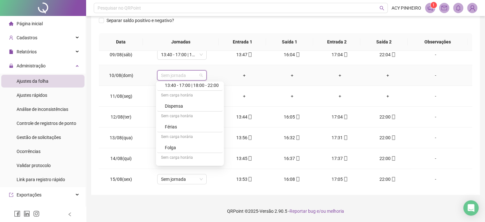
scroll to position [170, 0]
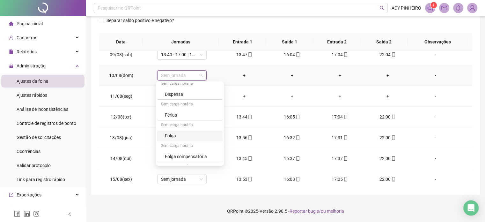
click at [211, 133] on div "Folga" at bounding box center [192, 135] width 54 height 7
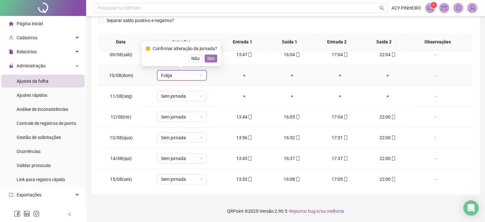
click at [209, 57] on span "Sim" at bounding box center [210, 58] width 7 height 7
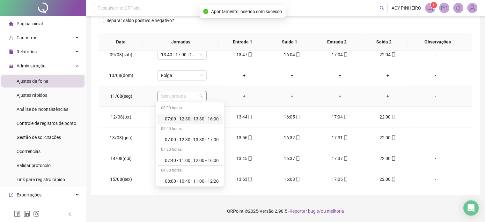
click at [201, 97] on span "Sem jornada" at bounding box center [182, 96] width 42 height 10
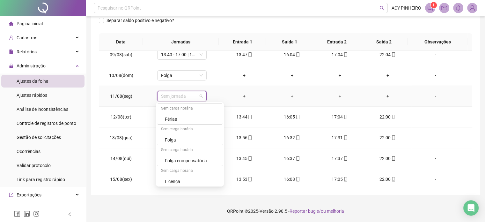
scroll to position [187, 0]
click at [186, 138] on div "Folga" at bounding box center [192, 138] width 54 height 7
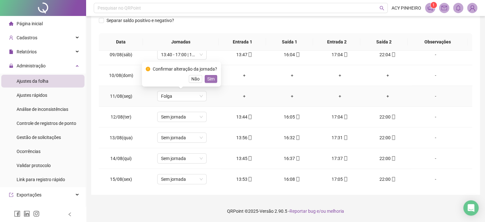
click at [212, 78] on span "Sim" at bounding box center [210, 78] width 7 height 7
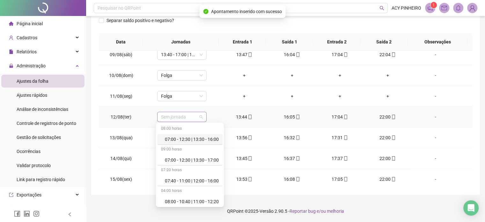
click at [200, 119] on span "Sem jornada" at bounding box center [182, 117] width 42 height 10
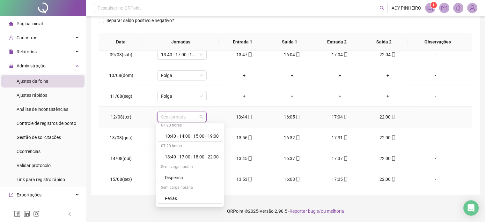
scroll to position [128, 0]
click at [190, 153] on div "13:40 - 17:00 | 18:00 - 22:00" at bounding box center [192, 156] width 54 height 7
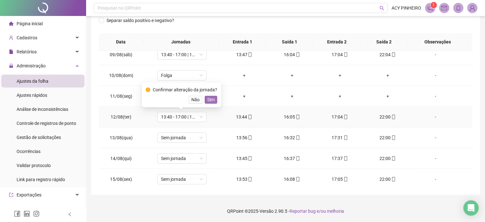
click at [205, 97] on button "Sim" at bounding box center [211, 100] width 12 height 8
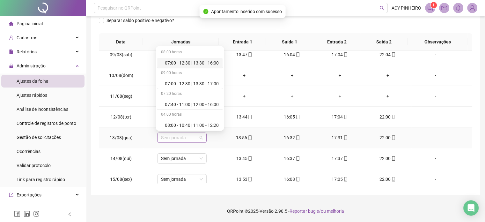
click at [200, 138] on span "Sem jornada" at bounding box center [182, 138] width 42 height 10
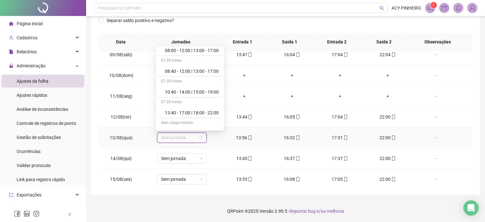
scroll to position [96, 0]
click at [202, 112] on div "13:40 - 17:00 | 18:00 - 22:00" at bounding box center [192, 112] width 54 height 7
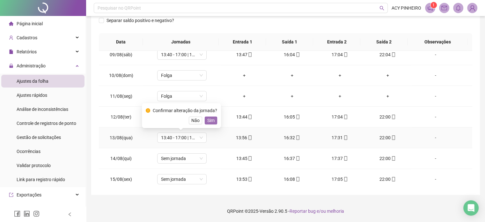
click at [208, 122] on span "Sim" at bounding box center [210, 120] width 7 height 7
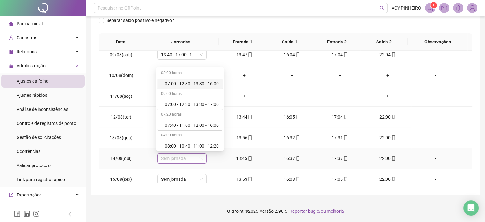
click at [201, 159] on span "Sem jornada" at bounding box center [182, 158] width 42 height 10
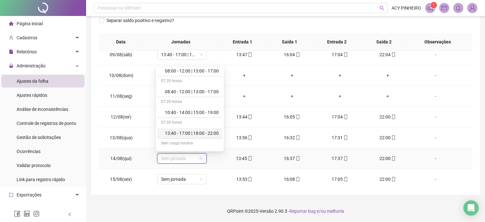
click at [210, 134] on div "13:40 - 17:00 | 18:00 - 22:00" at bounding box center [192, 132] width 54 height 7
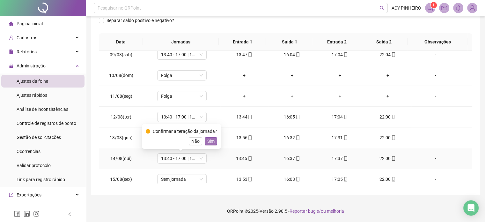
click at [210, 139] on span "Sim" at bounding box center [210, 140] width 7 height 7
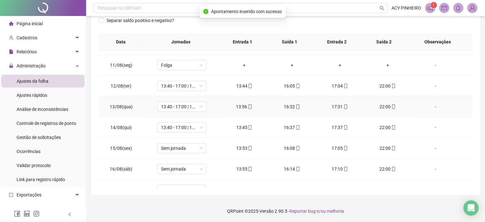
scroll to position [100, 0]
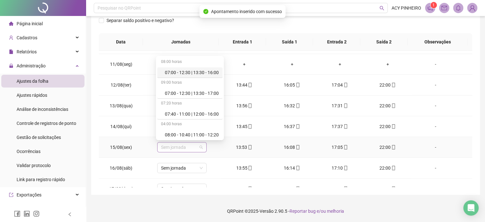
click at [200, 146] on span "Sem jornada" at bounding box center [182, 147] width 42 height 10
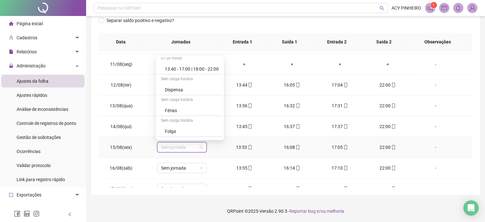
scroll to position [157, 0]
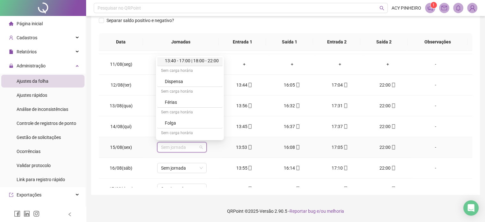
click at [194, 58] on div "13:40 - 17:00 | 18:00 - 22:00" at bounding box center [192, 60] width 54 height 7
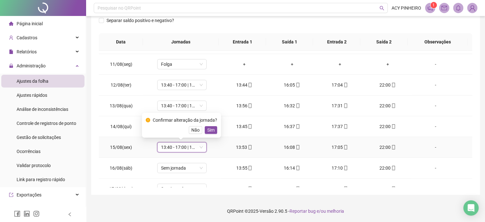
click at [213, 132] on span "Sim" at bounding box center [210, 129] width 7 height 7
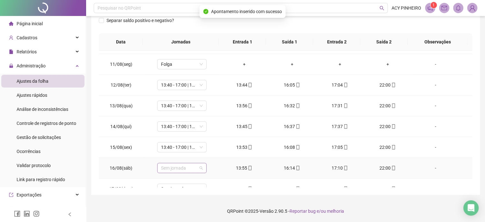
click at [199, 167] on span "Sem jornada" at bounding box center [182, 168] width 42 height 10
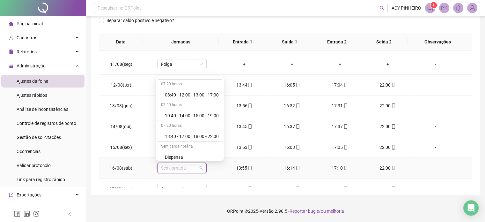
scroll to position [102, 0]
click at [211, 135] on div "13:40 - 17:00 | 18:00 - 22:00" at bounding box center [192, 135] width 54 height 7
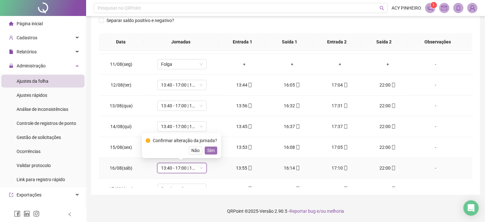
click at [213, 148] on span "Sim" at bounding box center [210, 150] width 7 height 7
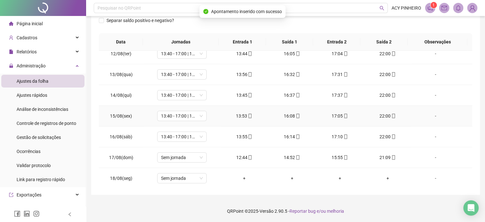
scroll to position [132, 0]
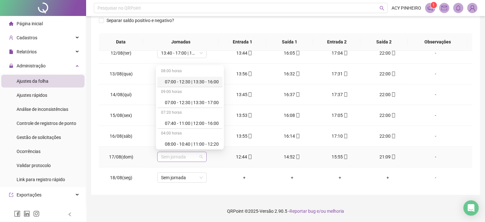
click at [199, 157] on span "Sem jornada" at bounding box center [182, 157] width 42 height 10
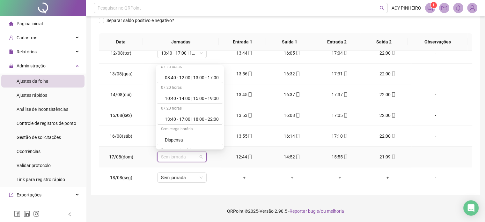
scroll to position [115, 0]
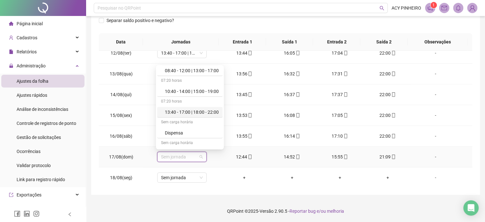
click at [207, 110] on div "13:40 - 17:00 | 18:00 - 22:00" at bounding box center [192, 111] width 54 height 7
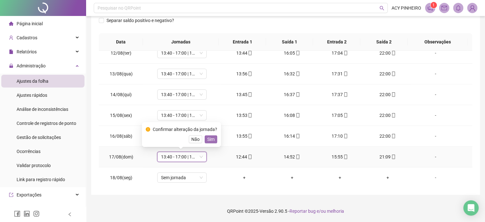
click at [211, 139] on span "Sim" at bounding box center [210, 138] width 7 height 7
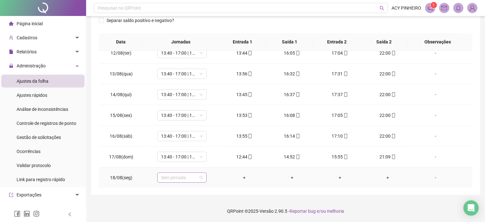
click at [198, 177] on span "Sem jornada" at bounding box center [182, 177] width 42 height 10
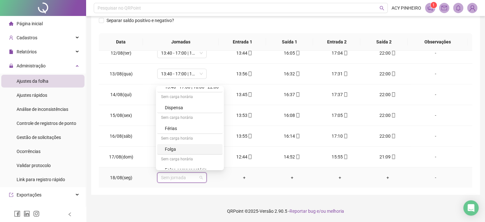
click at [207, 148] on div "Folga" at bounding box center [192, 148] width 54 height 7
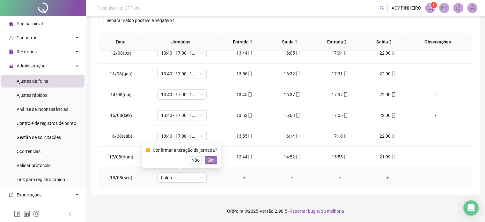
click at [207, 160] on span "Sim" at bounding box center [210, 159] width 7 height 7
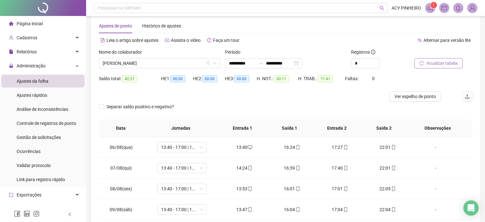
scroll to position [9, 0]
click at [440, 65] on span "Atualizar tabela" at bounding box center [441, 64] width 31 height 7
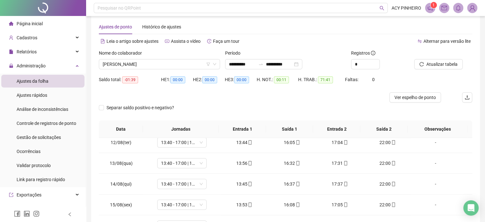
scroll to position [132, 0]
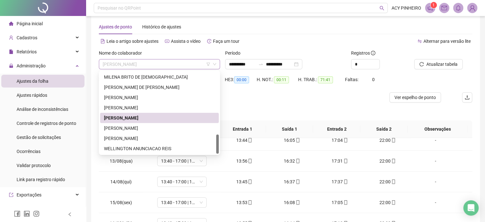
click at [178, 66] on span "[PERSON_NAME]" at bounding box center [159, 64] width 113 height 10
click at [159, 148] on div "WELLINGTON ANUNCIACAO REIS" at bounding box center [159, 148] width 111 height 7
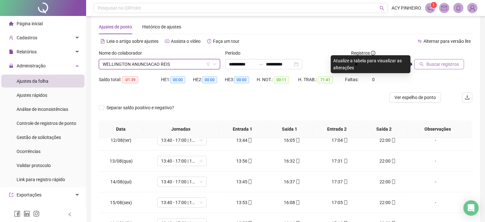
click at [438, 64] on span "Buscar registros" at bounding box center [442, 64] width 33 height 7
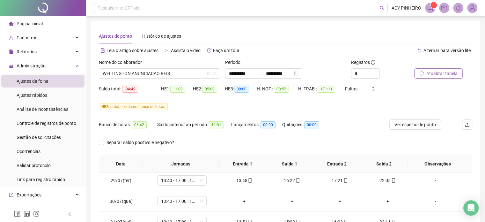
scroll to position [191, 0]
click at [201, 198] on span "13:40 - 17:00 | 18:00 - 22:00" at bounding box center [182, 199] width 42 height 10
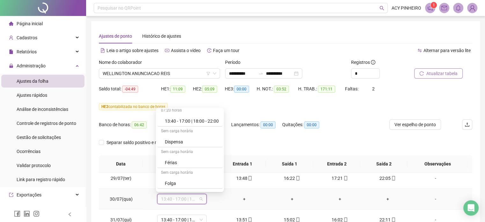
scroll to position [149, 0]
click at [208, 182] on div "Folga" at bounding box center [192, 182] width 54 height 7
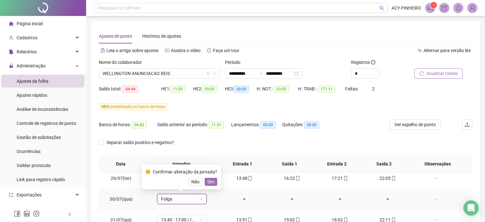
click at [212, 181] on span "Sim" at bounding box center [210, 181] width 7 height 7
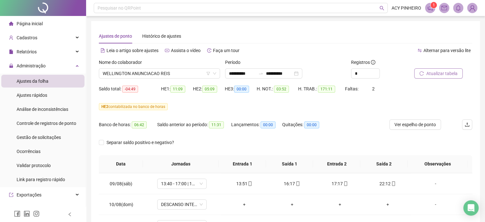
scroll to position [414, 0]
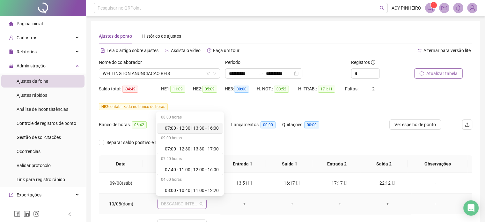
click at [200, 203] on span "DESCANSO INTER-JORNADA" at bounding box center [182, 204] width 42 height 10
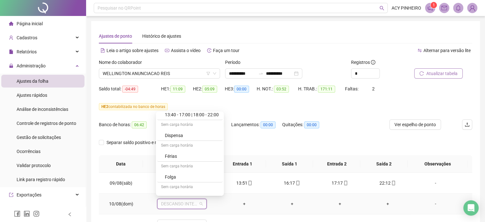
scroll to position [159, 0]
click at [200, 180] on div "Folga" at bounding box center [189, 176] width 65 height 11
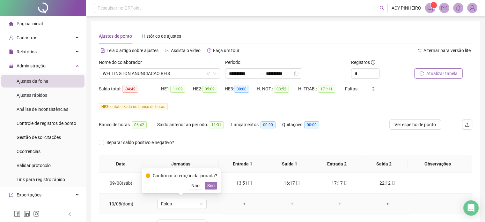
click at [208, 184] on span "Sim" at bounding box center [210, 185] width 7 height 7
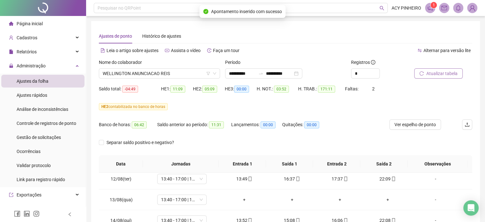
scroll to position [483, 0]
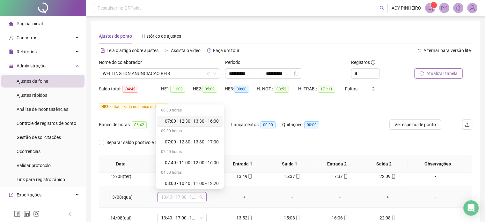
click at [200, 194] on span "13:40 - 17:00 | 18:00 - 22:00" at bounding box center [182, 197] width 42 height 10
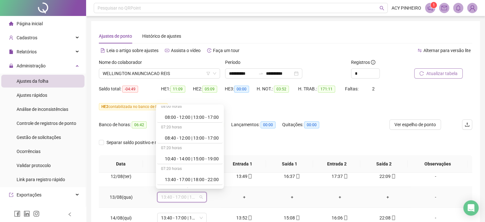
scroll to position [95, 0]
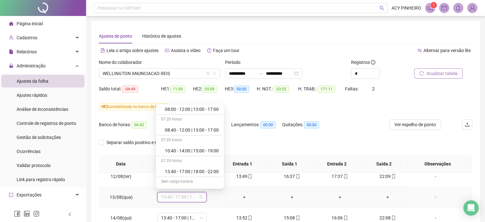
click at [224, 187] on div "08:00 horas 07:00 - 12:30 | 13:30 - 16:00 09:00 horas 07:00 - 12:30 | 13:30 - 1…" at bounding box center [190, 146] width 68 height 84
click at [227, 188] on body "**********" at bounding box center [242, 111] width 485 height 222
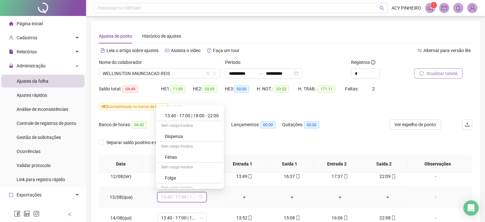
scroll to position [157, 0]
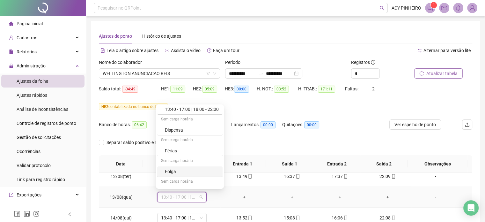
click at [209, 172] on div "Folga" at bounding box center [192, 171] width 54 height 7
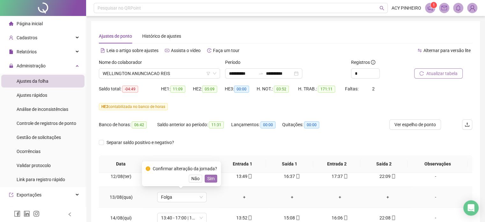
click at [210, 179] on span "Sim" at bounding box center [210, 178] width 7 height 7
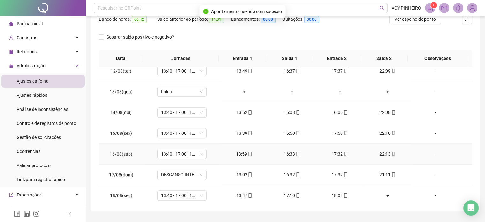
scroll to position [122, 0]
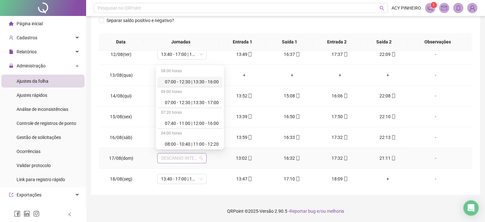
click at [200, 156] on span "DESCANSO INTER-JORNADA" at bounding box center [182, 158] width 42 height 10
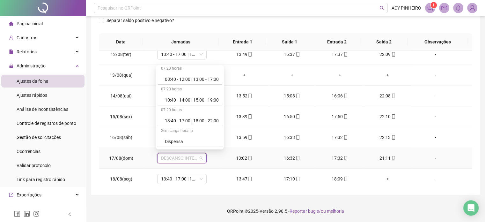
scroll to position [115, 0]
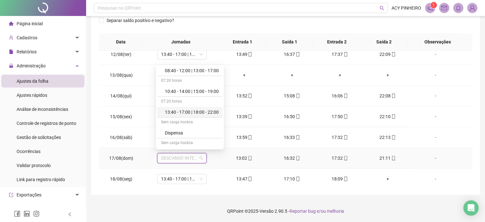
click at [206, 113] on div "13:40 - 17:00 | 18:00 - 22:00" at bounding box center [192, 111] width 54 height 7
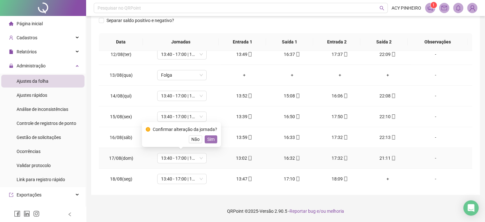
click at [213, 139] on span "Sim" at bounding box center [210, 138] width 7 height 7
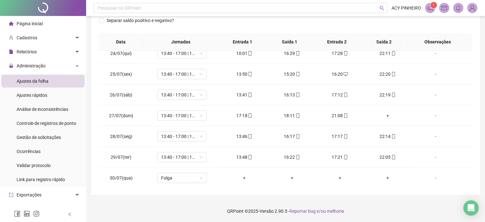
scroll to position [96, 0]
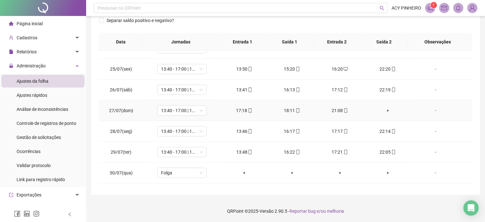
click at [384, 111] on div "+" at bounding box center [388, 110] width 38 height 7
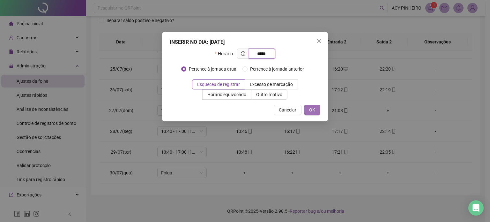
type input "*****"
click at [312, 107] on span "OK" at bounding box center [312, 109] width 6 height 7
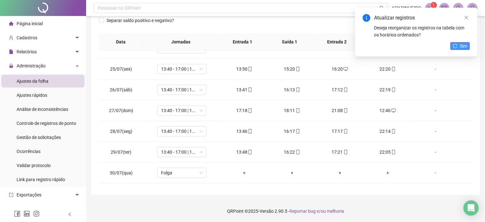
click at [456, 45] on icon "reload" at bounding box center [455, 46] width 4 height 4
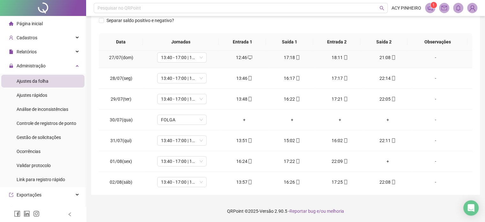
scroll to position [159, 0]
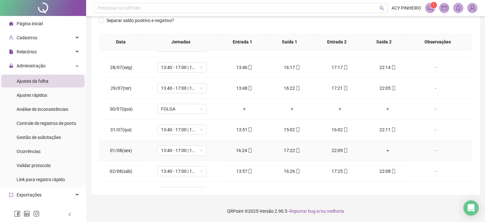
click at [384, 149] on div "+" at bounding box center [388, 150] width 38 height 7
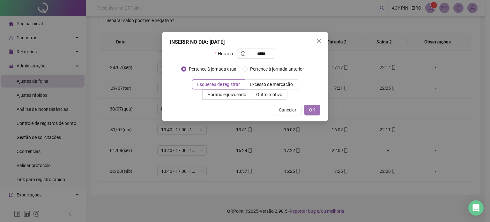
type input "*****"
click at [310, 112] on span "OK" at bounding box center [312, 109] width 6 height 7
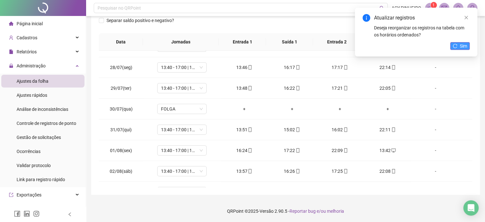
click at [465, 48] on span "Sim" at bounding box center [463, 45] width 7 height 7
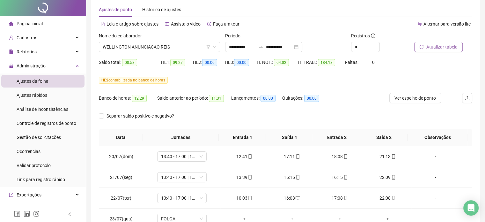
scroll to position [0, 0]
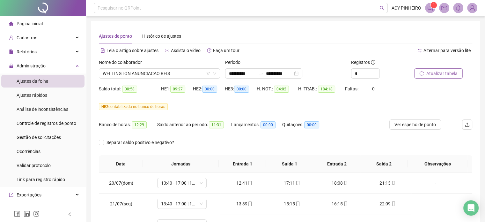
click at [435, 75] on span "Atualizar tabela" at bounding box center [441, 73] width 31 height 7
